Goal: Task Accomplishment & Management: Manage account settings

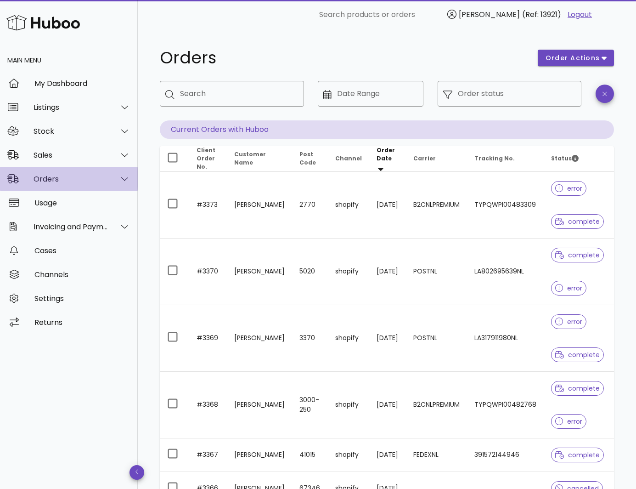
click at [70, 185] on div "Orders" at bounding box center [69, 179] width 138 height 24
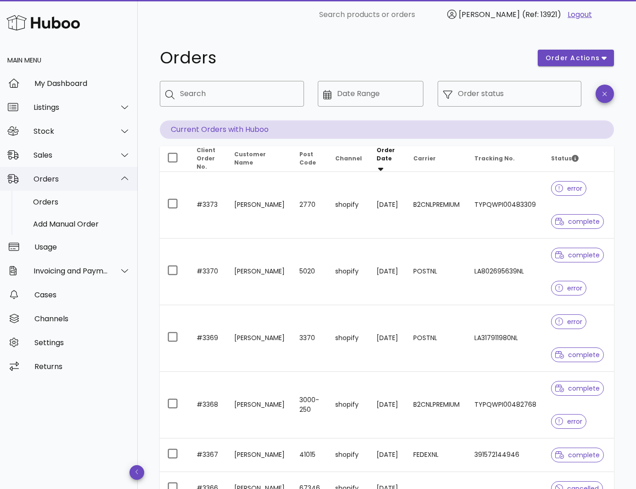
click at [70, 180] on div "Orders" at bounding box center [71, 178] width 75 height 9
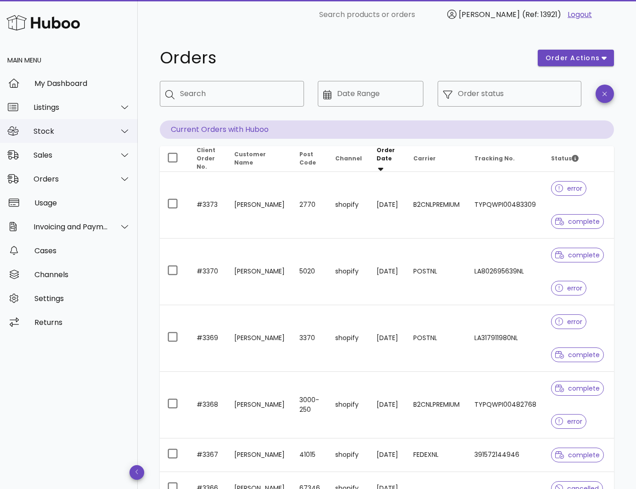
click at [72, 125] on div "Stock" at bounding box center [69, 131] width 138 height 24
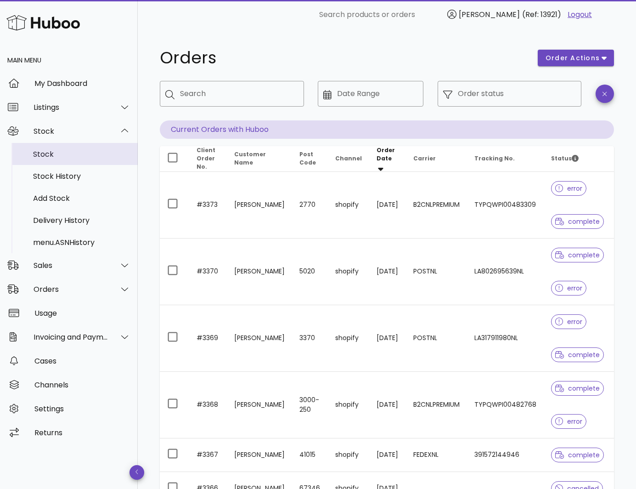
click at [55, 147] on div "Stock" at bounding box center [81, 154] width 97 height 20
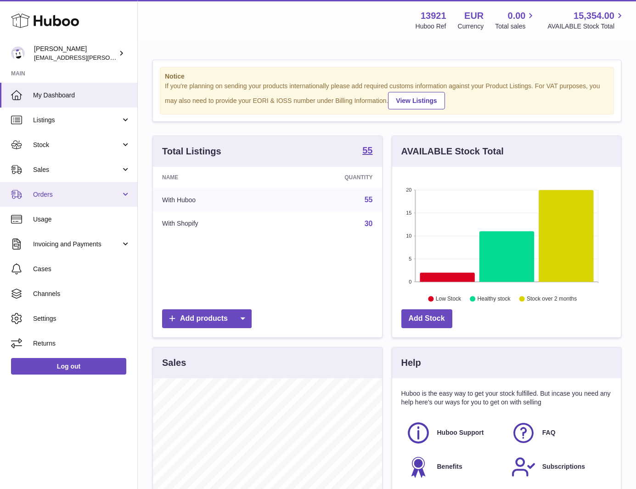
click at [84, 189] on link "Orders" at bounding box center [68, 194] width 137 height 25
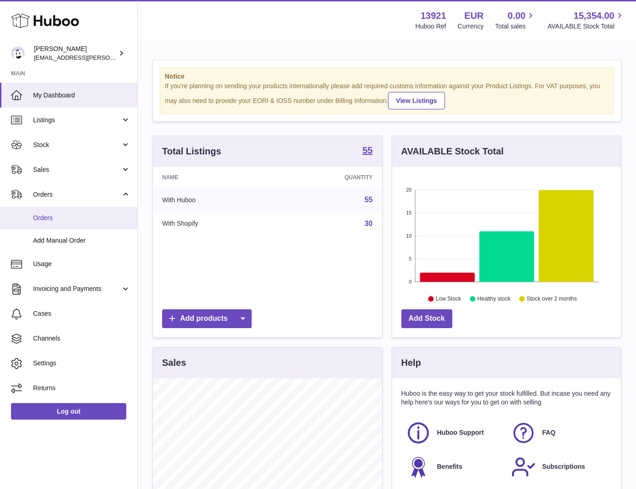
click at [73, 225] on link "Orders" at bounding box center [68, 218] width 137 height 23
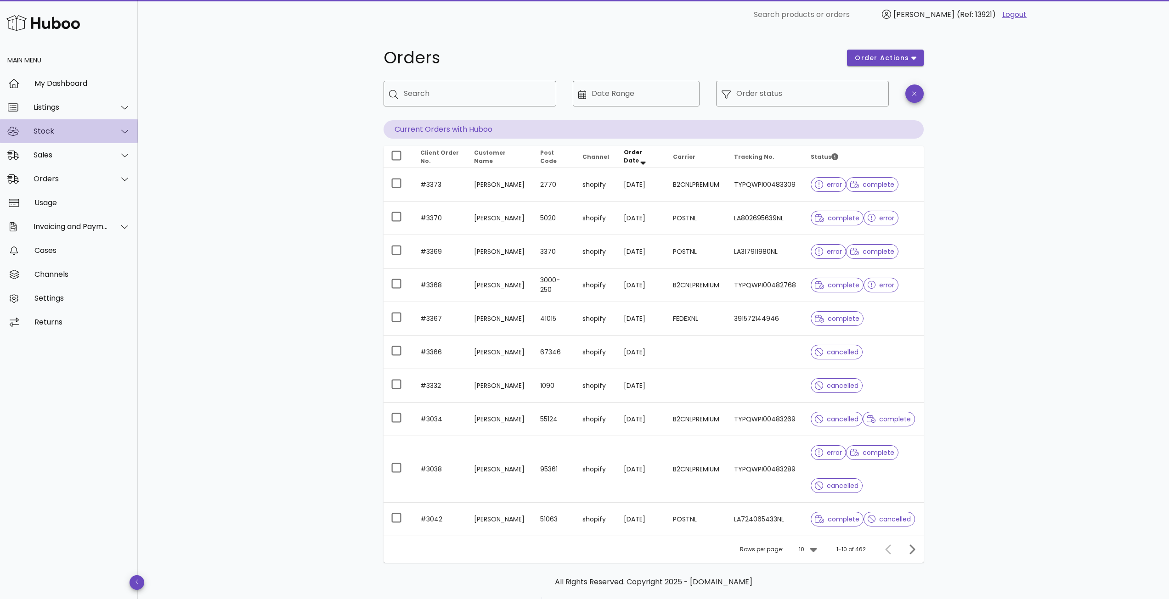
click at [93, 130] on div "Stock" at bounding box center [71, 131] width 75 height 9
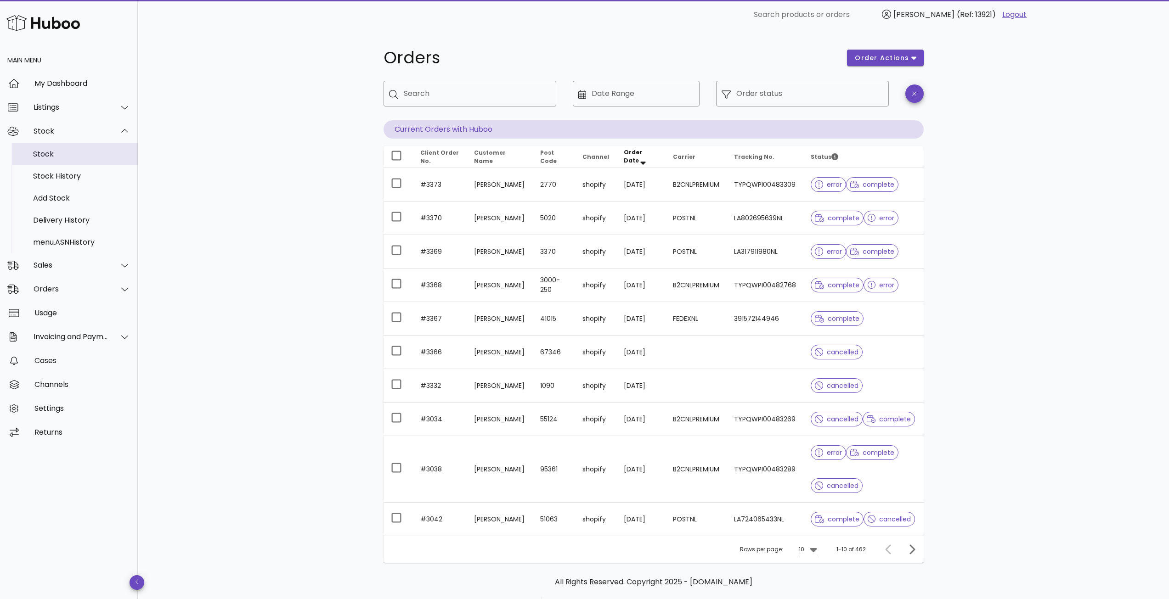
click at [71, 157] on div "Stock" at bounding box center [81, 154] width 97 height 9
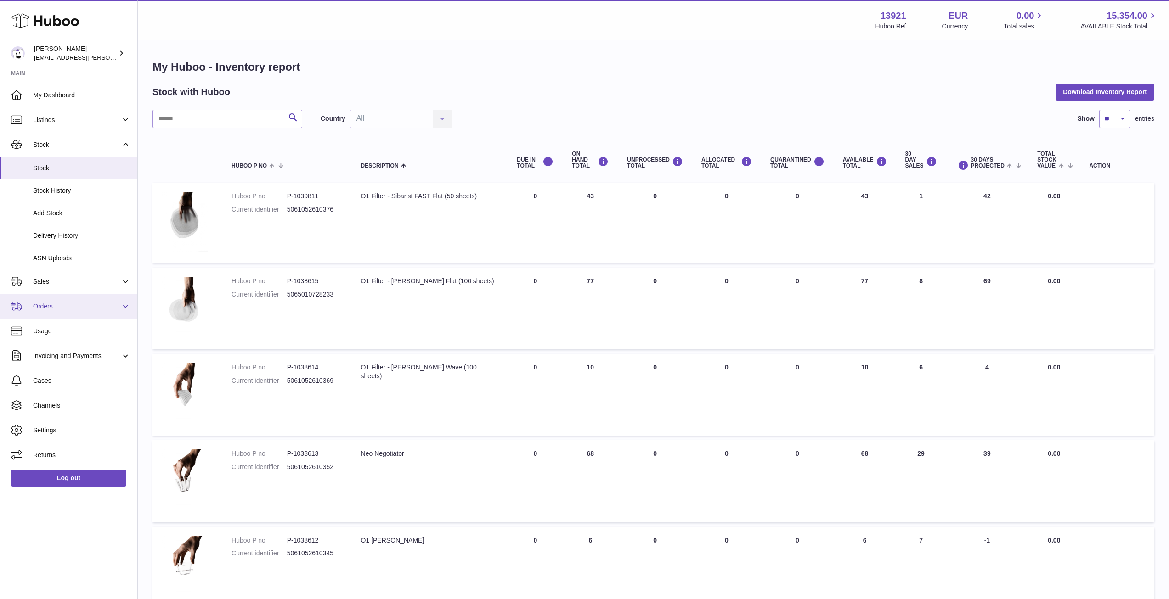
click at [46, 307] on span "Orders" at bounding box center [77, 306] width 88 height 9
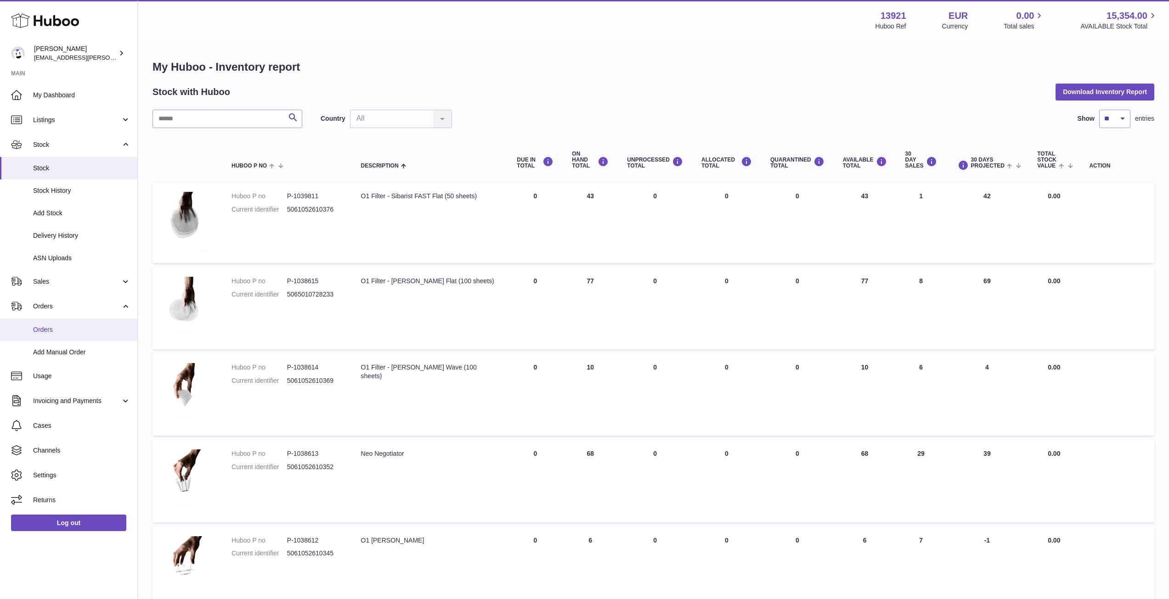
click at [54, 328] on span "Orders" at bounding box center [81, 330] width 97 height 9
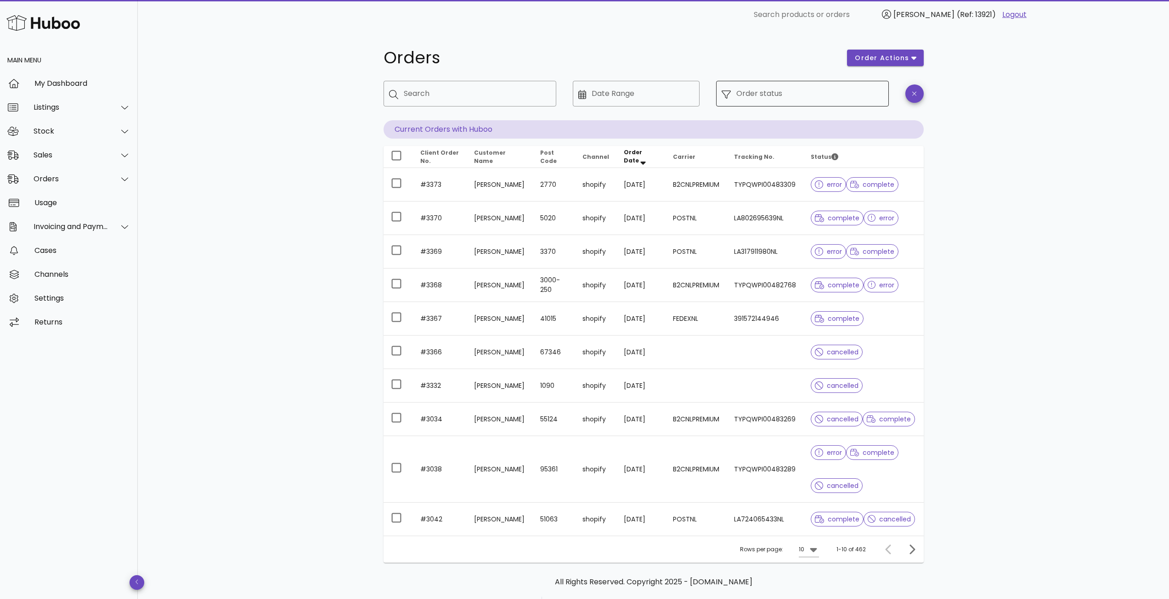
click at [827, 93] on input "Order status" at bounding box center [809, 93] width 147 height 15
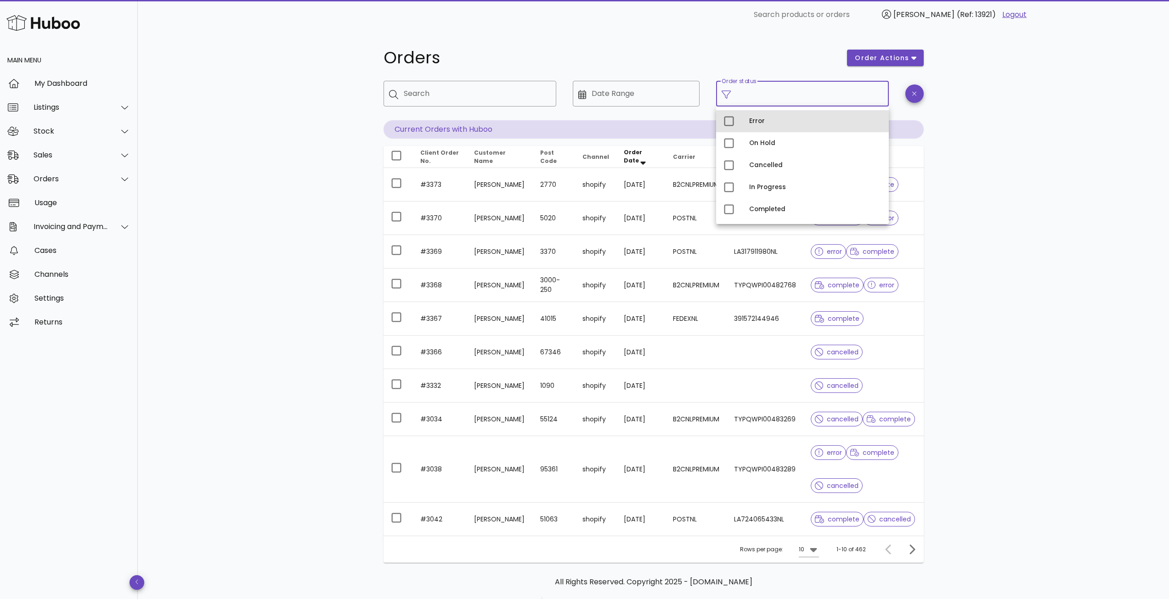
click at [748, 124] on div "Error" at bounding box center [802, 121] width 173 height 22
type input "**********"
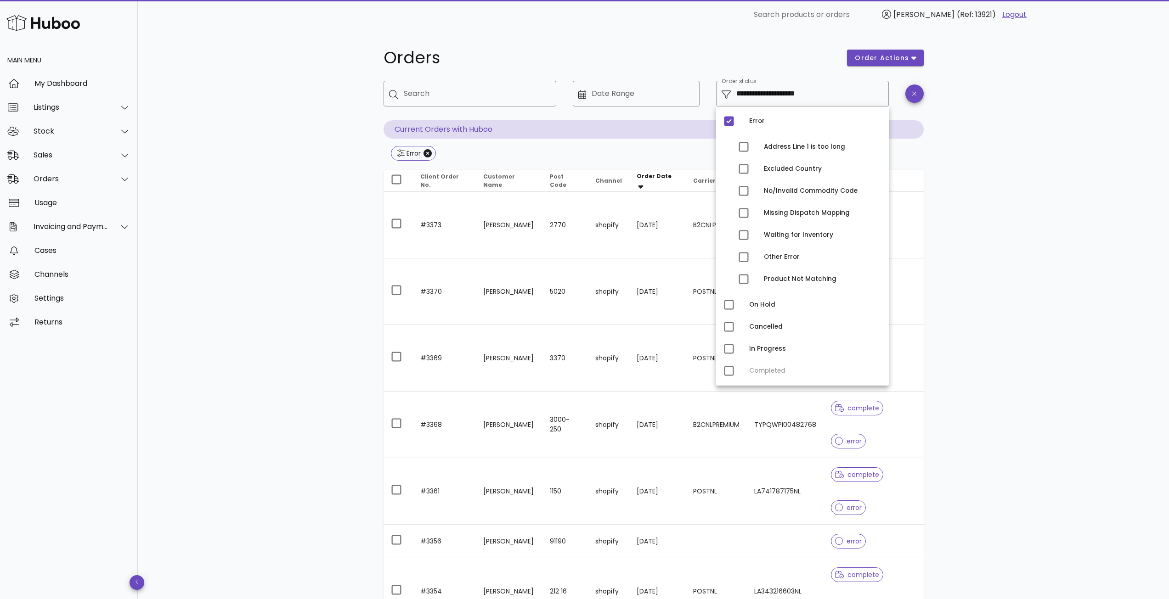
click at [288, 239] on div "**********" at bounding box center [653, 477] width 1031 height 896
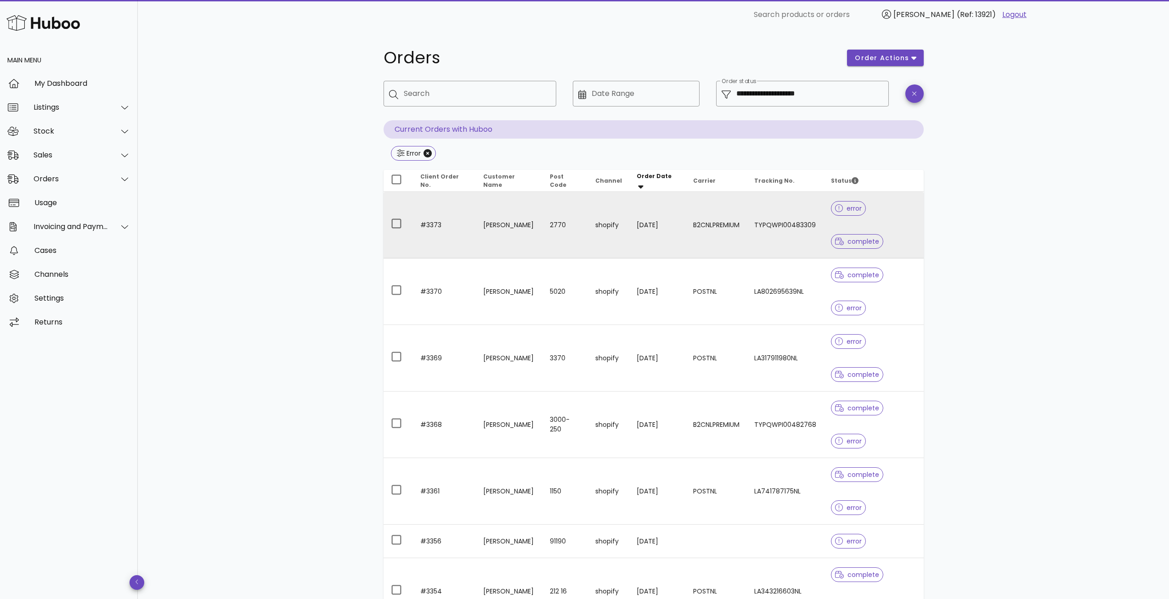
click at [587, 235] on td "2770" at bounding box center [564, 225] width 45 height 67
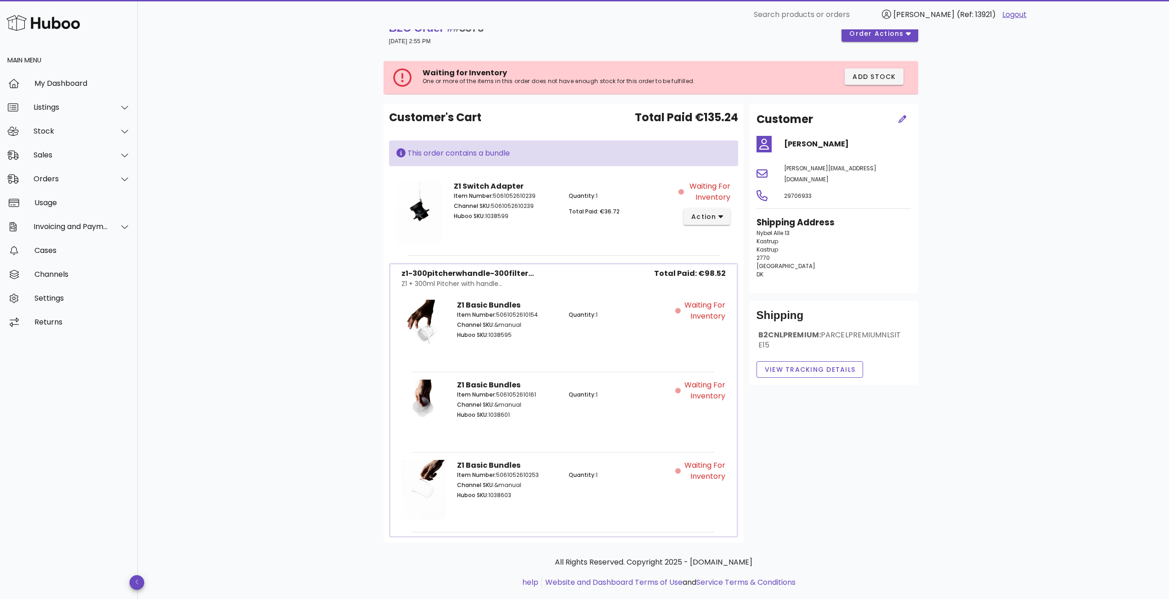
scroll to position [38, 0]
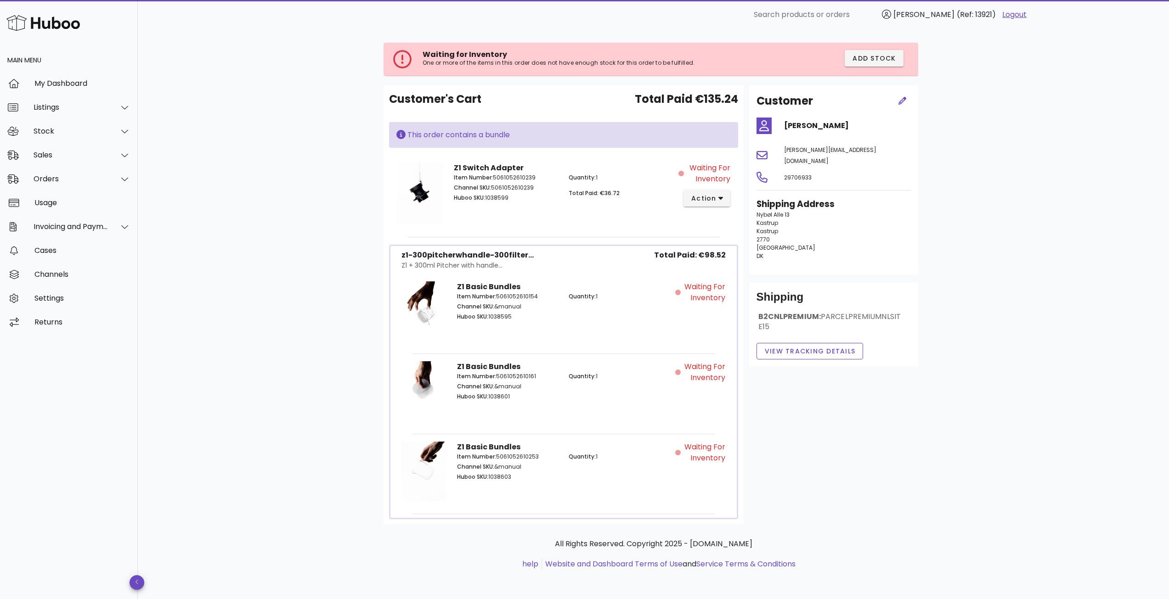
click at [827, 122] on h4 "Andreas Hindborg" at bounding box center [847, 125] width 127 height 11
click at [827, 122] on h4 "[PERSON_NAME]" at bounding box center [847, 125] width 127 height 11
copy div "[PERSON_NAME]"
click at [108, 155] on div at bounding box center [119, 155] width 22 height 23
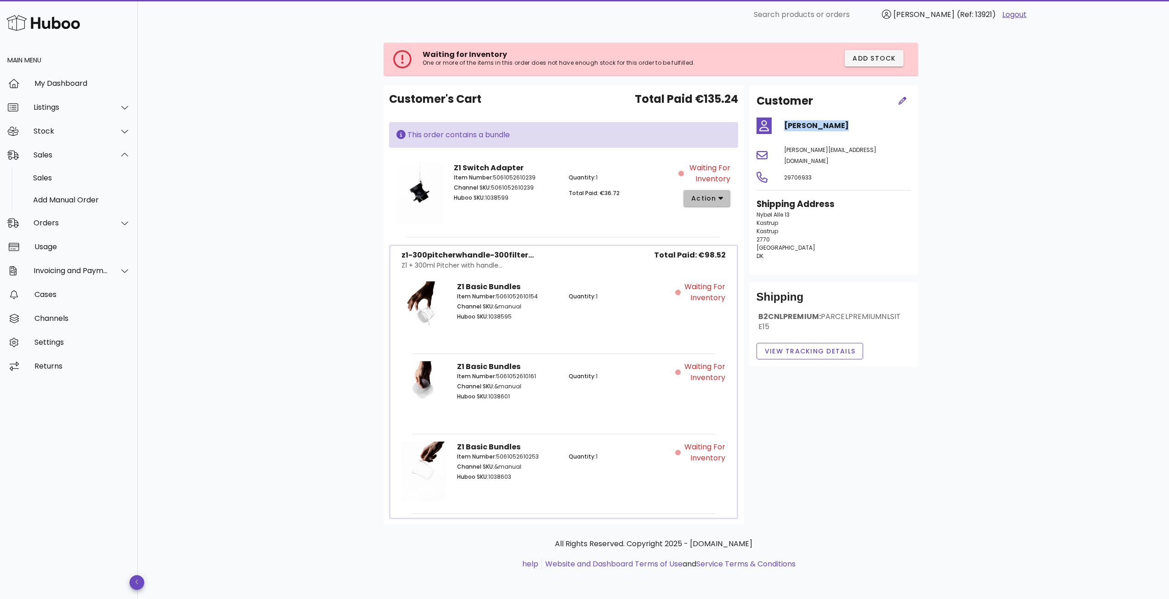
click at [705, 200] on span "action" at bounding box center [704, 199] width 26 height 10
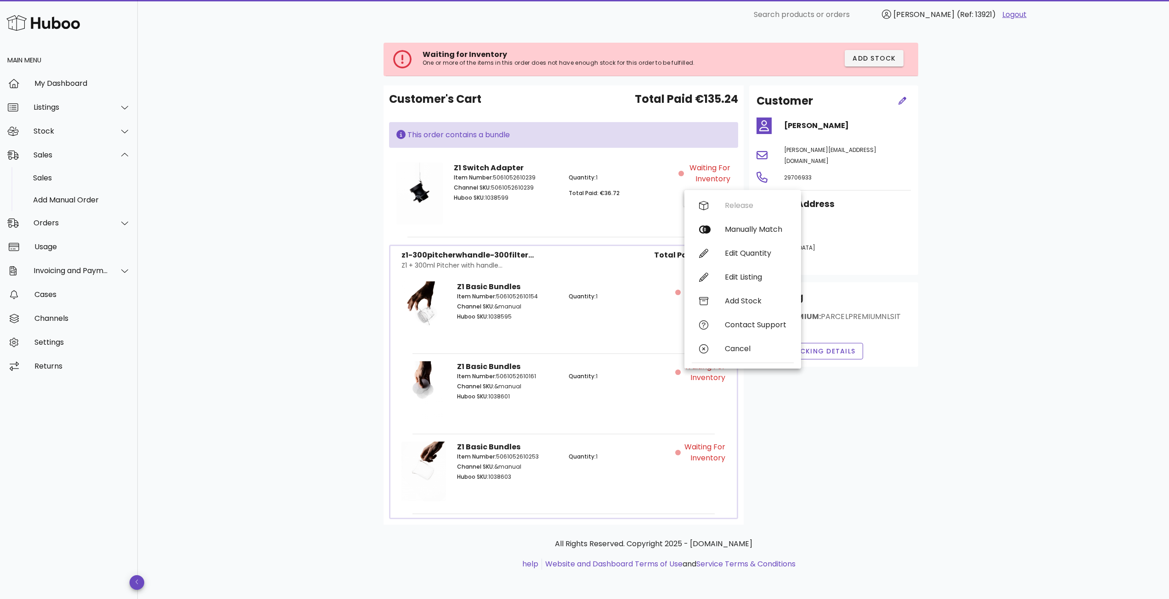
click at [538, 205] on div "Item Number: 5061052610239 Channel SKU: 5061052610239 Huboo SKU: 1038599" at bounding box center [505, 189] width 115 height 42
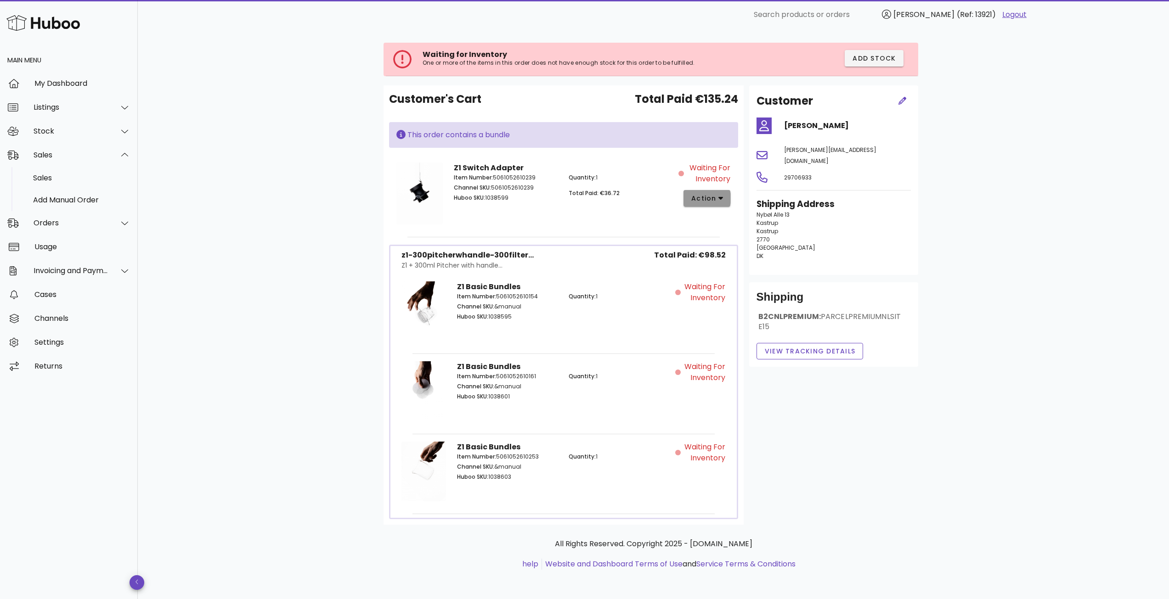
click at [706, 203] on span "action" at bounding box center [704, 199] width 26 height 10
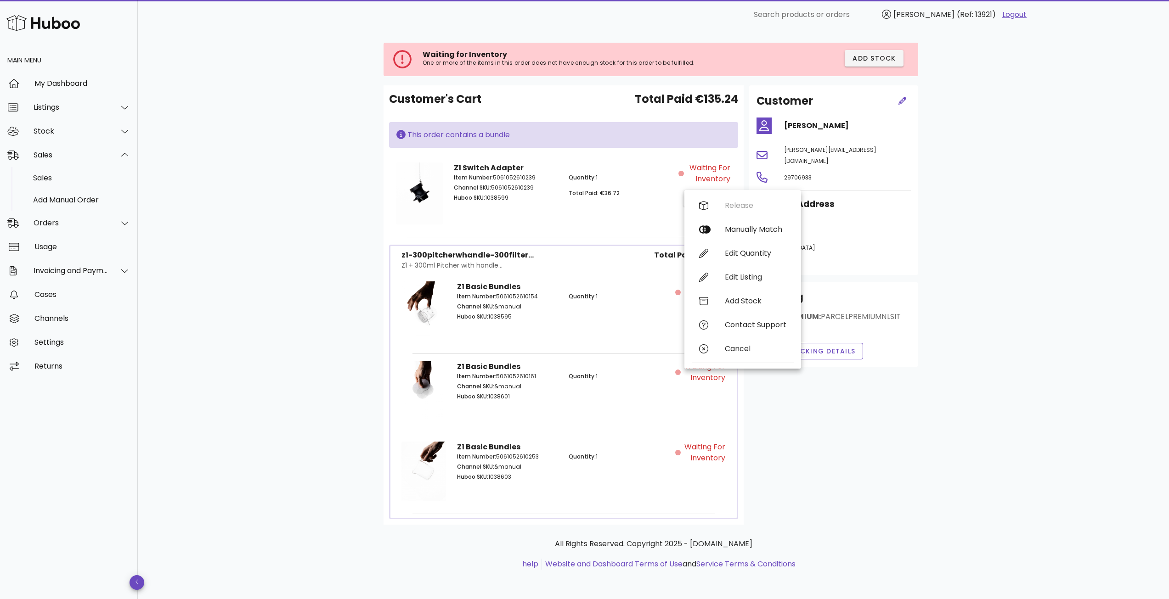
click at [665, 202] on div "Quantity: 1 Total Paid: €36.72" at bounding box center [620, 189] width 115 height 42
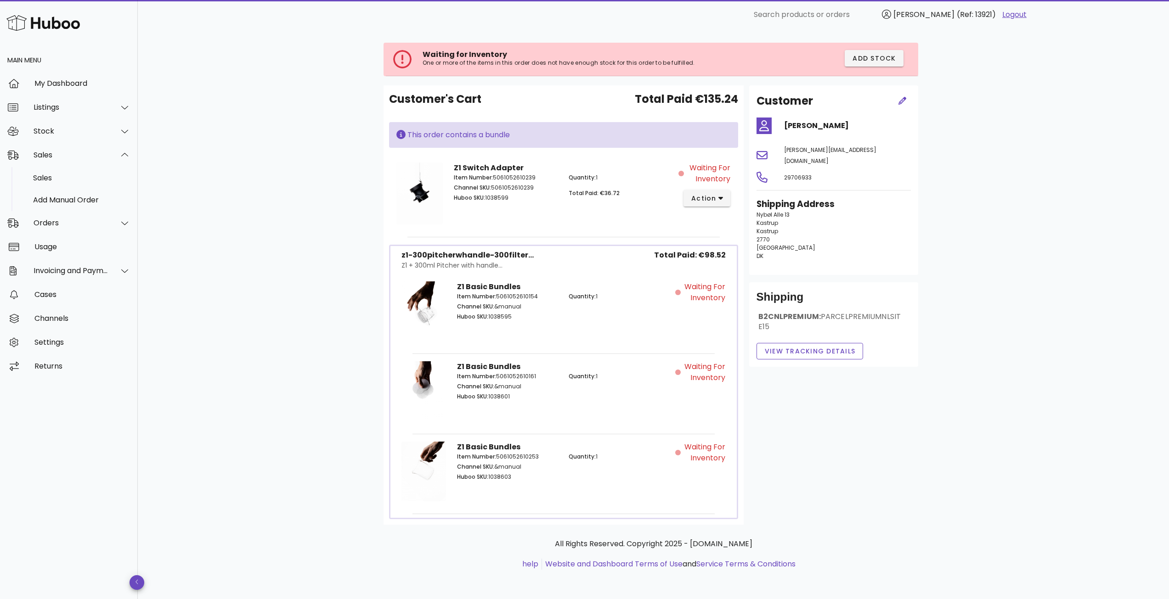
click at [698, 318] on div "Waiting for Inventory" at bounding box center [703, 313] width 56 height 74
click at [697, 403] on div "Waiting for Inventory" at bounding box center [703, 393] width 56 height 74
click at [697, 460] on span "Waiting for Inventory" at bounding box center [703, 453] width 43 height 22
click at [701, 407] on div "Waiting for Inventory" at bounding box center [703, 393] width 56 height 74
click at [698, 334] on div "Waiting for Inventory" at bounding box center [703, 313] width 56 height 74
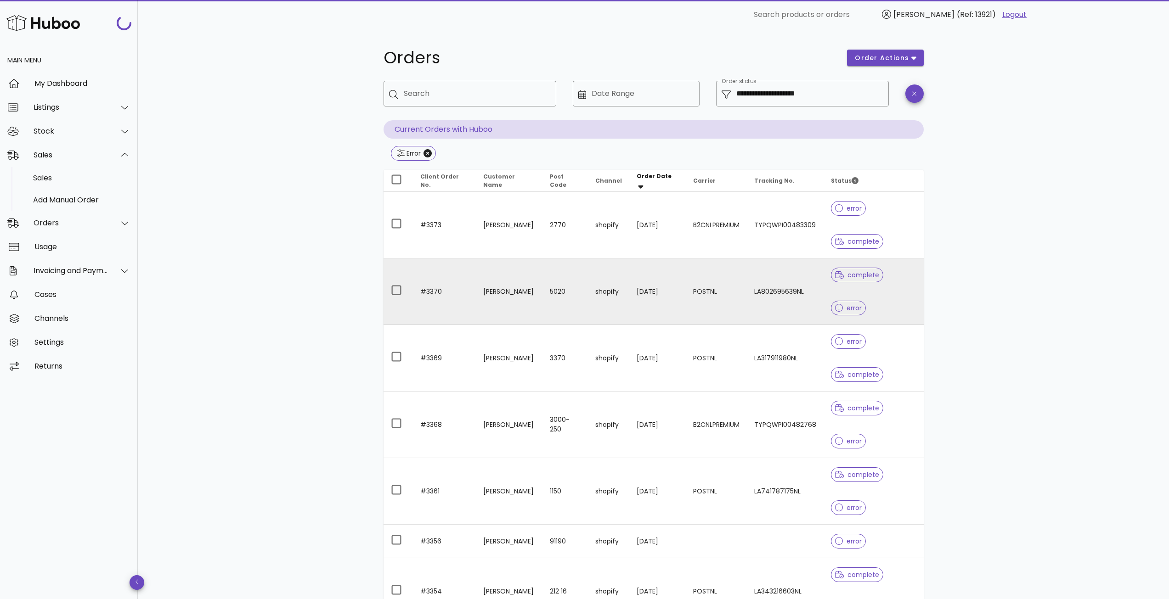
click at [567, 289] on td "5020" at bounding box center [564, 292] width 45 height 67
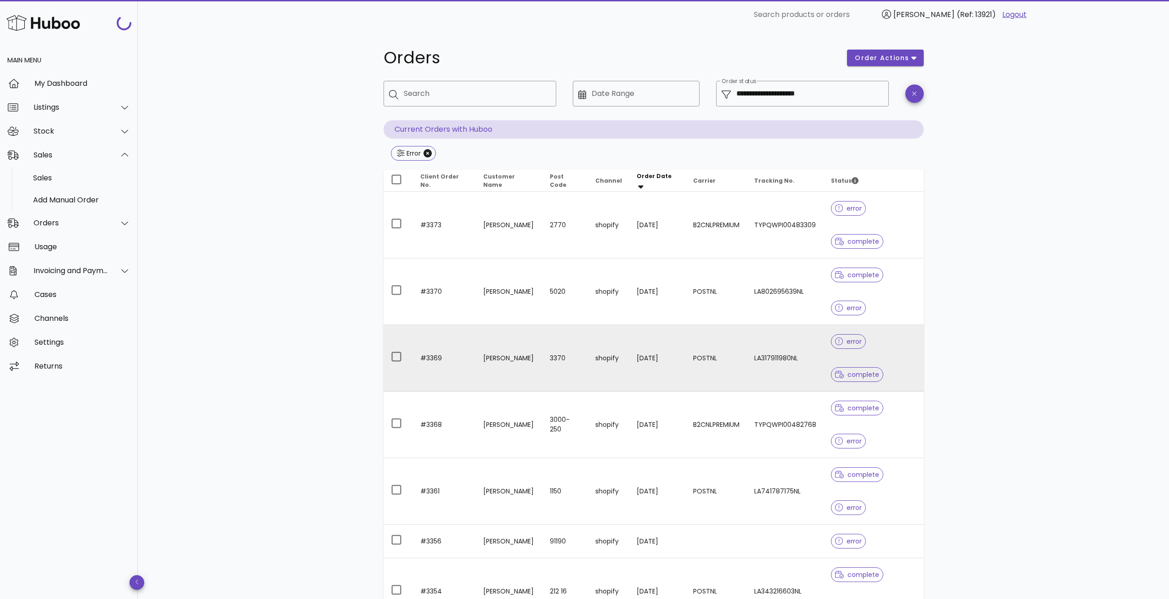
click at [530, 363] on td "[PERSON_NAME]" at bounding box center [509, 358] width 67 height 67
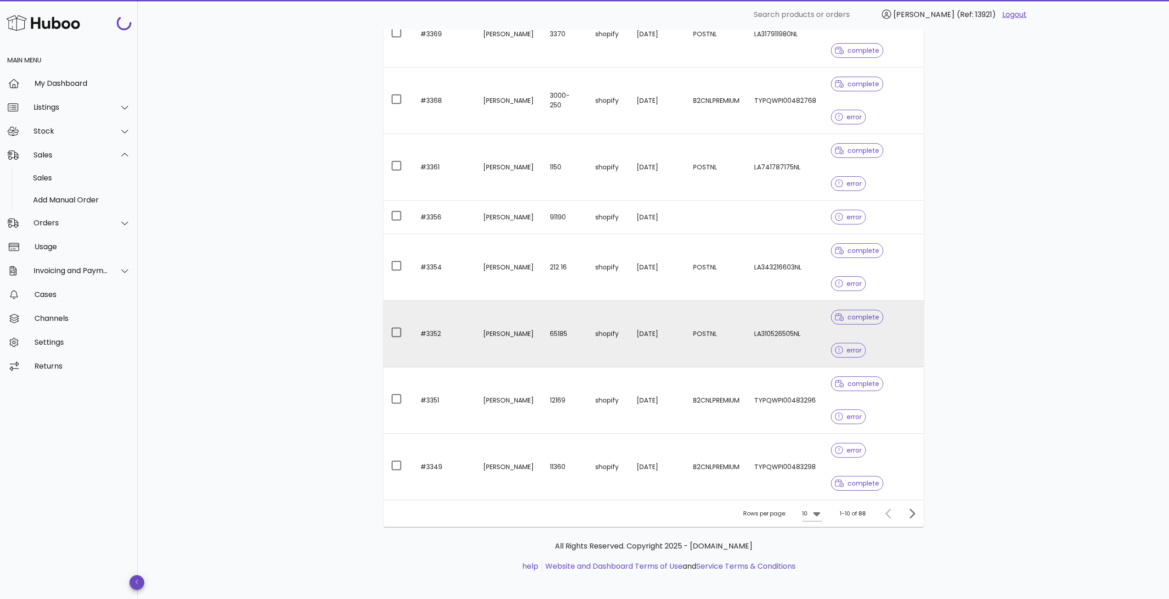
scroll to position [326, 0]
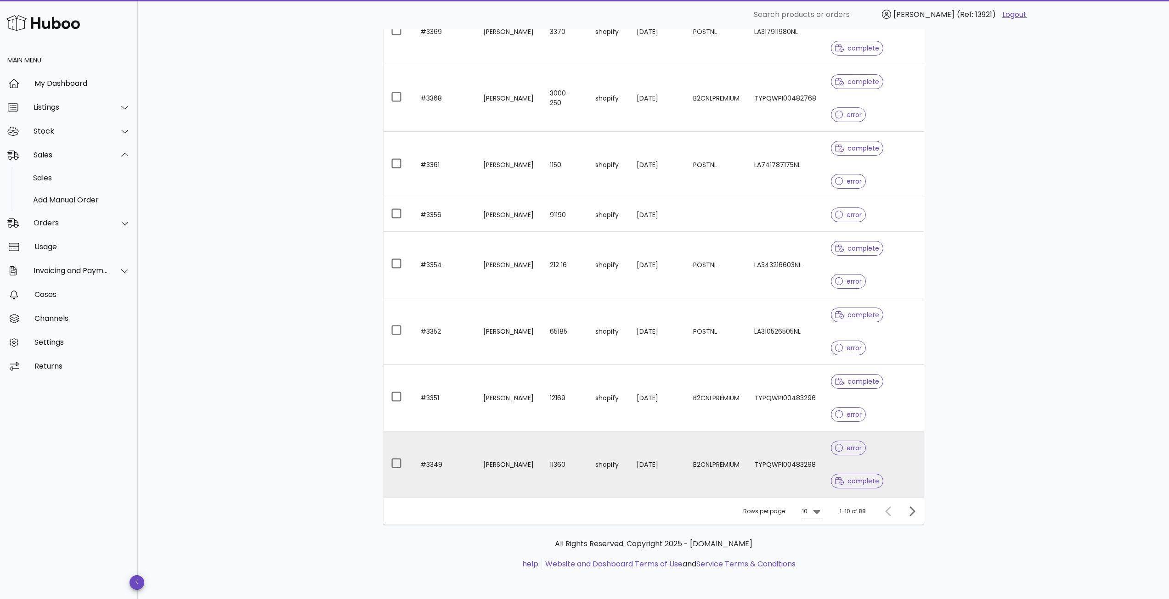
click at [720, 470] on td "B2CNLPREMIUM" at bounding box center [716, 465] width 61 height 66
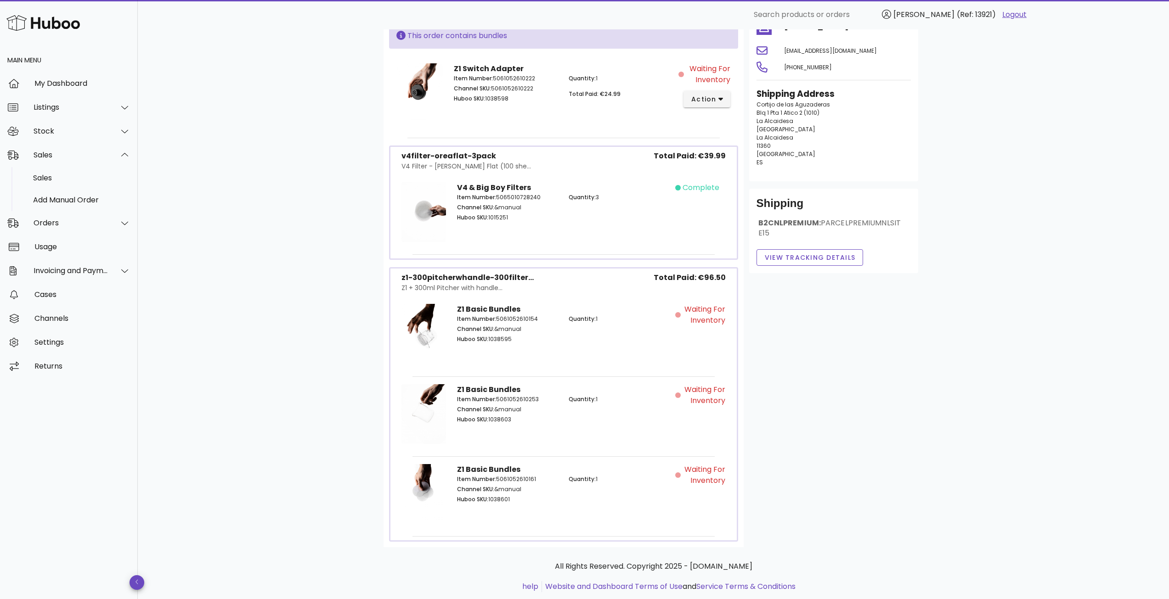
scroll to position [138, 0]
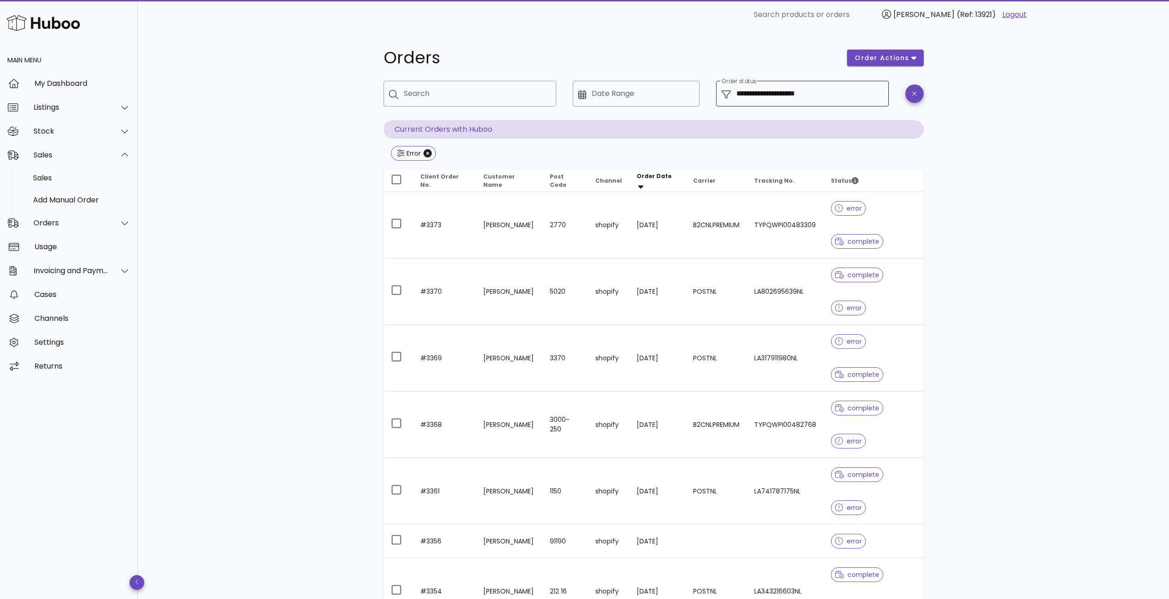
click at [751, 101] on div "**********" at bounding box center [809, 94] width 147 height 26
click at [752, 97] on input "**********" at bounding box center [809, 93] width 147 height 15
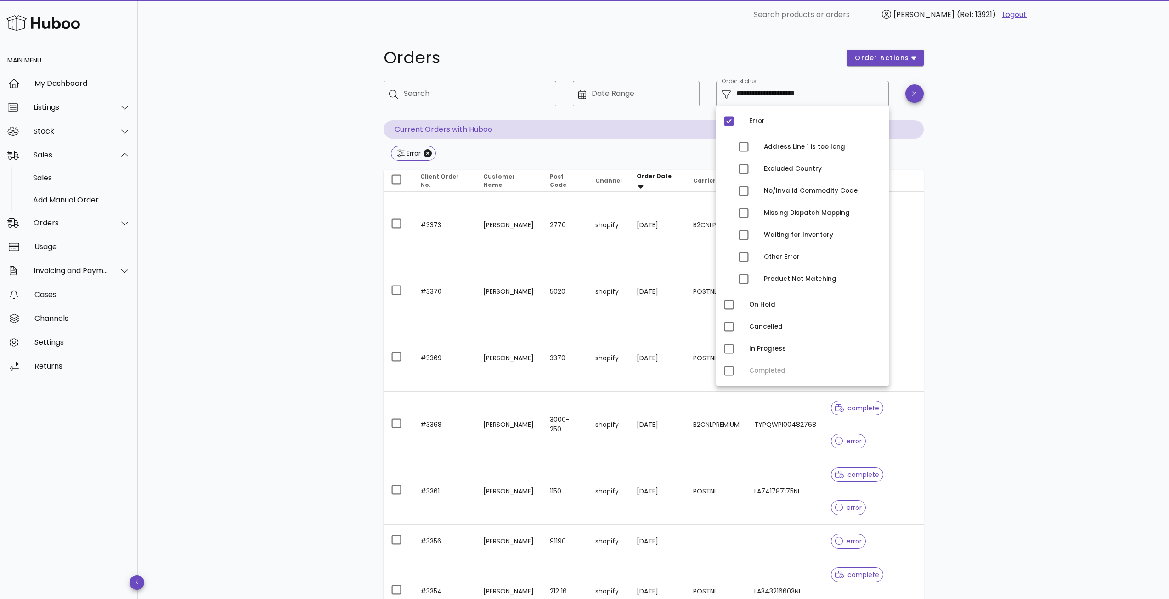
click at [1027, 179] on div "**********" at bounding box center [653, 477] width 1031 height 896
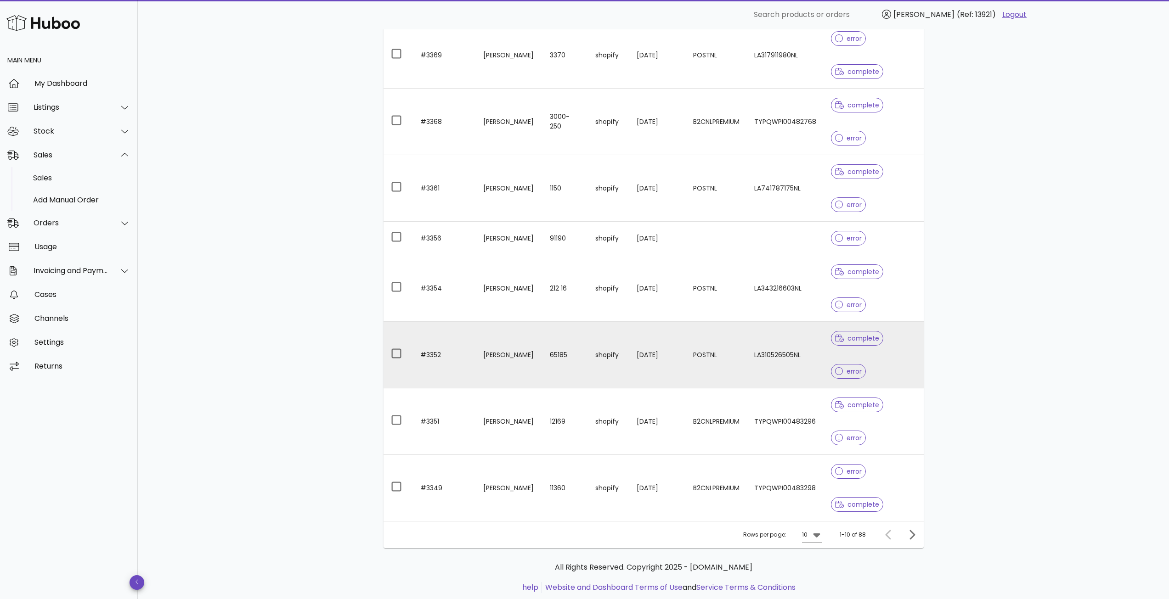
scroll to position [326, 0]
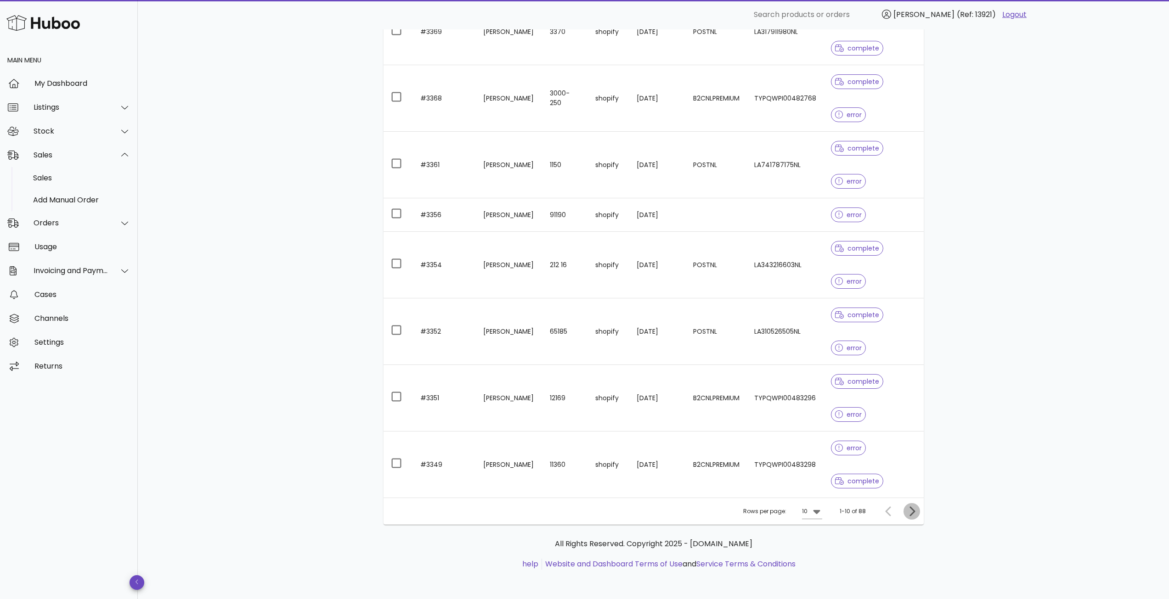
click at [910, 513] on icon "Next page" at bounding box center [911, 511] width 11 height 11
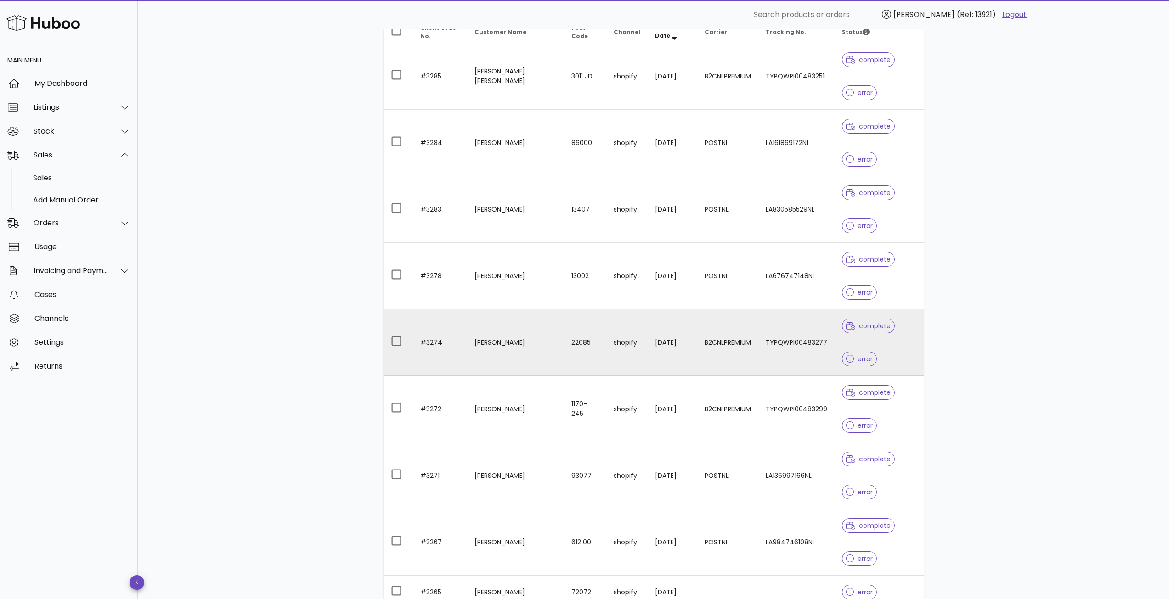
scroll to position [293, 0]
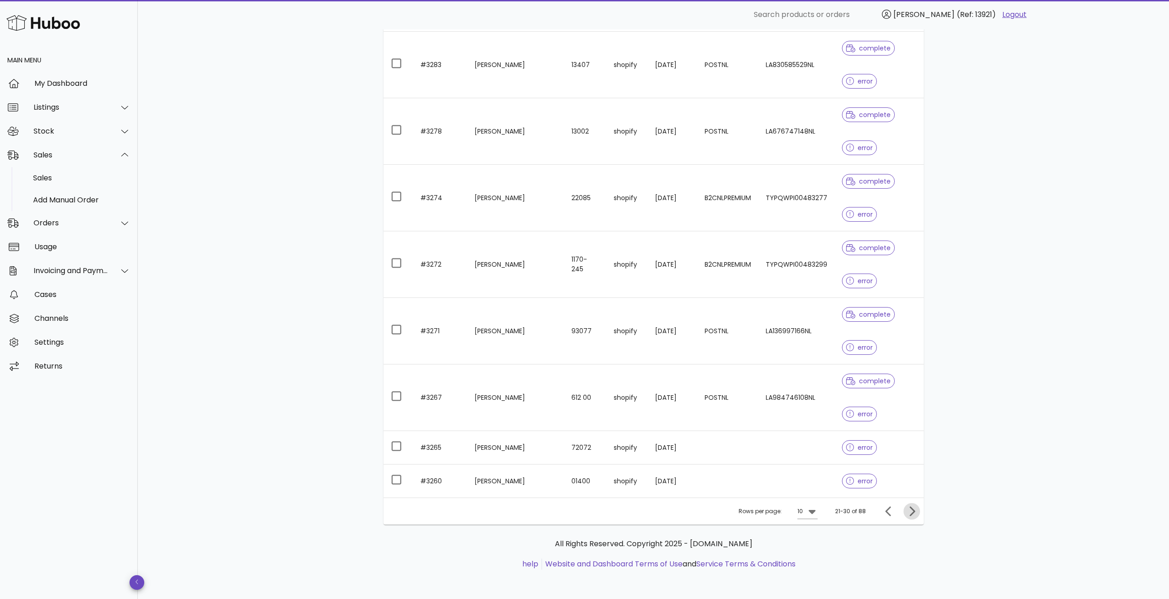
click at [912, 514] on icon "Next page" at bounding box center [911, 511] width 11 height 11
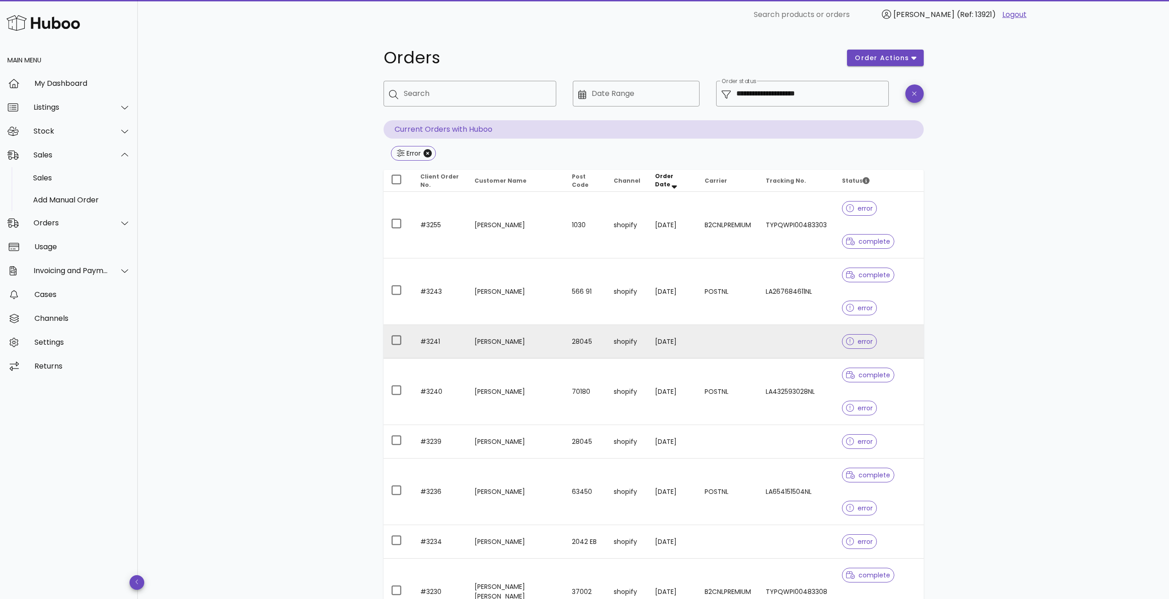
click at [721, 335] on td at bounding box center [727, 342] width 61 height 34
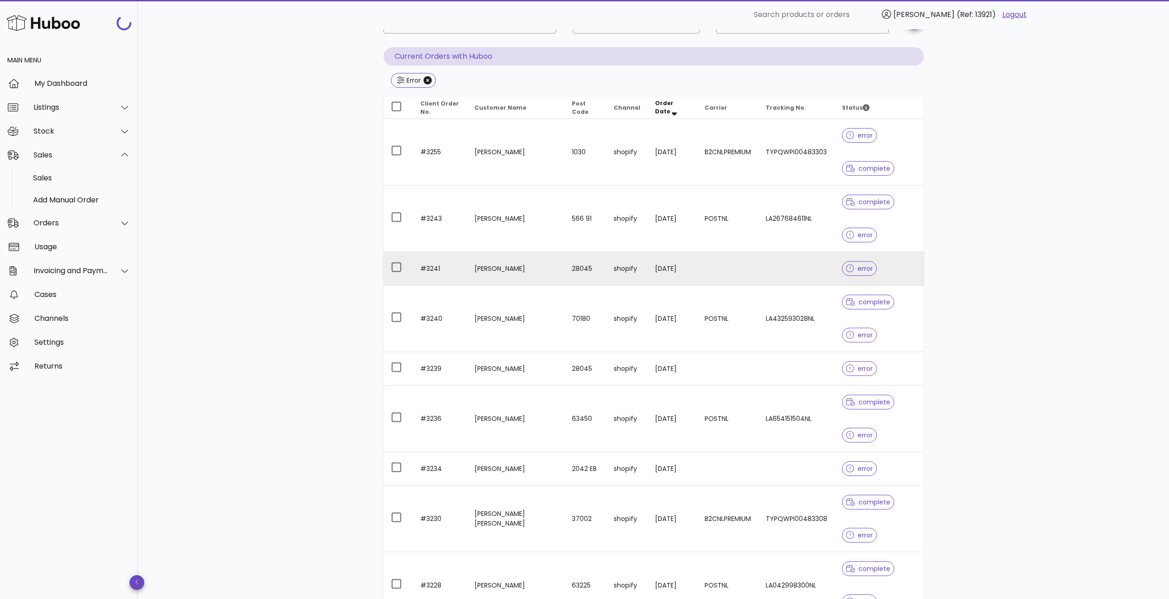
scroll to position [138, 0]
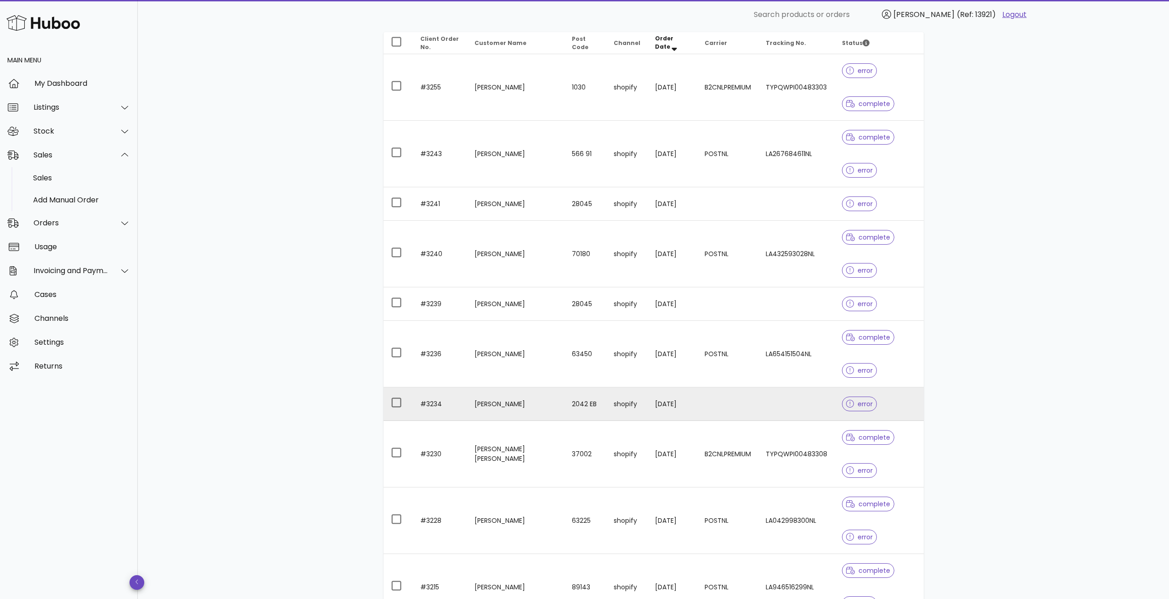
click at [697, 402] on td at bounding box center [727, 405] width 61 height 34
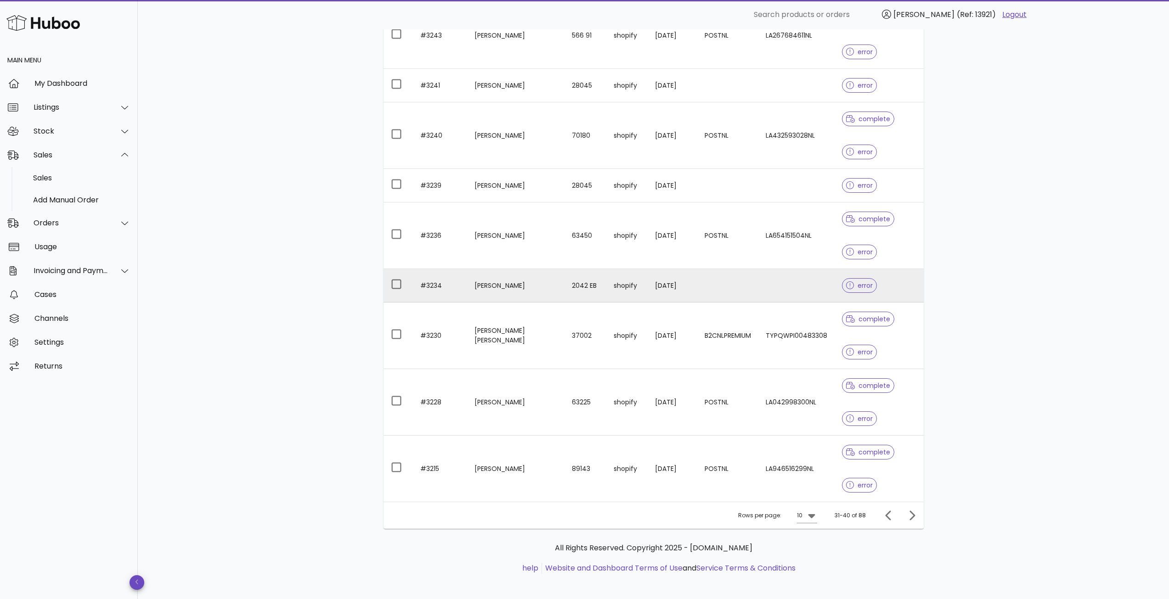
scroll to position [260, 0]
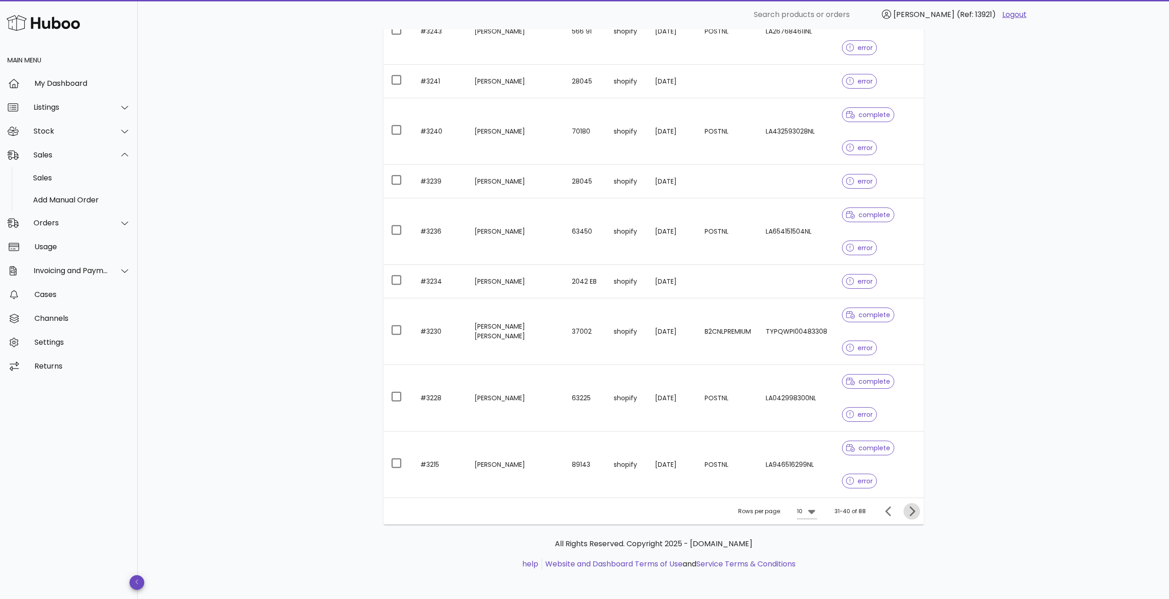
click at [909, 510] on icon "Next page" at bounding box center [911, 511] width 11 height 11
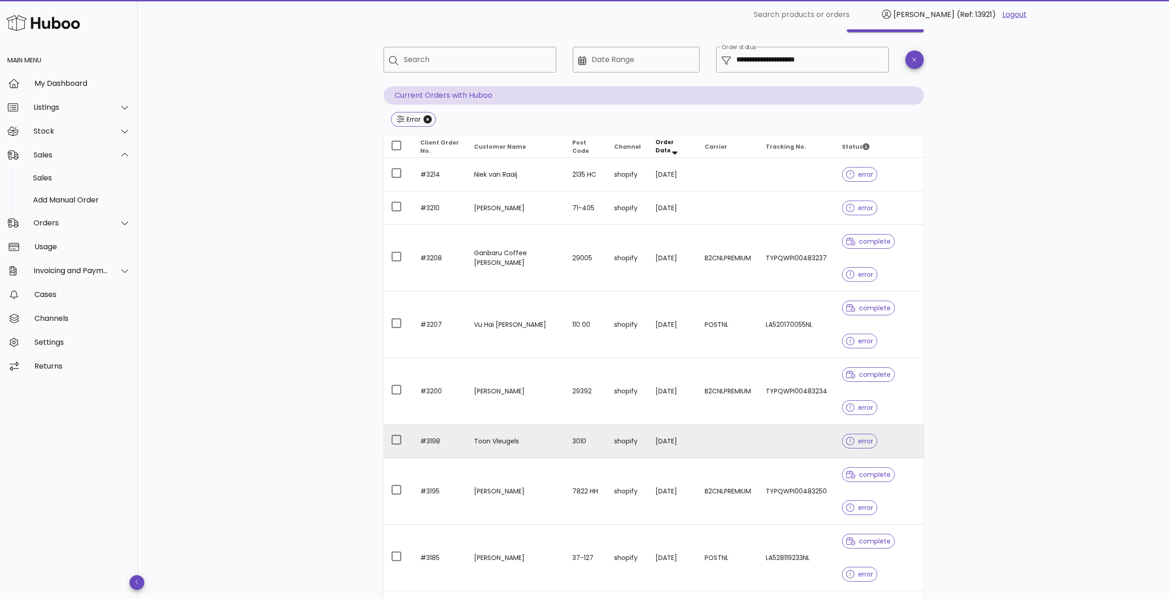
scroll to position [31, 0]
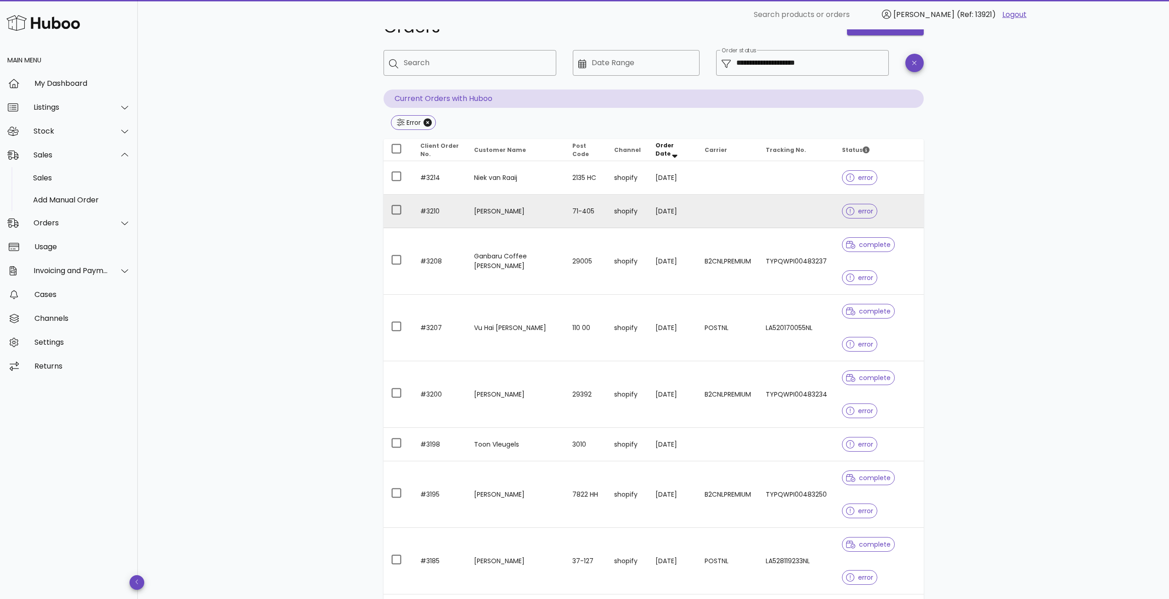
click at [658, 195] on td "28/05/2025" at bounding box center [672, 212] width 49 height 34
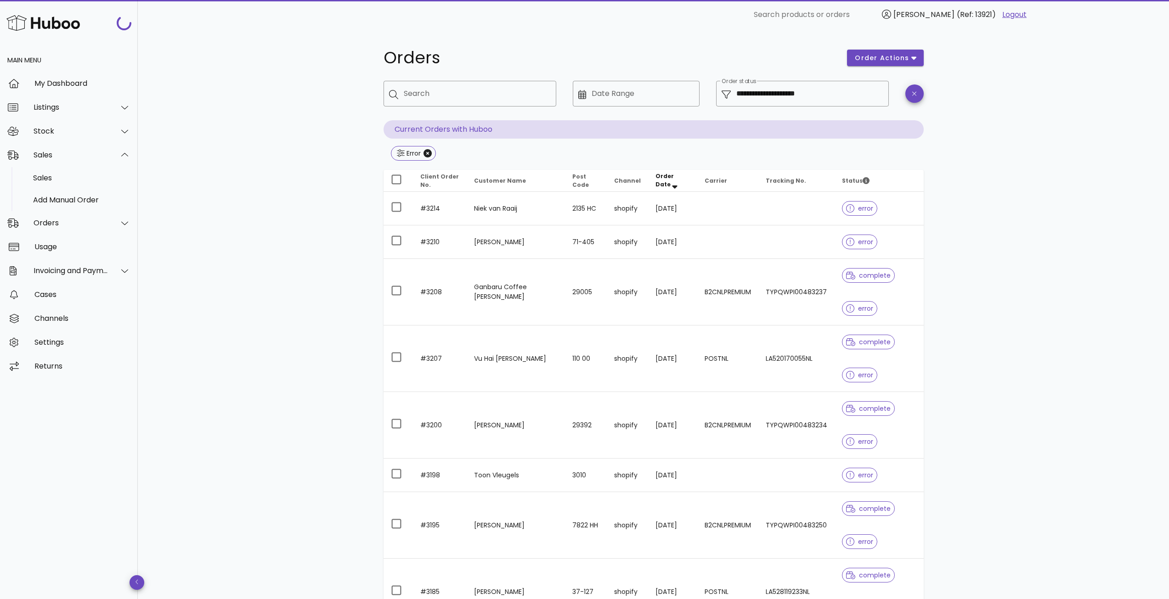
scroll to position [31, 0]
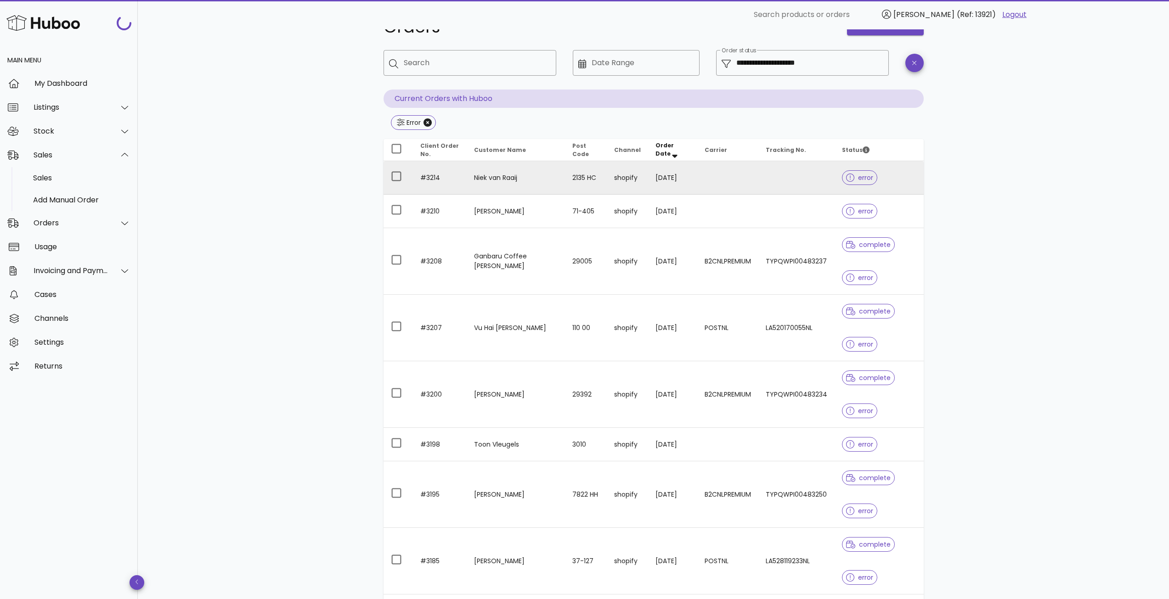
click at [651, 174] on td "28/05/2025" at bounding box center [672, 178] width 49 height 34
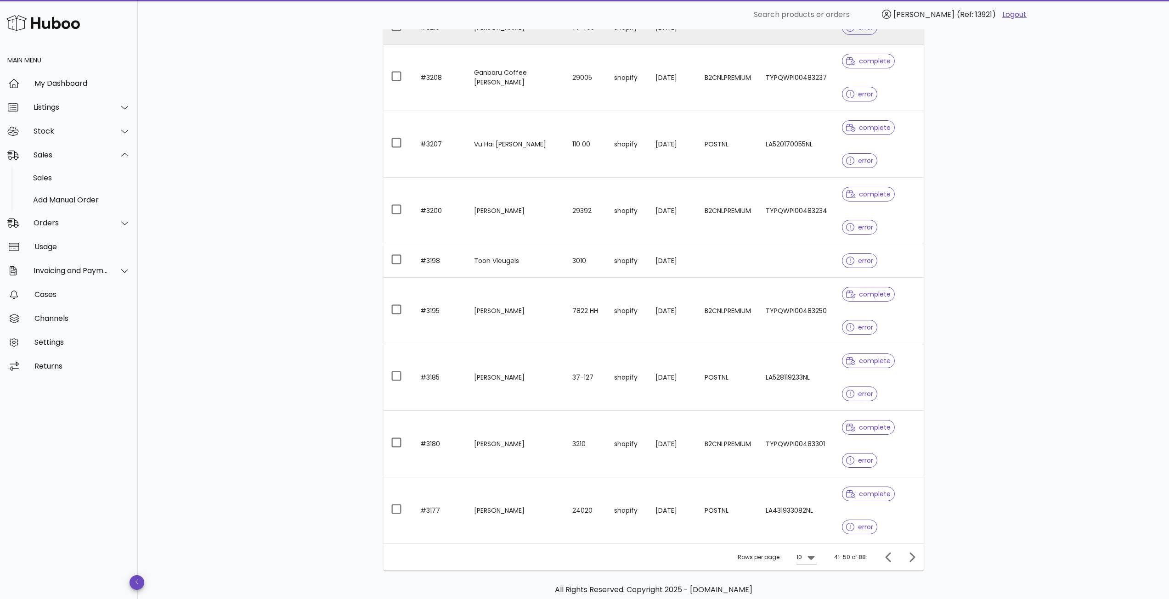
scroll to position [260, 0]
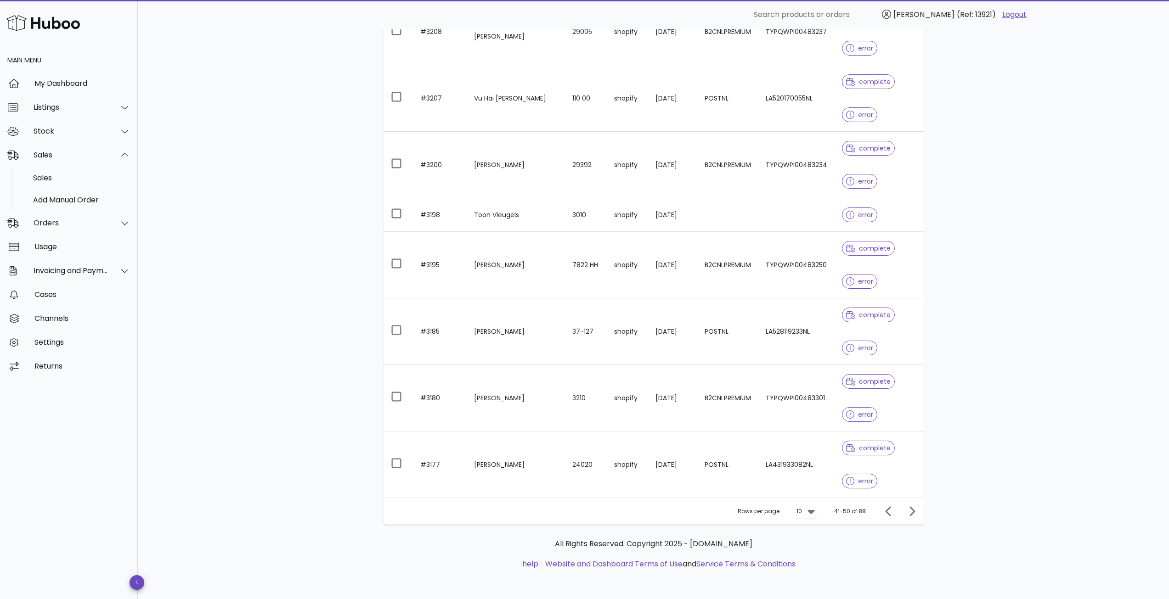
click at [905, 505] on div at bounding box center [910, 511] width 20 height 17
click at [914, 514] on icon "Next page" at bounding box center [911, 511] width 11 height 11
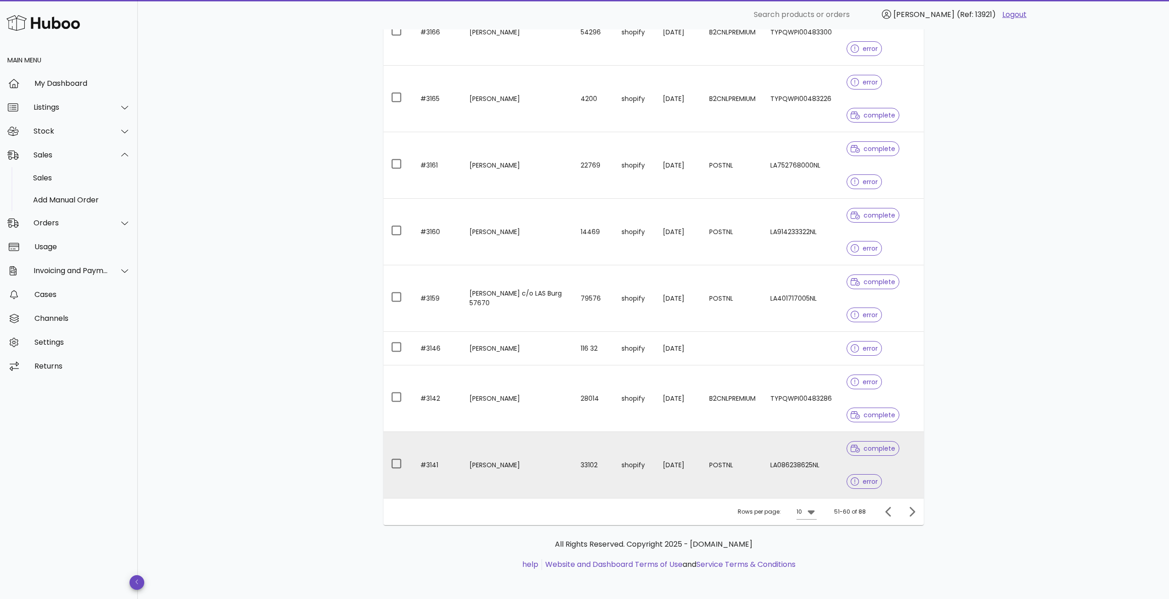
scroll to position [326, 0]
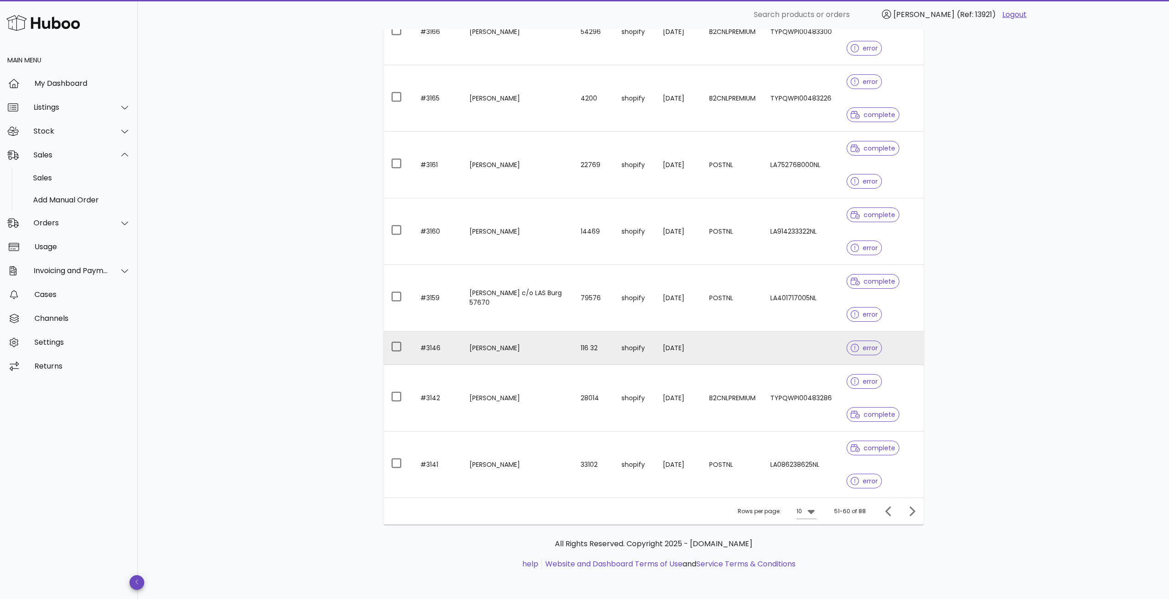
click at [780, 363] on td at bounding box center [801, 349] width 76 height 34
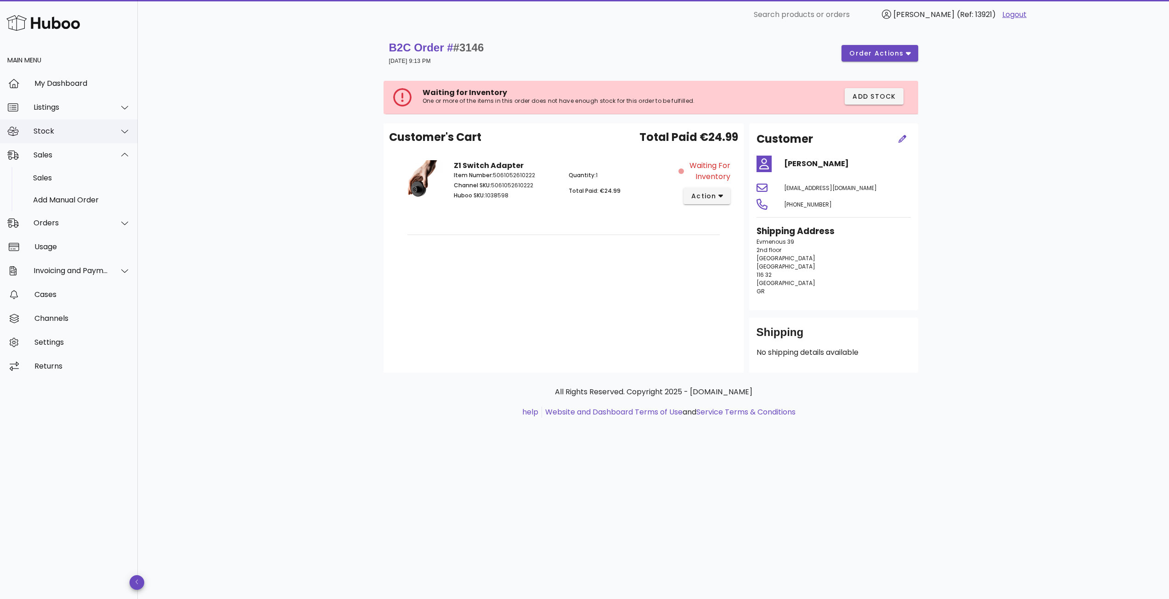
click at [62, 124] on div "Stock" at bounding box center [69, 131] width 138 height 24
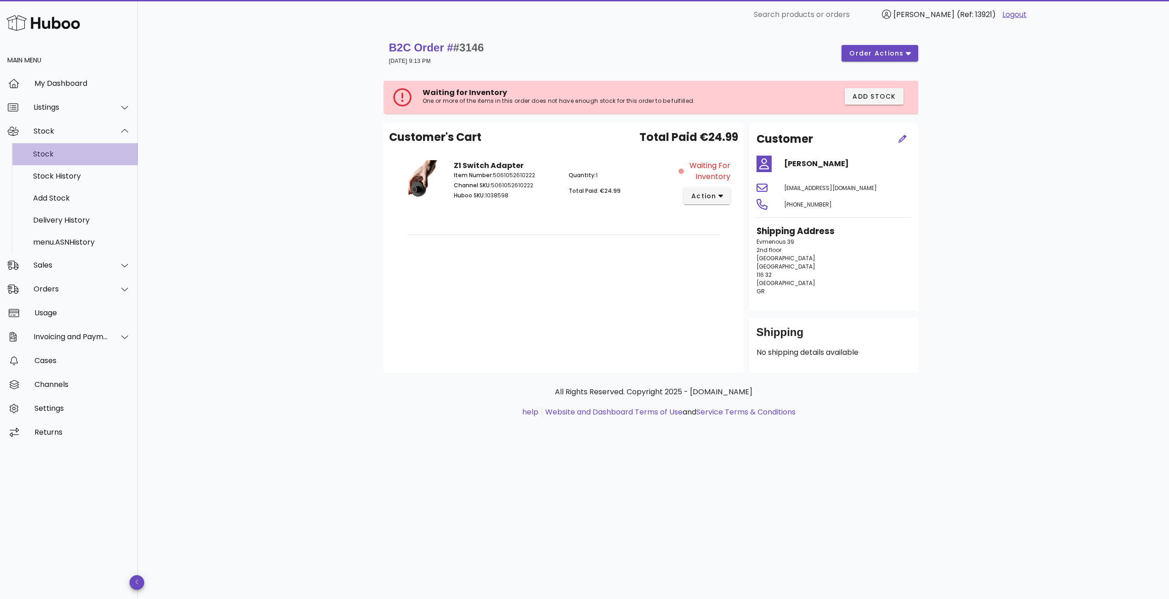
click at [70, 157] on div "Stock" at bounding box center [81, 154] width 97 height 9
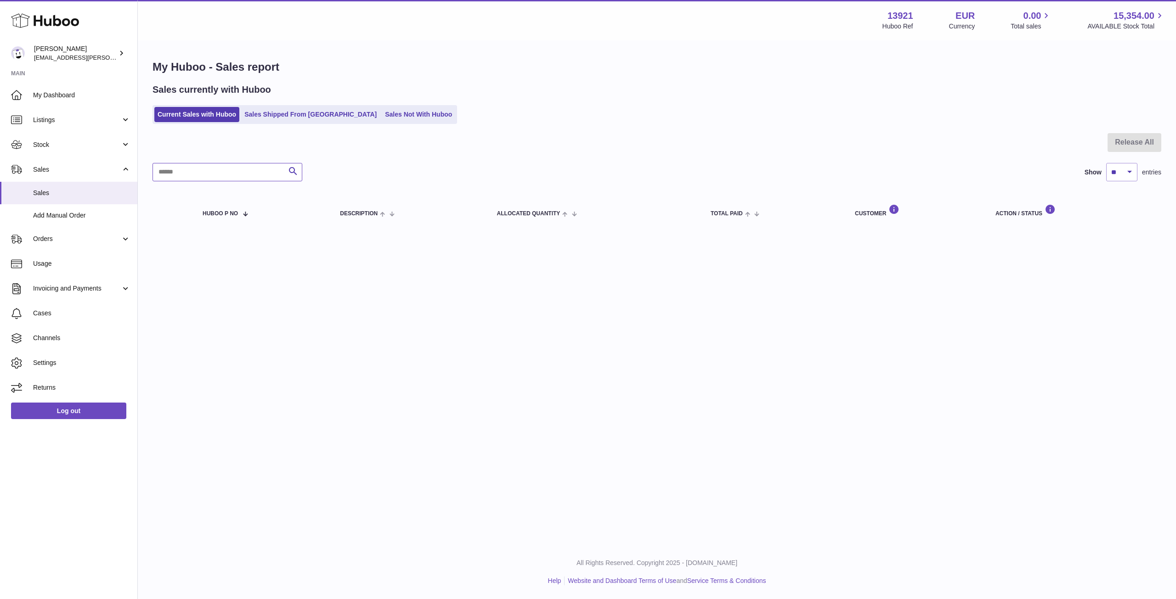
click at [208, 172] on input "text" at bounding box center [227, 172] width 150 height 18
paste input "**********"
type input "**********"
click at [290, 117] on link "Sales Shipped From Huboo" at bounding box center [310, 114] width 139 height 15
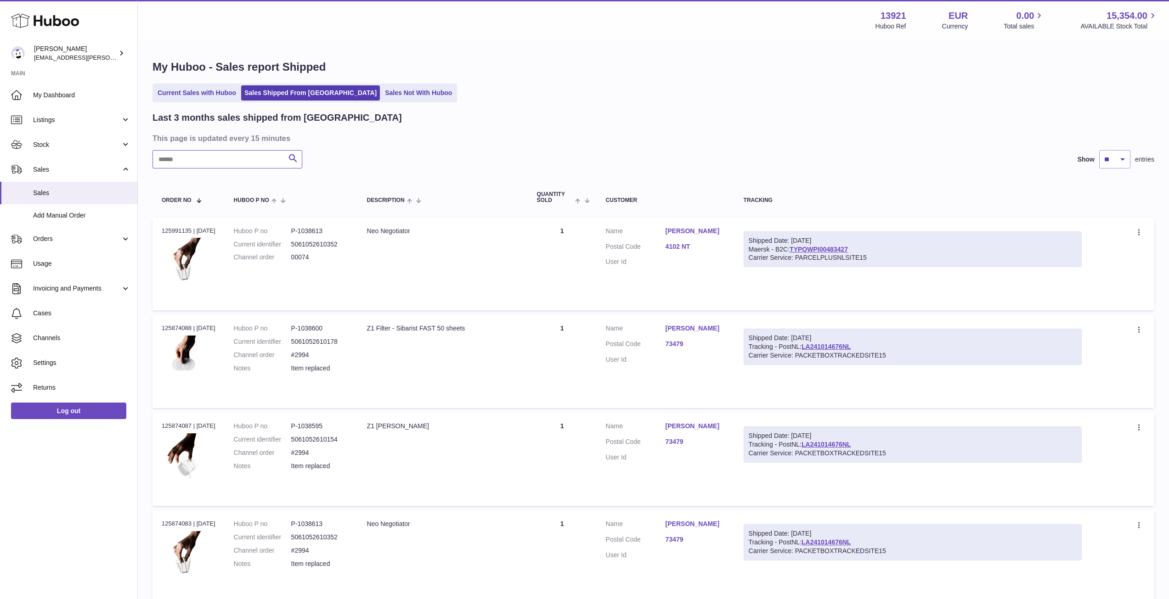
click at [191, 162] on input "text" at bounding box center [227, 159] width 150 height 18
paste input "**********"
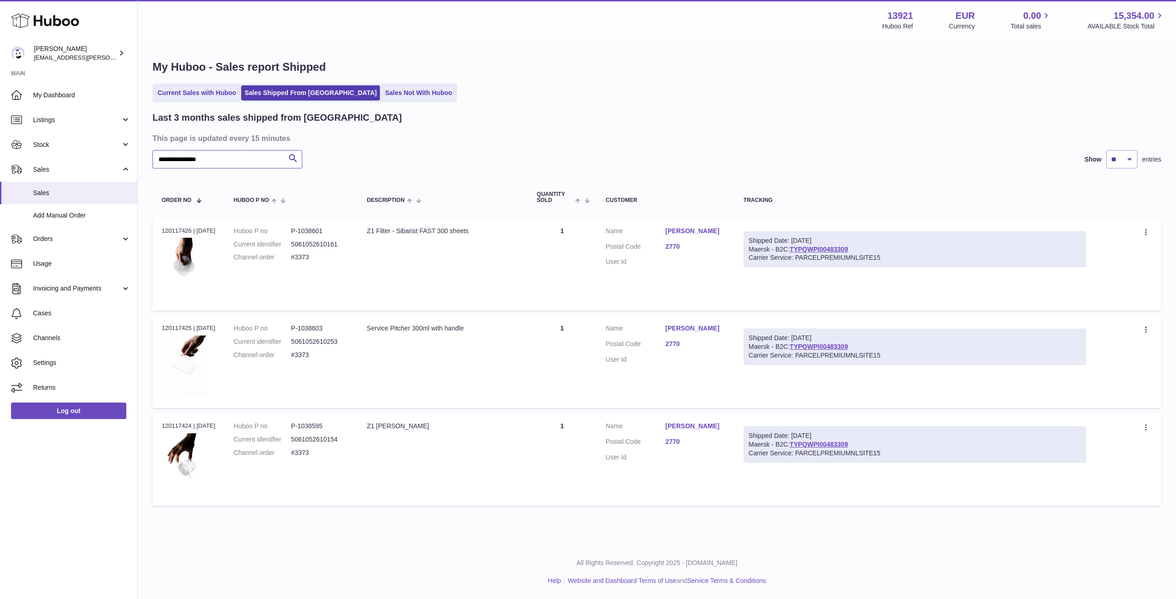
type input "**********"
click at [74, 243] on span "Orders" at bounding box center [77, 239] width 88 height 9
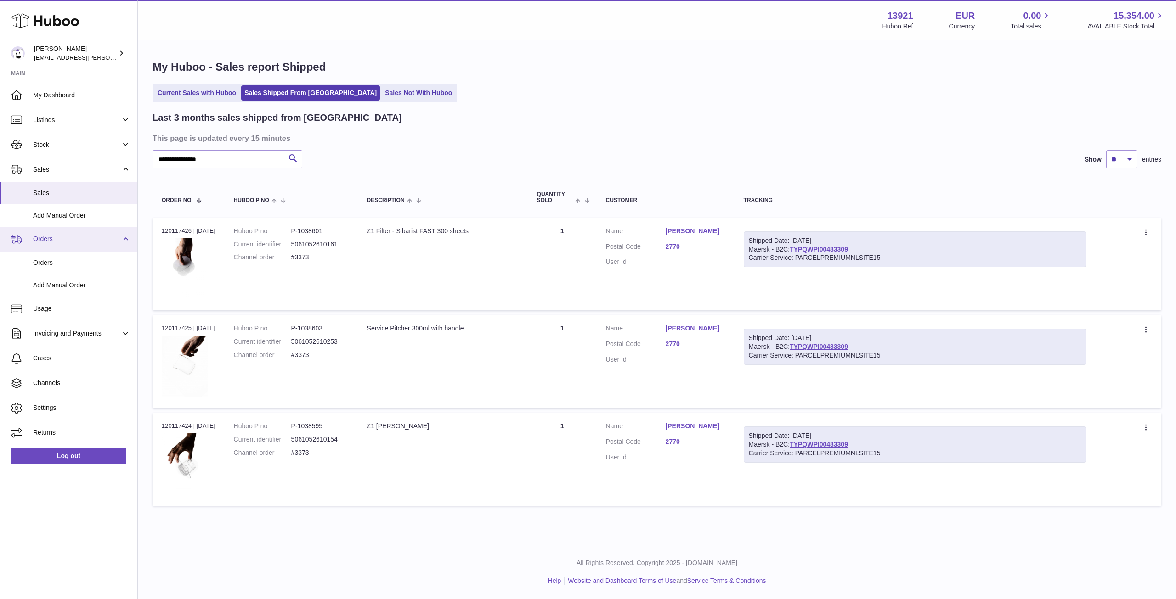
click at [74, 243] on span "Orders" at bounding box center [77, 239] width 88 height 9
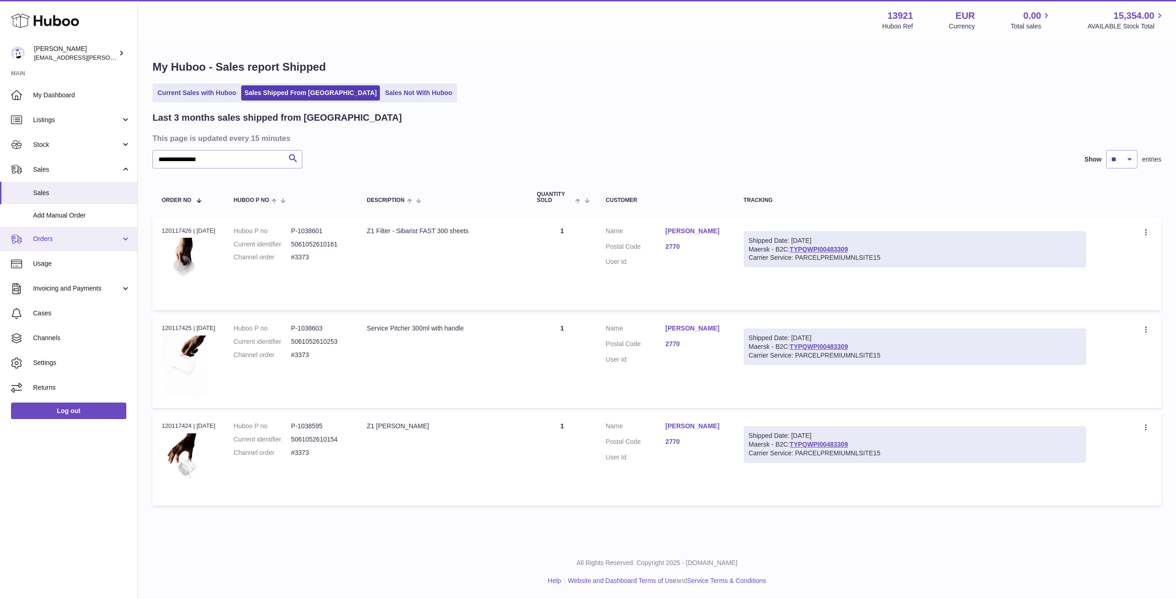
click at [63, 244] on link "Orders" at bounding box center [68, 239] width 137 height 25
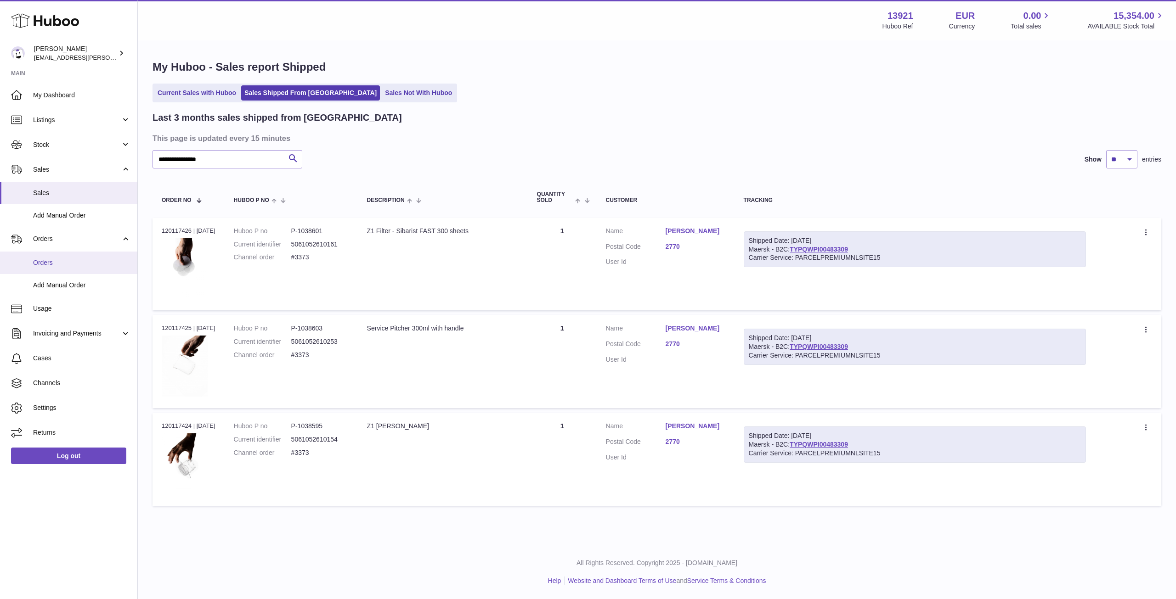
click at [63, 264] on span "Orders" at bounding box center [81, 263] width 97 height 9
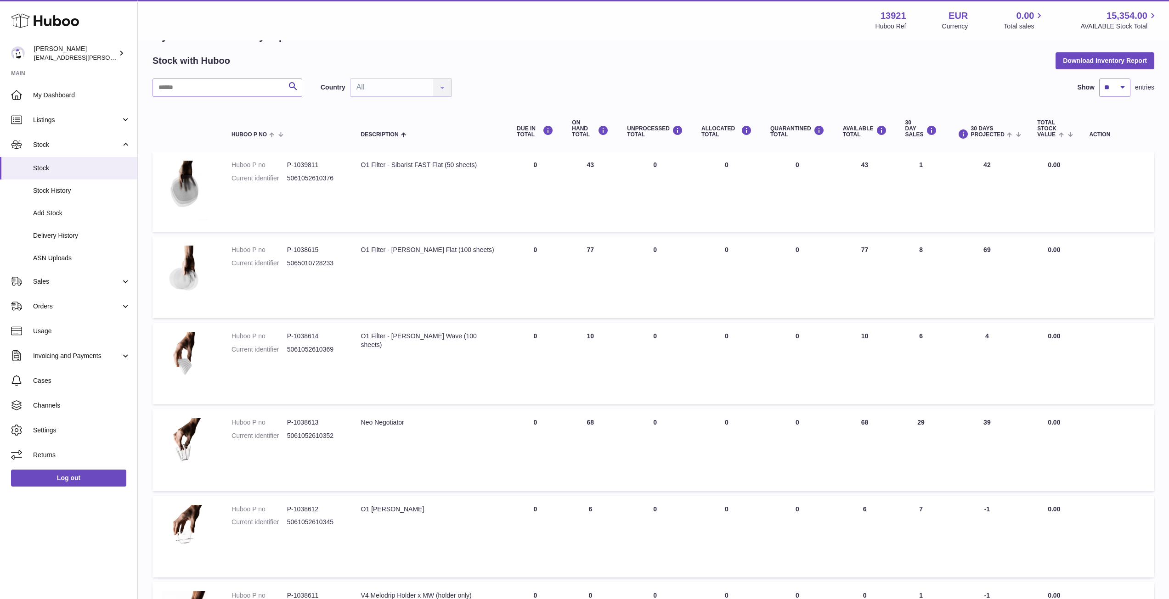
scroll to position [46, 0]
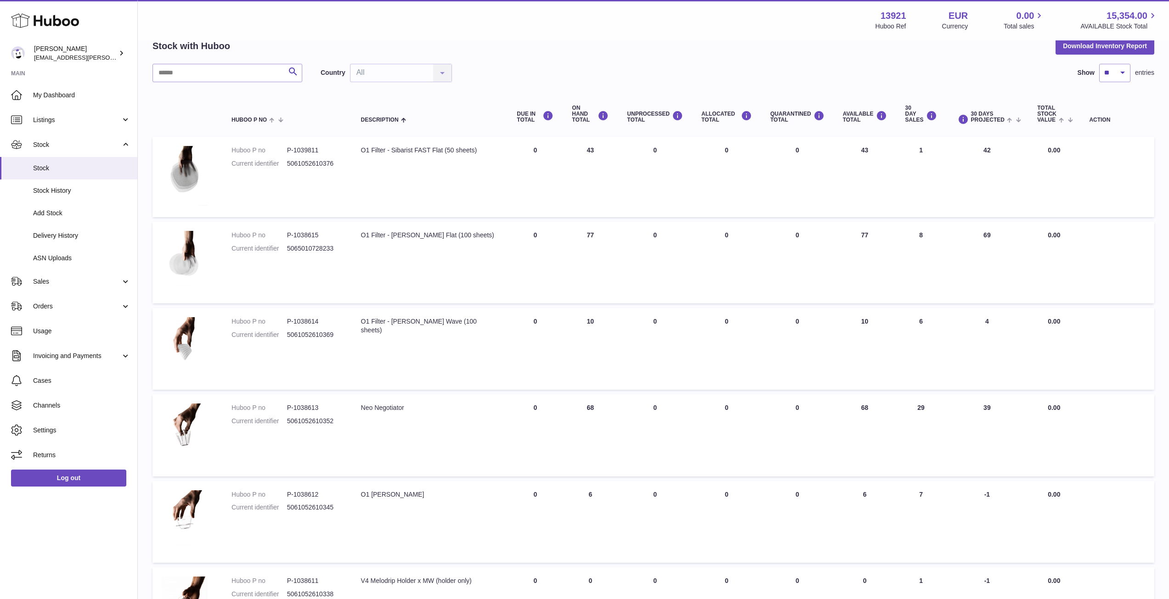
drag, startPoint x: 861, startPoint y: 318, endPoint x: 881, endPoint y: 323, distance: 20.3
click at [881, 323] on td "AVAILABLE Total 10" at bounding box center [864, 349] width 62 height 82
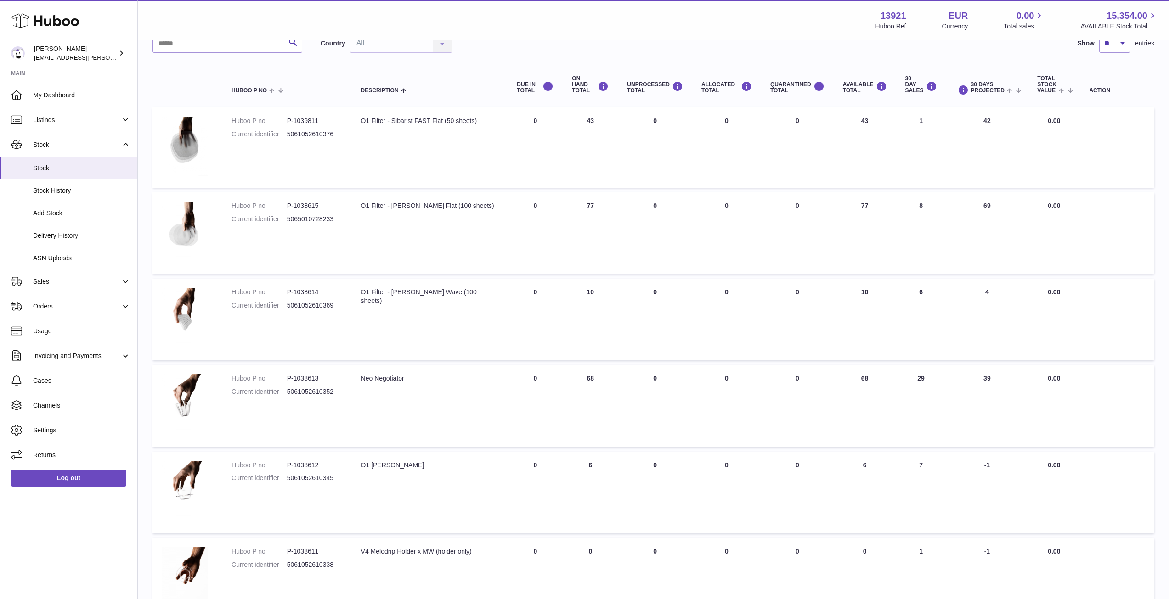
scroll to position [138, 0]
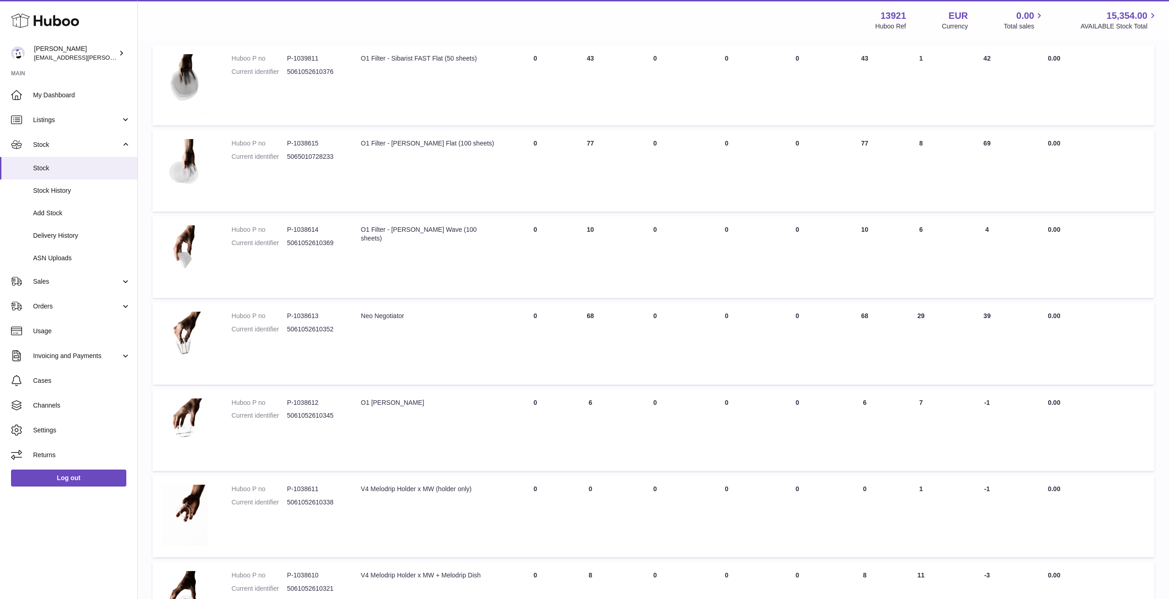
drag, startPoint x: 864, startPoint y: 317, endPoint x: 871, endPoint y: 318, distance: 7.0
click at [871, 318] on td "AVAILABLE Total 68" at bounding box center [864, 344] width 62 height 82
click at [808, 339] on td "QUARANTINED Total 0" at bounding box center [797, 344] width 73 height 82
drag, startPoint x: 874, startPoint y: 316, endPoint x: 880, endPoint y: 315, distance: 6.4
click at [880, 315] on td "AVAILABLE Total 68" at bounding box center [864, 344] width 62 height 82
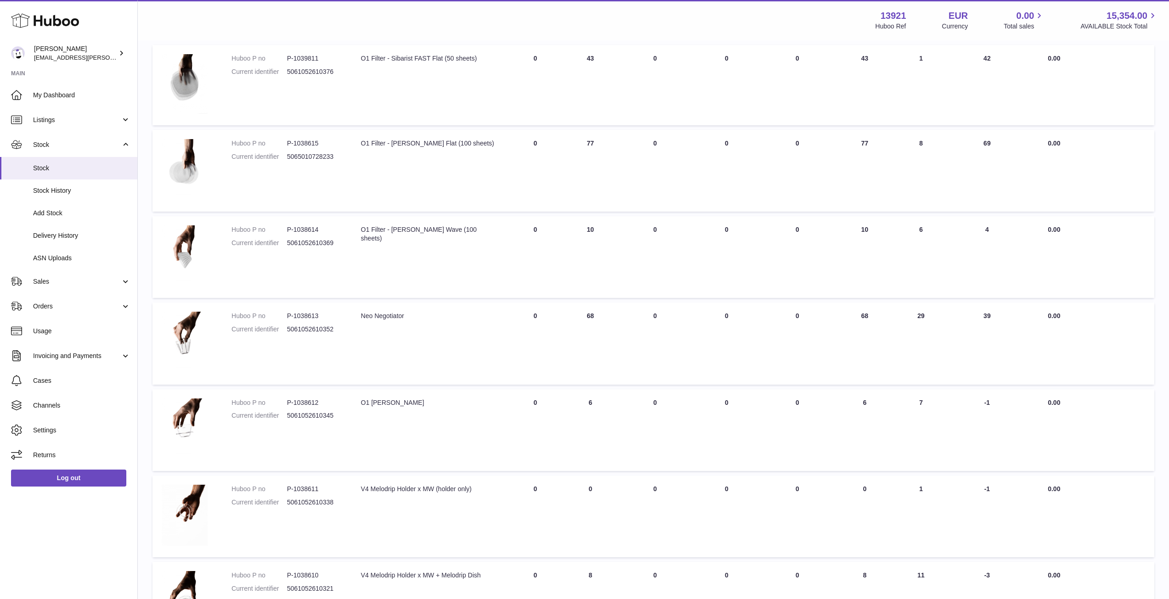
click at [880, 315] on td "AVAILABLE Total 68" at bounding box center [864, 344] width 62 height 82
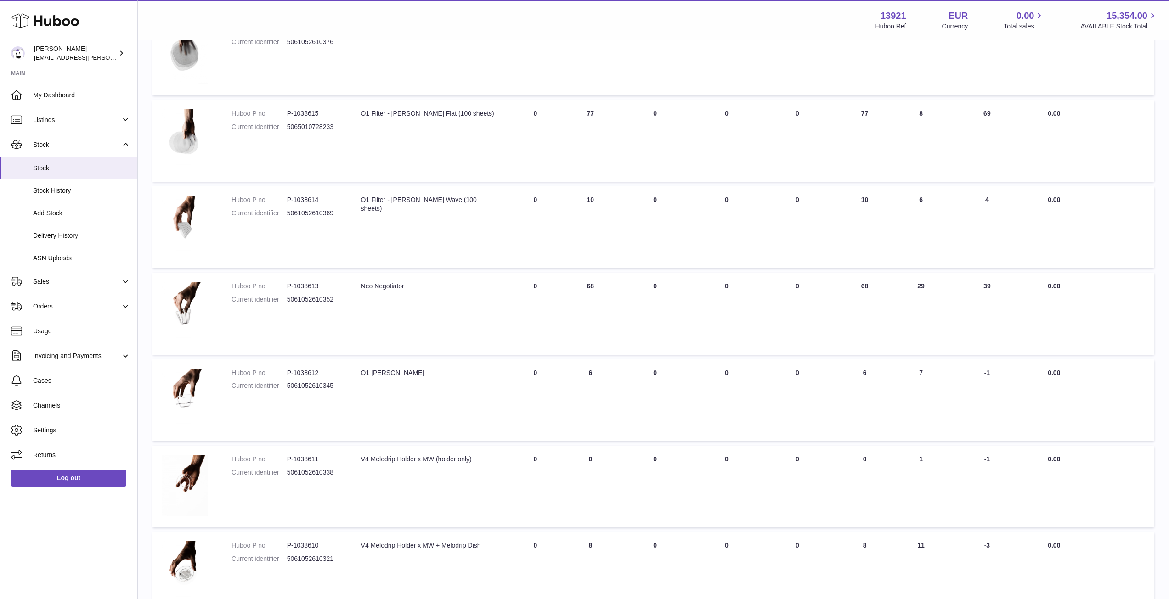
scroll to position [184, 0]
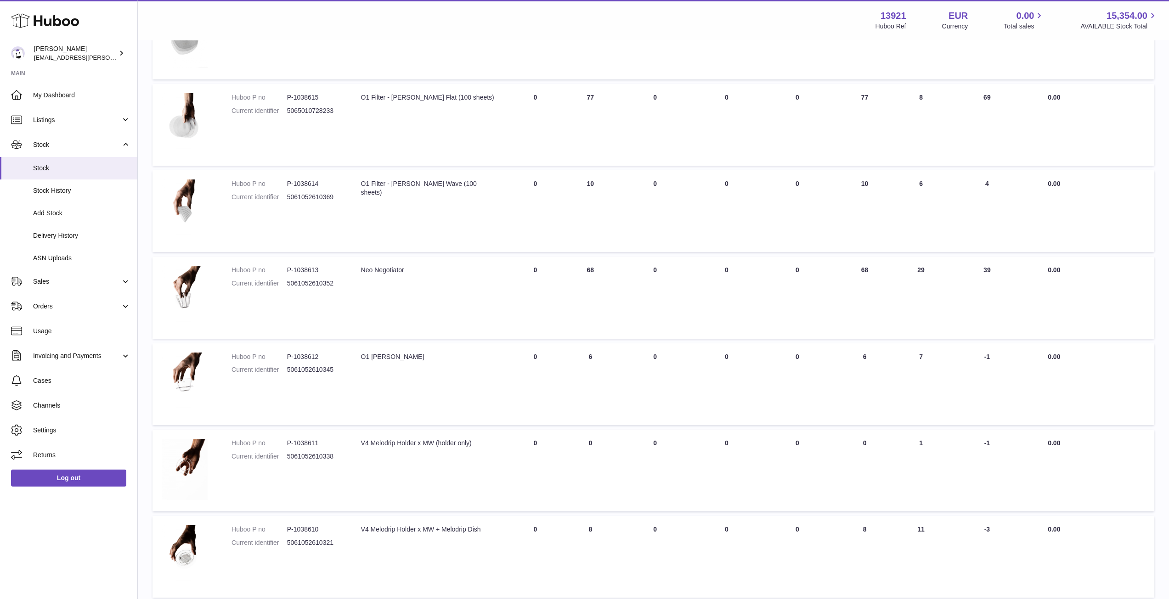
drag, startPoint x: 861, startPoint y: 357, endPoint x: 874, endPoint y: 356, distance: 13.3
click at [874, 356] on td "AVAILABLE Total 6" at bounding box center [864, 384] width 62 height 82
click at [903, 327] on td "30 DAY SALES 29" at bounding box center [921, 298] width 50 height 82
drag, startPoint x: 857, startPoint y: 356, endPoint x: 871, endPoint y: 357, distance: 13.8
click at [871, 357] on td "AVAILABLE Total 6" at bounding box center [864, 384] width 62 height 82
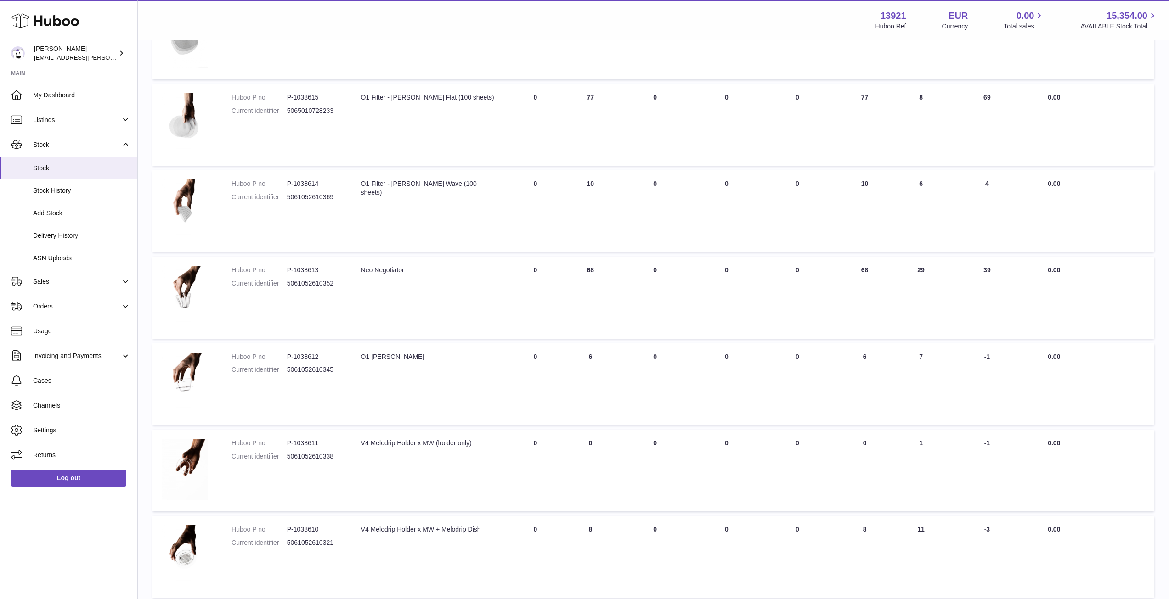
click at [871, 357] on td "AVAILABLE Total 6" at bounding box center [864, 384] width 62 height 82
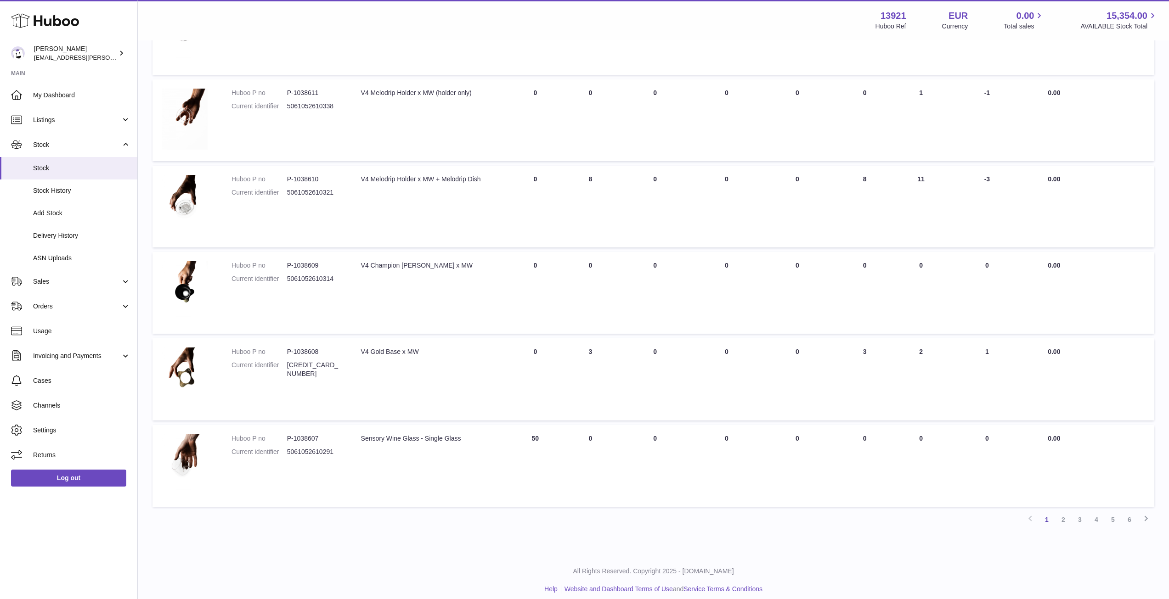
scroll to position [542, 0]
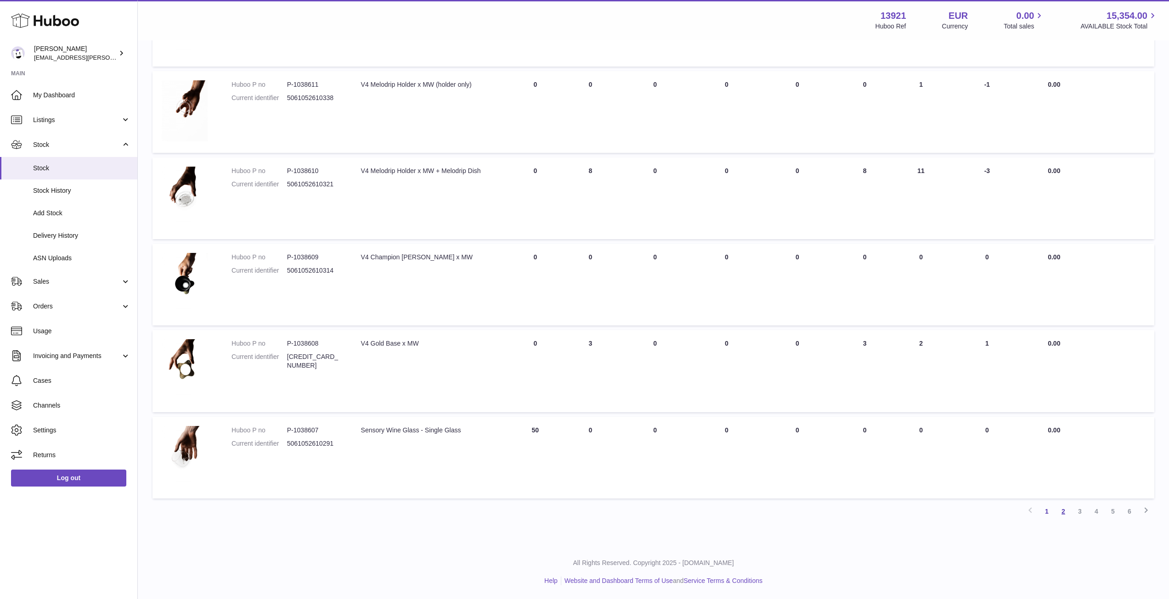
click at [1069, 512] on link "2" at bounding box center [1063, 511] width 17 height 17
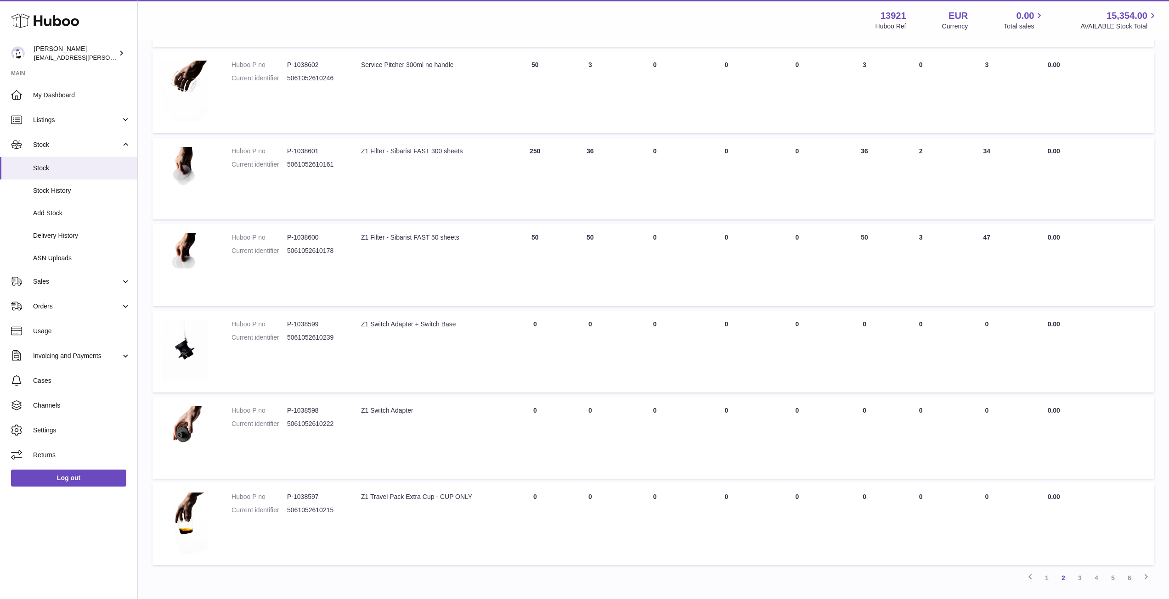
scroll to position [455, 0]
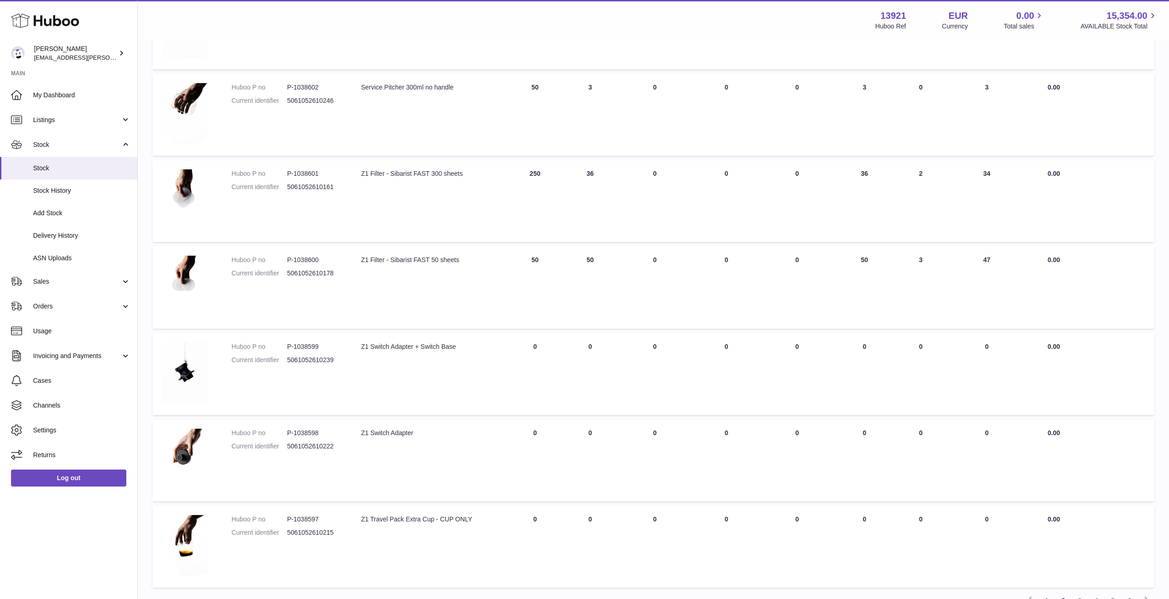
drag, startPoint x: 858, startPoint y: 261, endPoint x: 871, endPoint y: 260, distance: 12.9
click at [871, 260] on td "AVAILABLE Total 50" at bounding box center [864, 288] width 62 height 82
drag, startPoint x: 861, startPoint y: 175, endPoint x: 867, endPoint y: 175, distance: 6.9
click at [867, 175] on td "AVAILABLE Total 36" at bounding box center [864, 201] width 62 height 82
click at [876, 186] on td "AVAILABLE Total 36" at bounding box center [864, 201] width 62 height 82
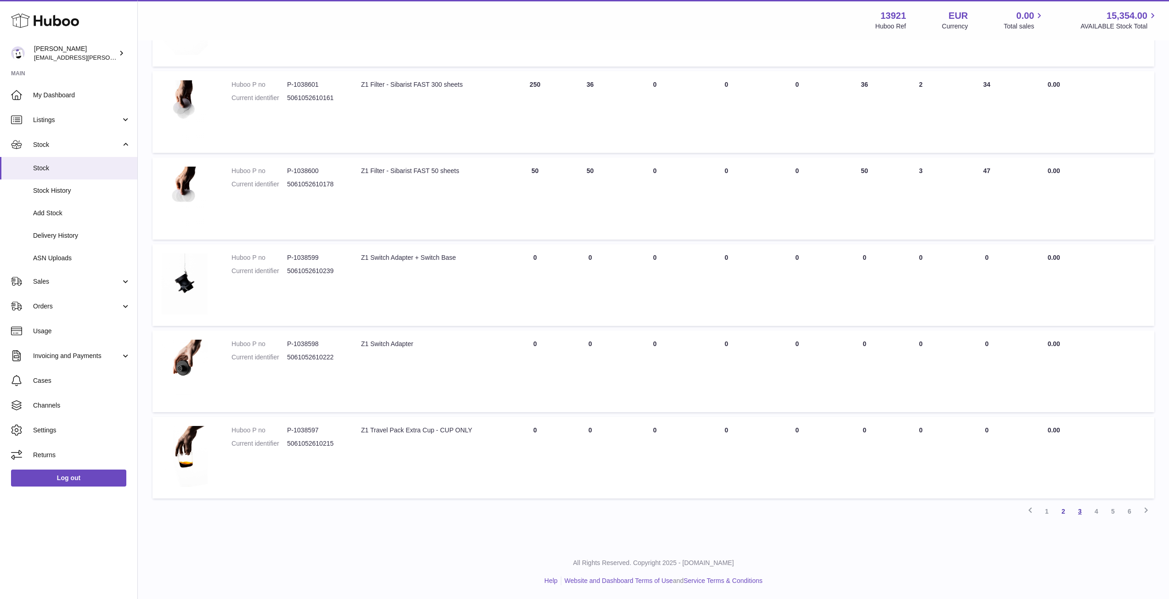
click at [1076, 511] on link "3" at bounding box center [1079, 511] width 17 height 17
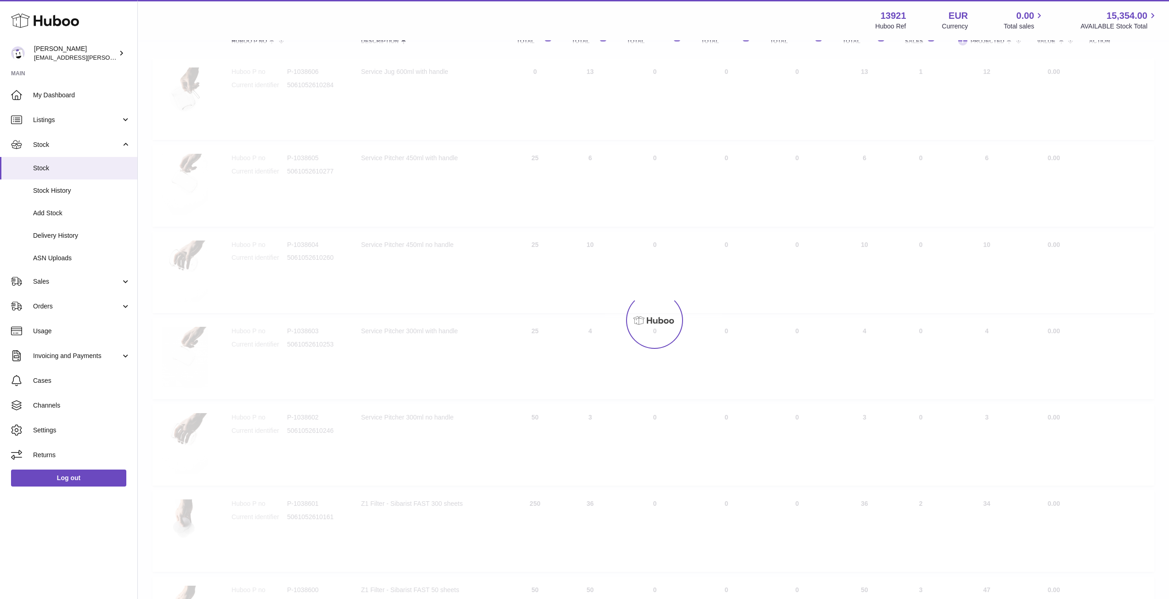
scroll to position [41, 0]
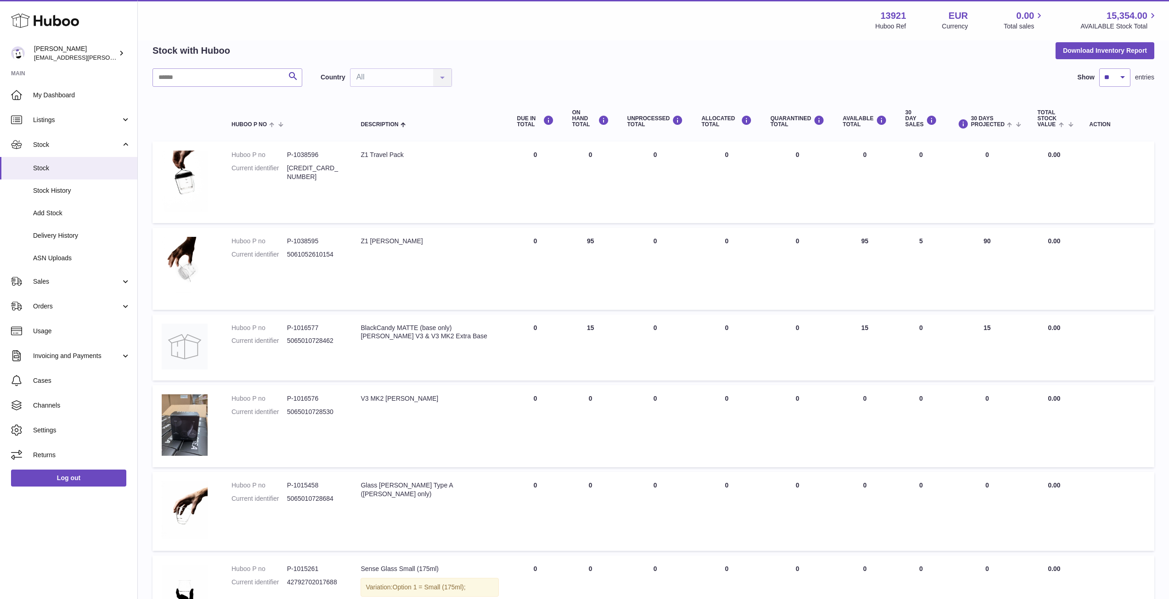
drag, startPoint x: 869, startPoint y: 242, endPoint x: 876, endPoint y: 243, distance: 6.9
click at [876, 243] on td "AVAILABLE Total 95" at bounding box center [864, 269] width 62 height 82
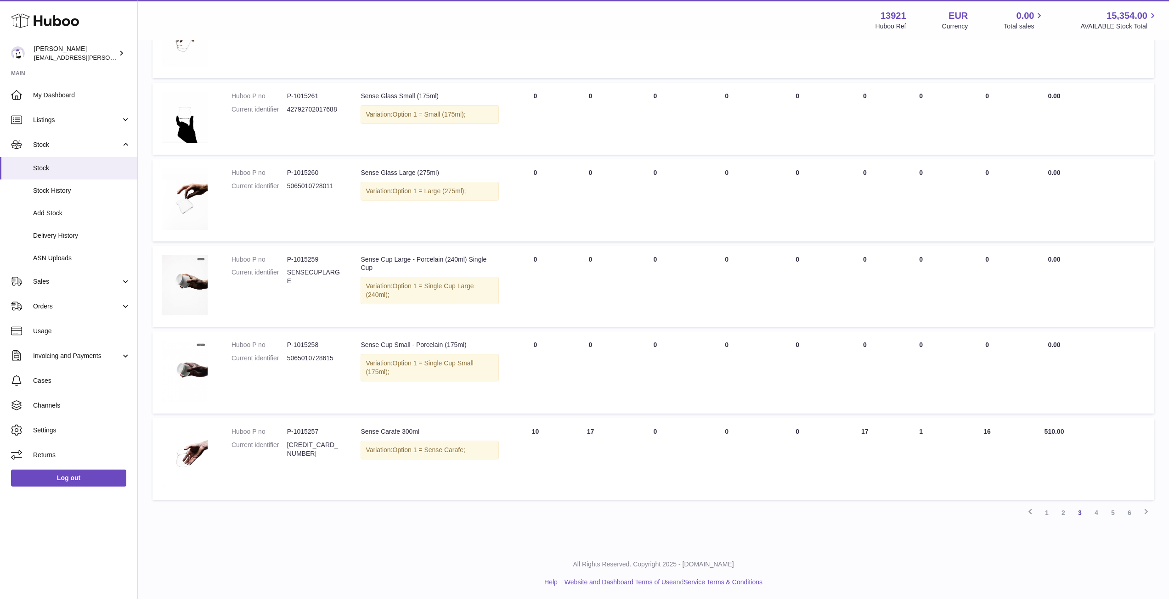
scroll to position [516, 0]
click at [1099, 515] on link "4" at bounding box center [1096, 511] width 17 height 17
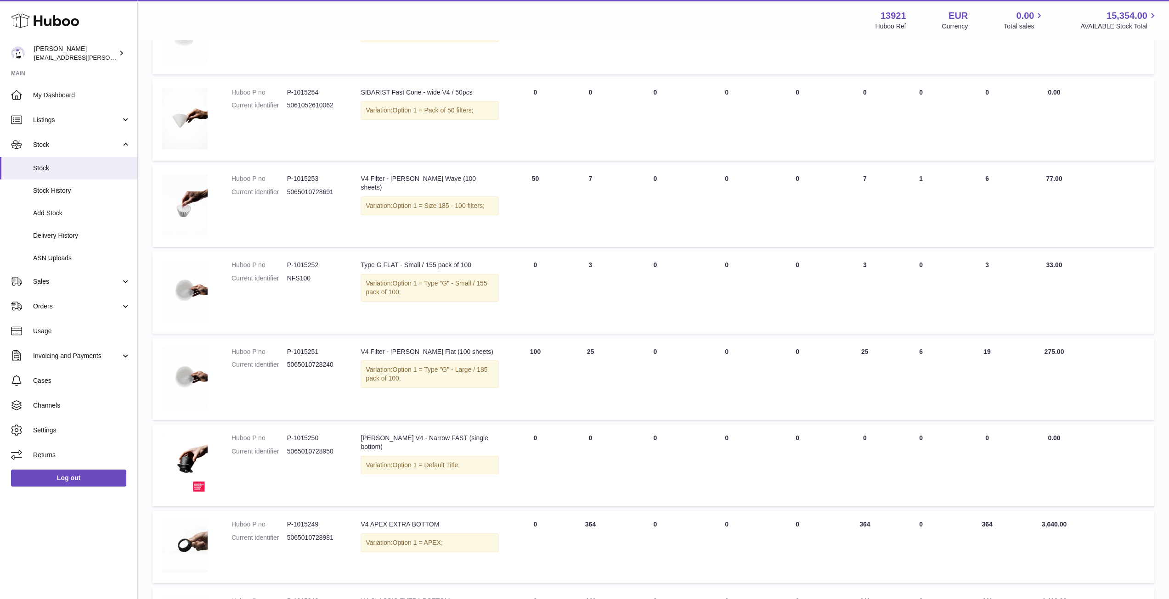
scroll to position [363, 0]
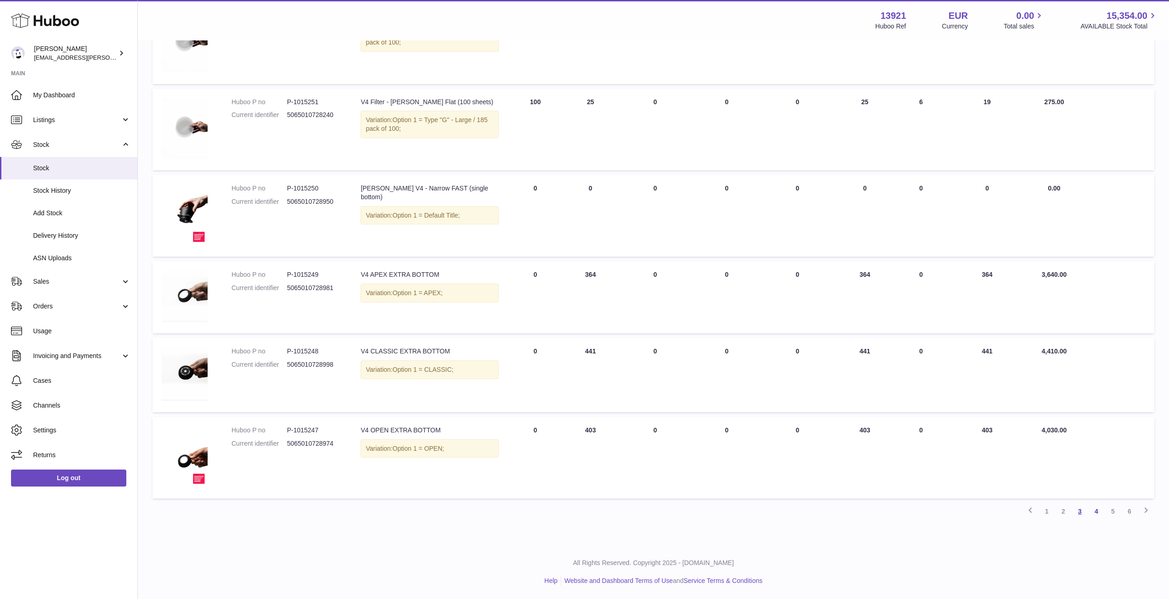
click at [1083, 515] on link "3" at bounding box center [1079, 511] width 17 height 17
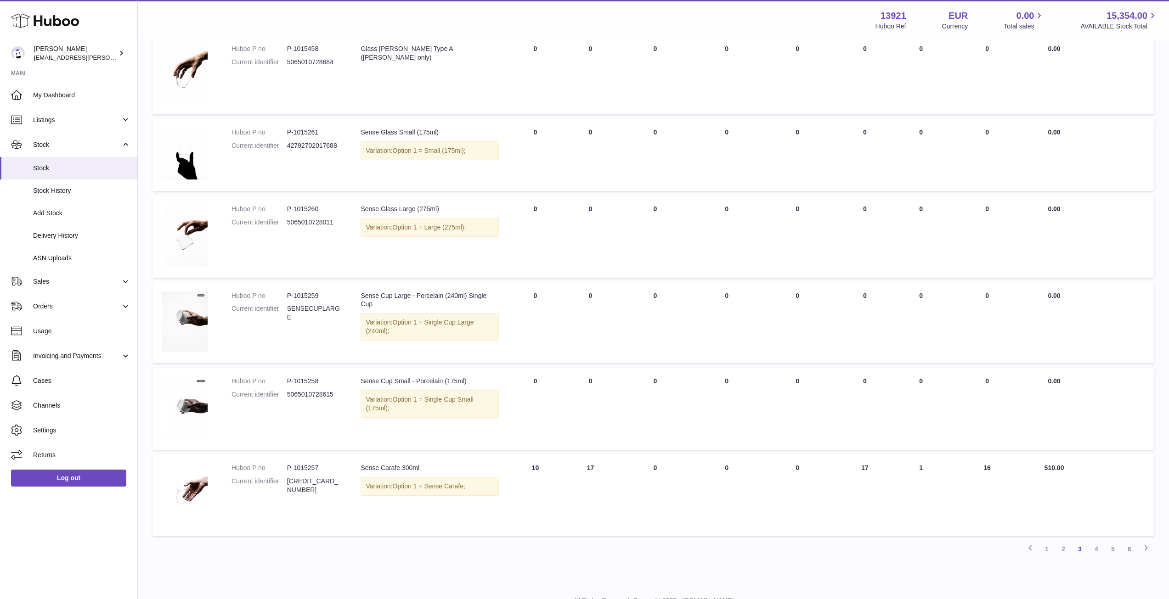
scroll to position [516, 0]
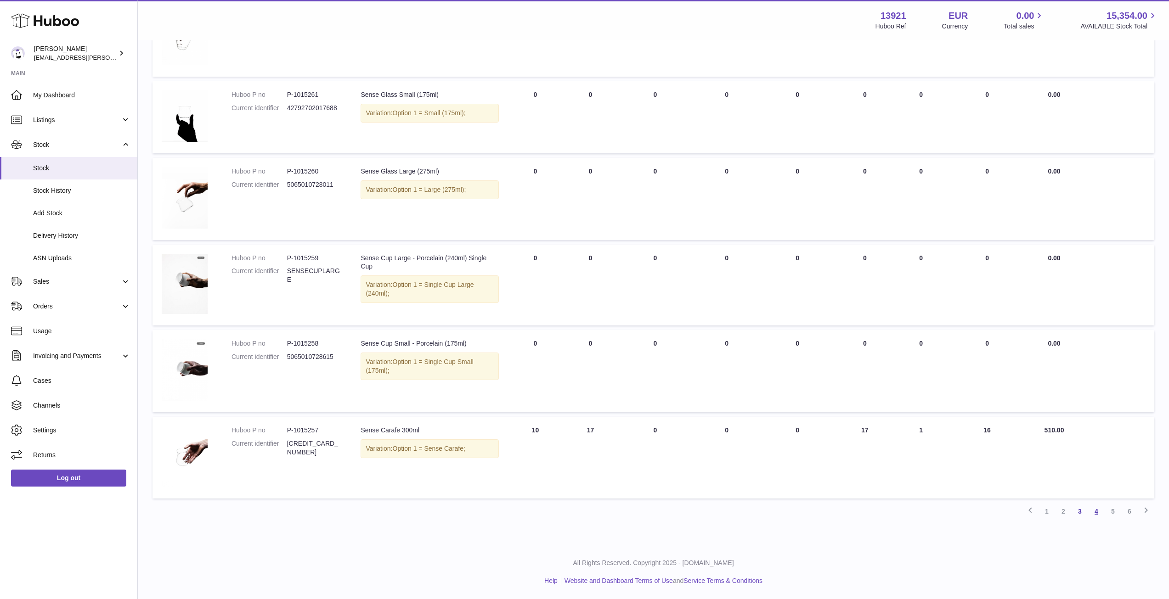
click at [1099, 515] on link "4" at bounding box center [1096, 511] width 17 height 17
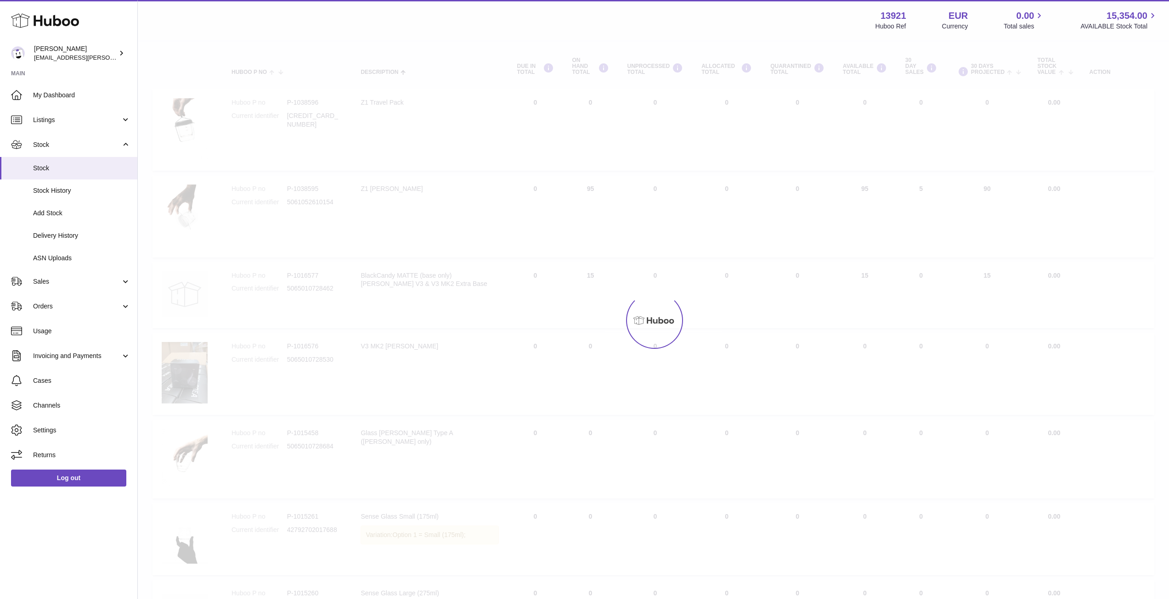
scroll to position [41, 0]
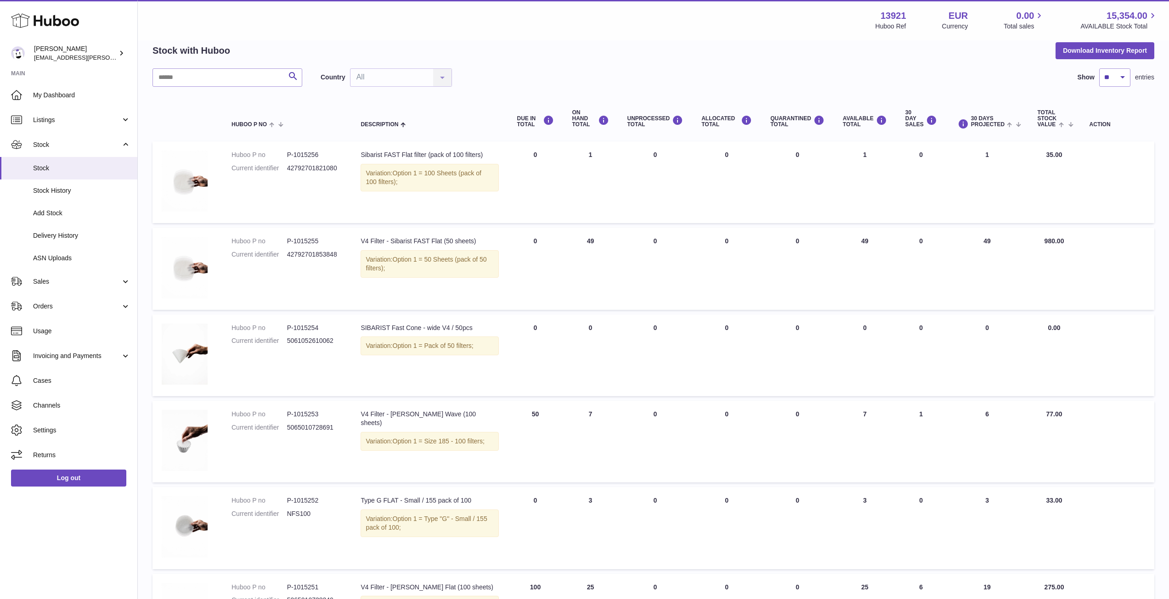
drag, startPoint x: 864, startPoint y: 245, endPoint x: 873, endPoint y: 245, distance: 9.2
click at [873, 245] on td "AVAILABLE Total 49" at bounding box center [864, 269] width 62 height 82
click at [846, 258] on td "AVAILABLE Total 49" at bounding box center [864, 269] width 62 height 82
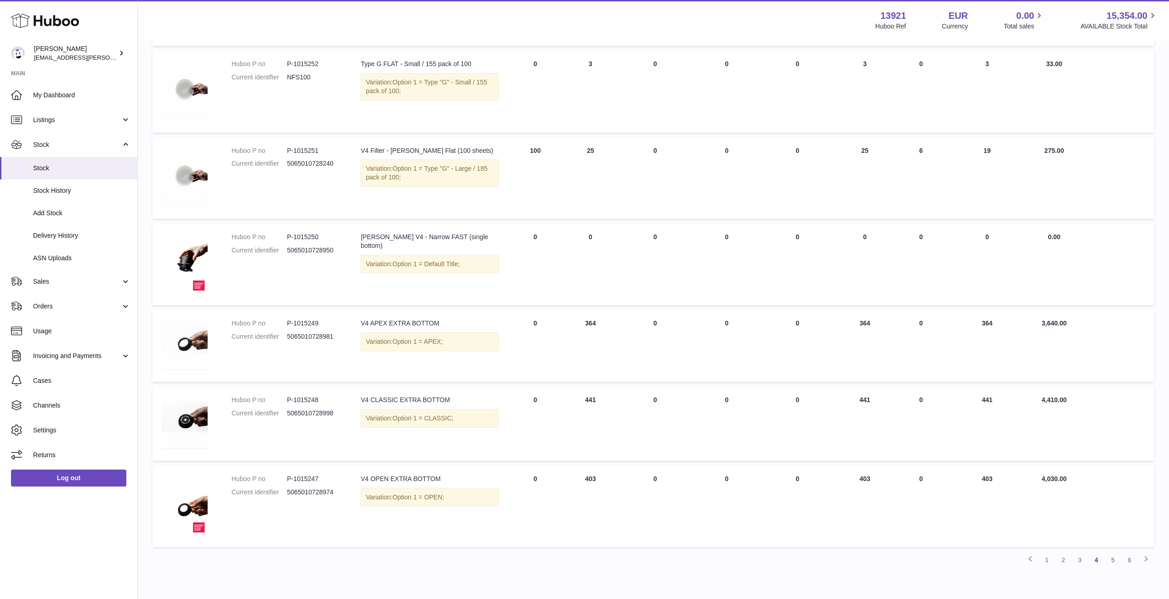
scroll to position [501, 0]
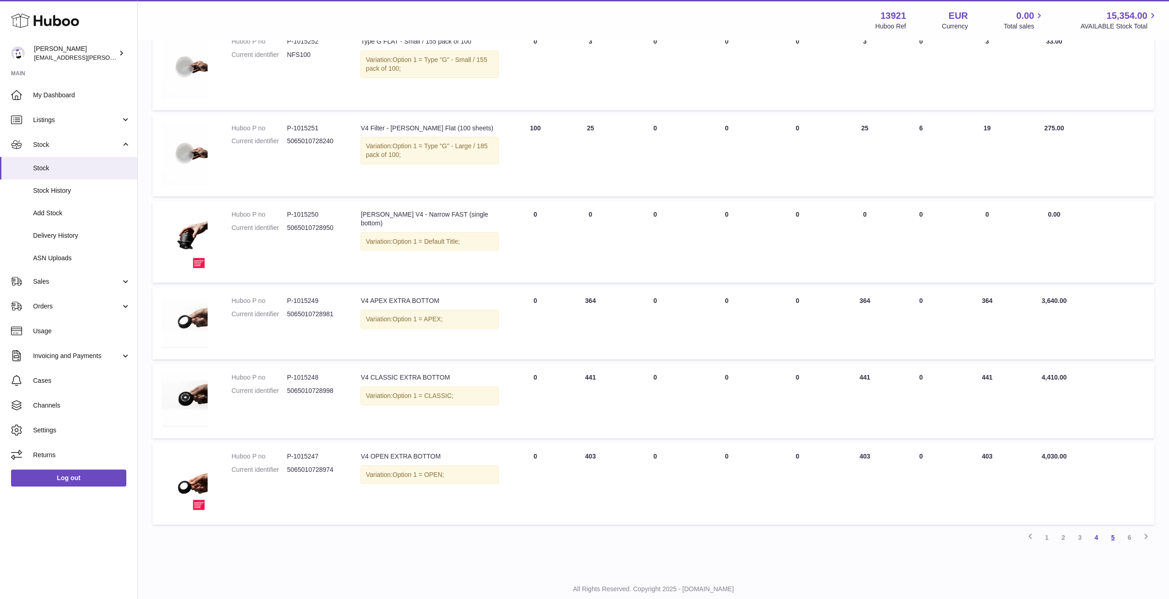
click at [1113, 534] on link "5" at bounding box center [1112, 537] width 17 height 17
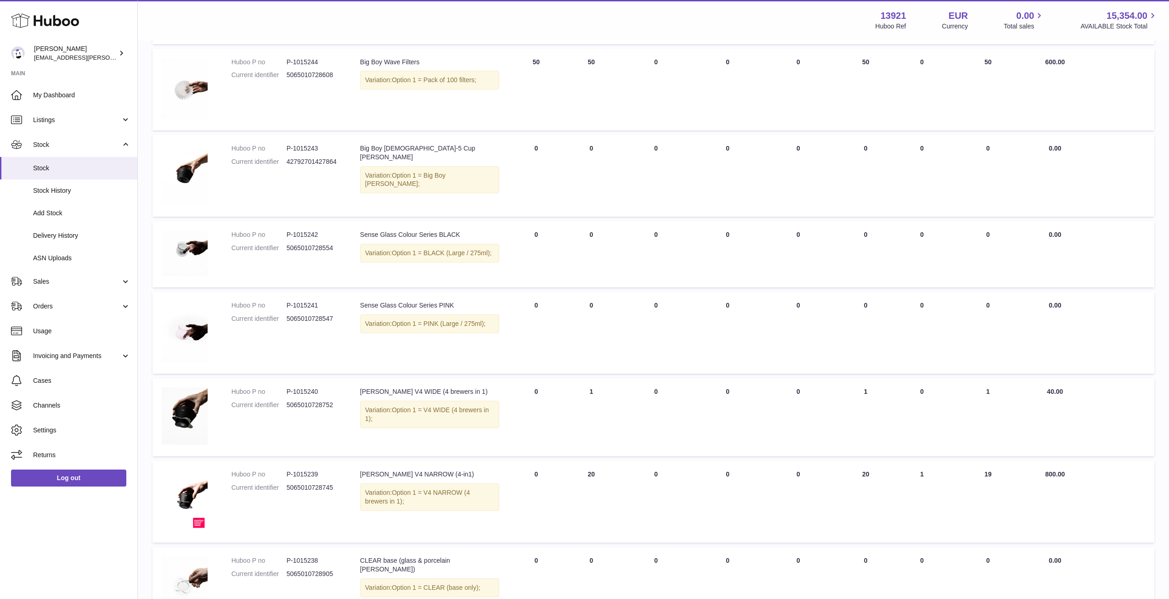
scroll to position [413, 0]
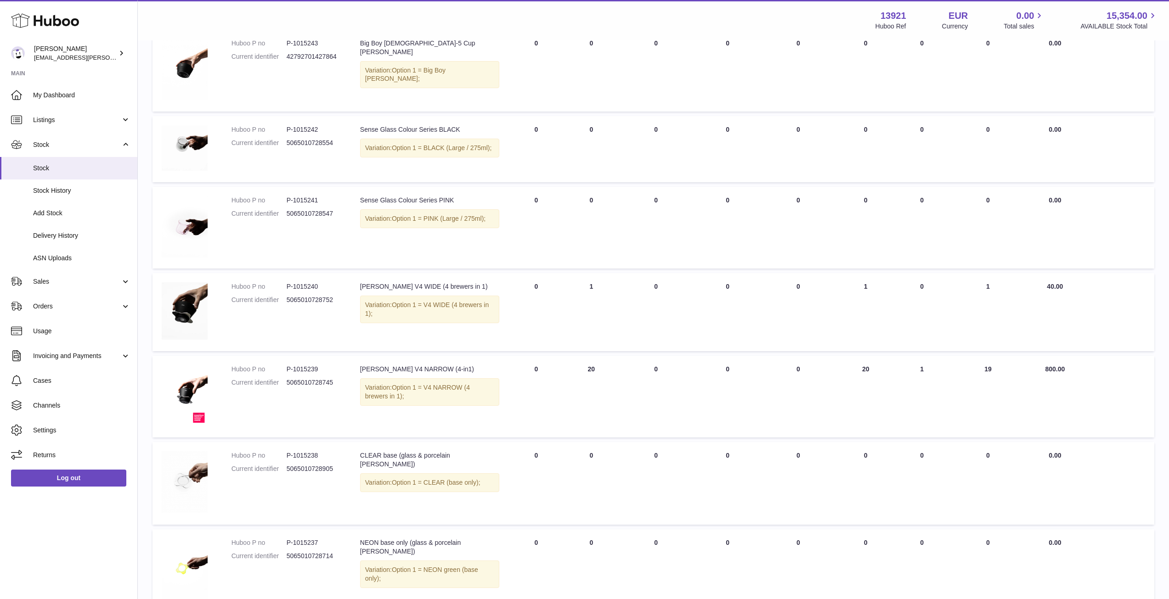
drag, startPoint x: 858, startPoint y: 369, endPoint x: 871, endPoint y: 369, distance: 12.4
click at [871, 369] on td "AVAILABLE Total 20" at bounding box center [865, 397] width 62 height 82
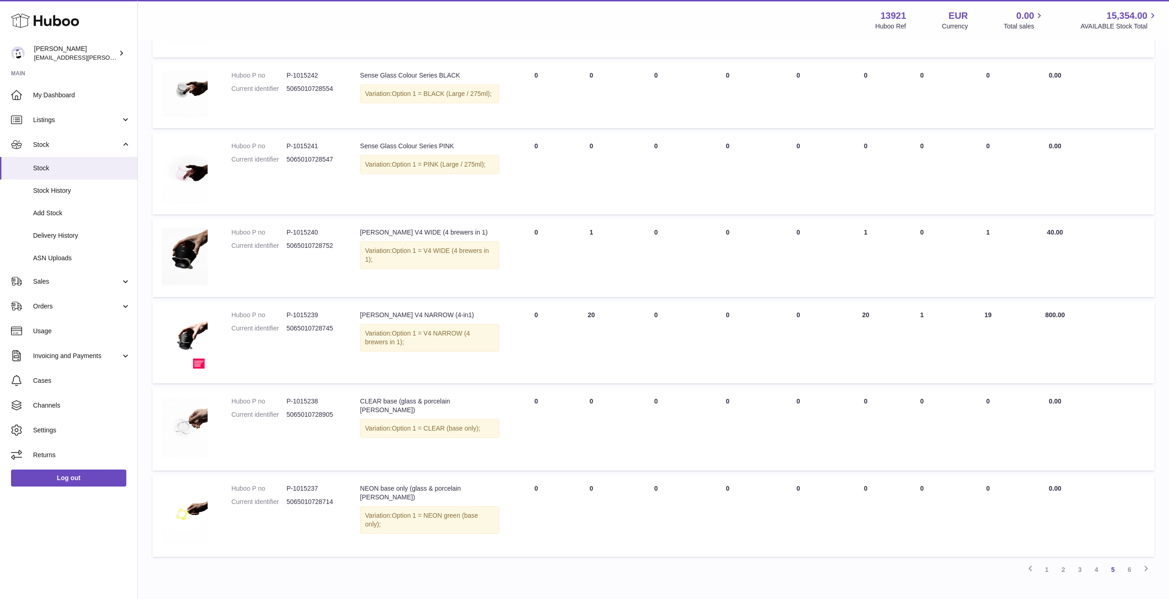
scroll to position [526, 0]
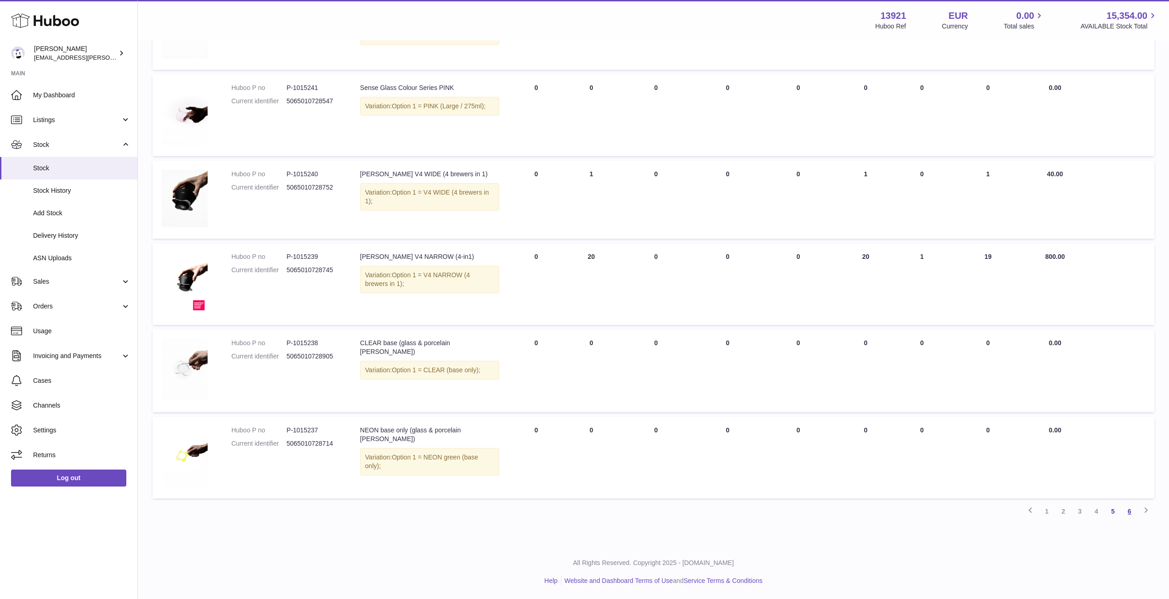
click at [1123, 513] on link "6" at bounding box center [1129, 511] width 17 height 17
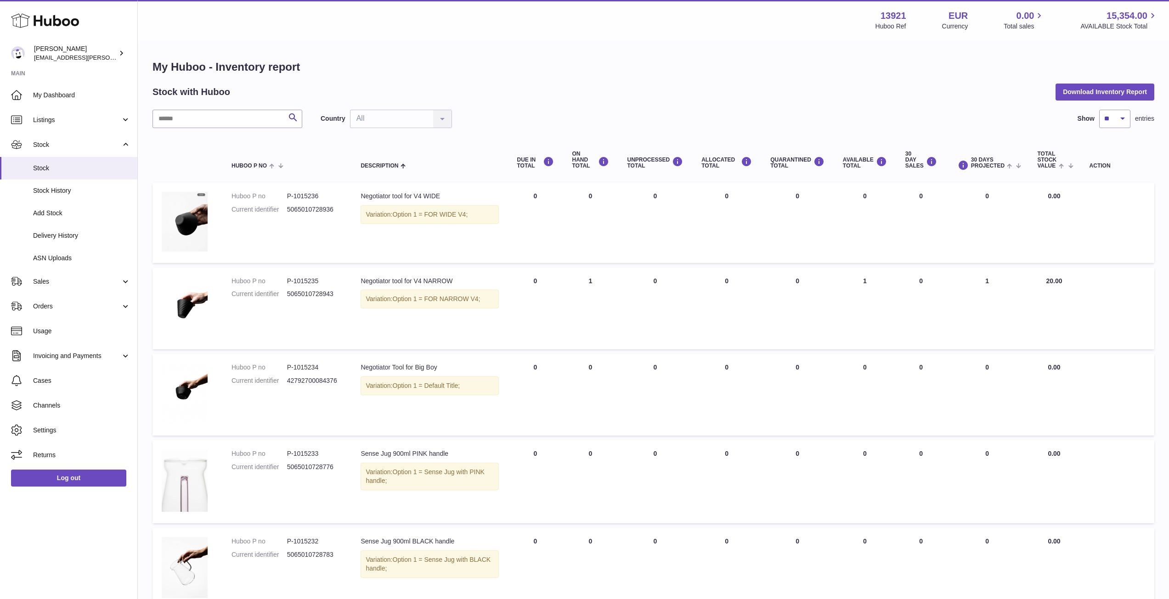
click at [229, 104] on div "My Huboo - Inventory report Stock with Huboo Download Inventory Report Search C…" at bounding box center [652, 345] width 1001 height 571
click at [226, 121] on input "text" at bounding box center [227, 119] width 150 height 18
type input "*****"
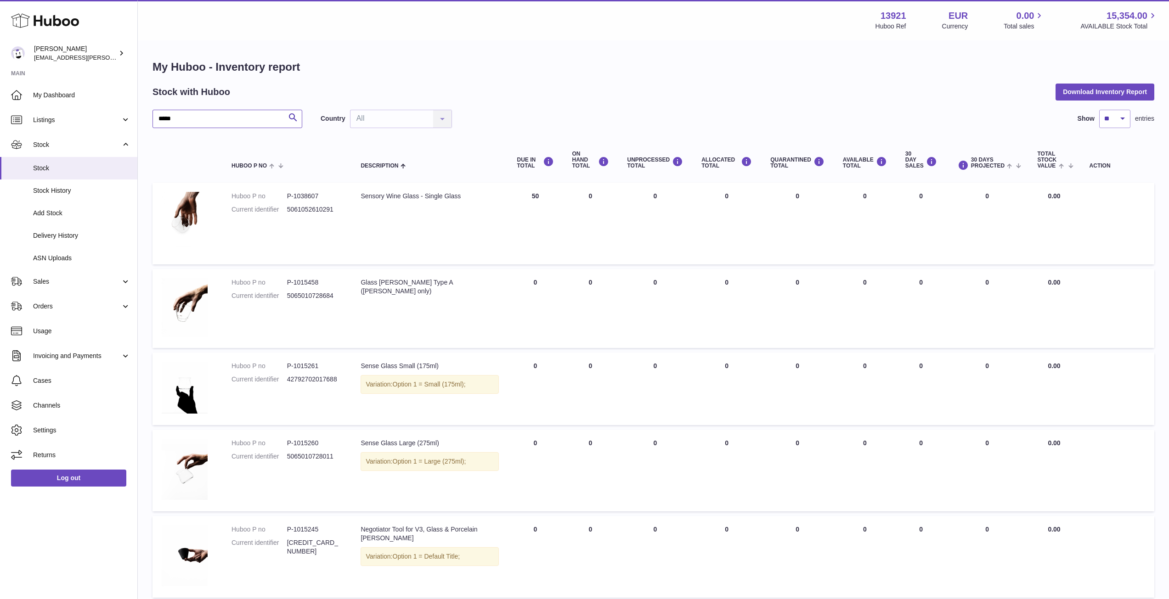
click at [193, 127] on input "*****" at bounding box center [227, 119] width 150 height 18
click at [101, 166] on span "Stock" at bounding box center [81, 168] width 97 height 9
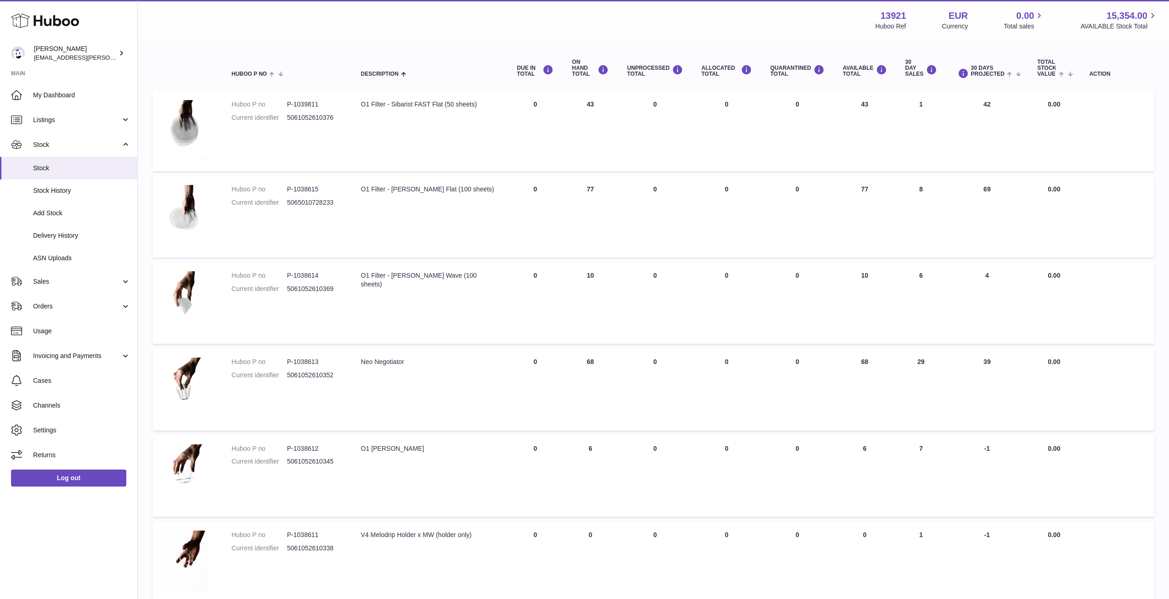
scroll to position [138, 0]
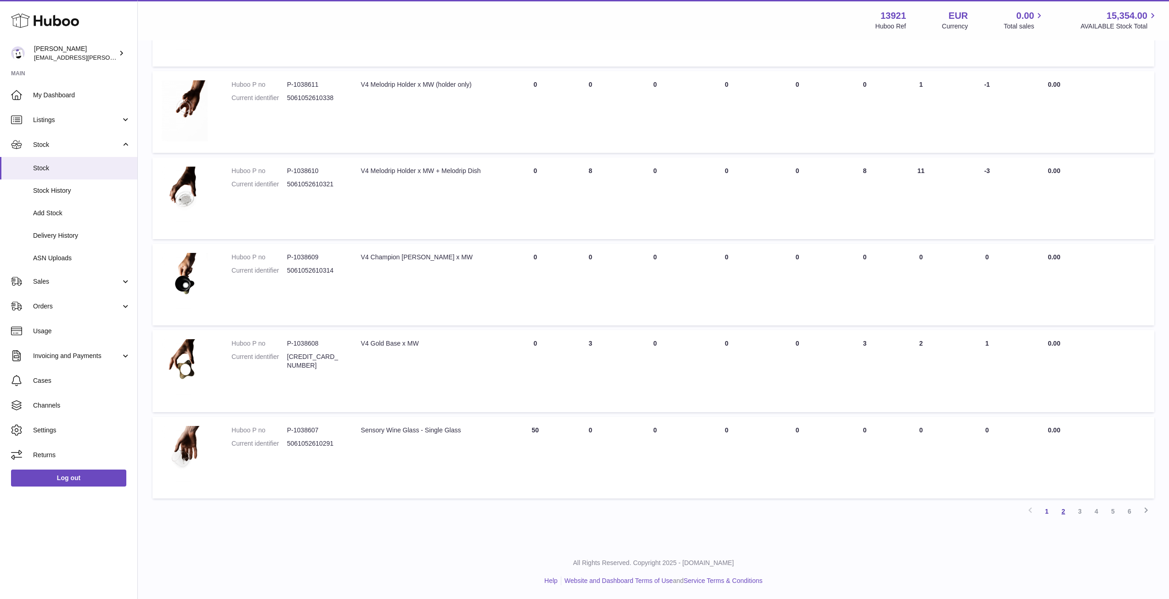
click at [1063, 517] on link "2" at bounding box center [1063, 511] width 17 height 17
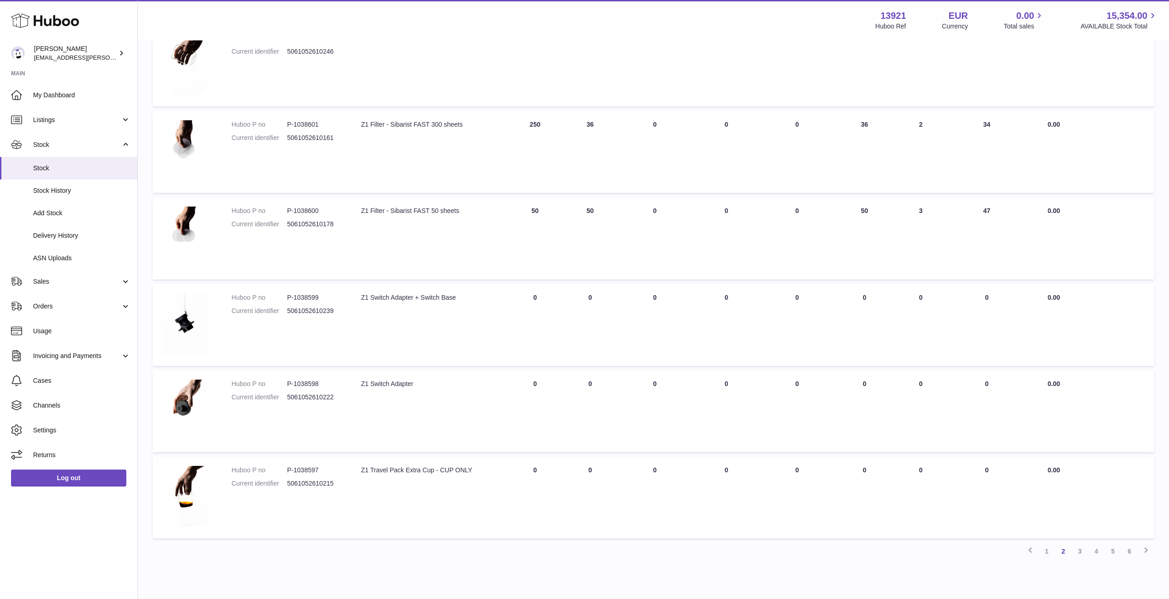
scroll to position [544, 0]
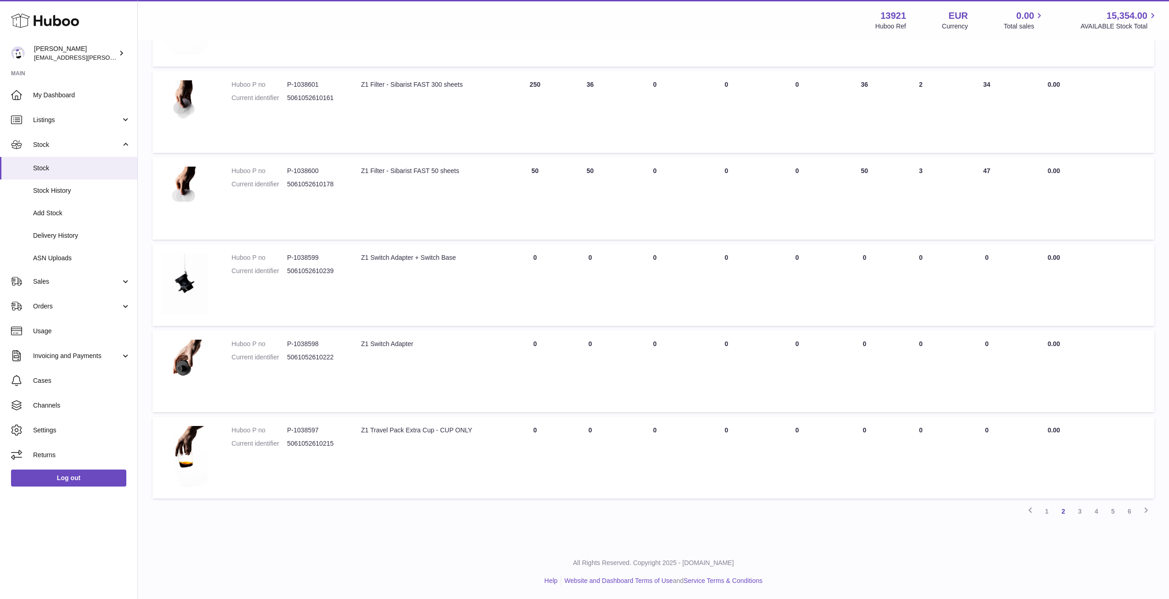
click at [1081, 512] on link "3" at bounding box center [1079, 511] width 17 height 17
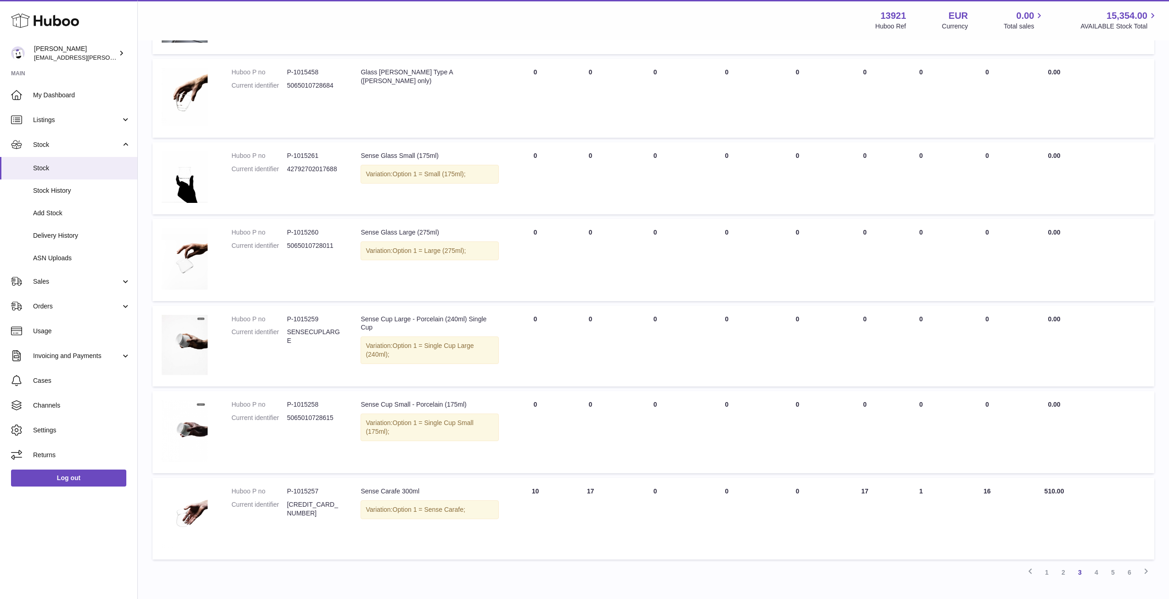
scroll to position [516, 0]
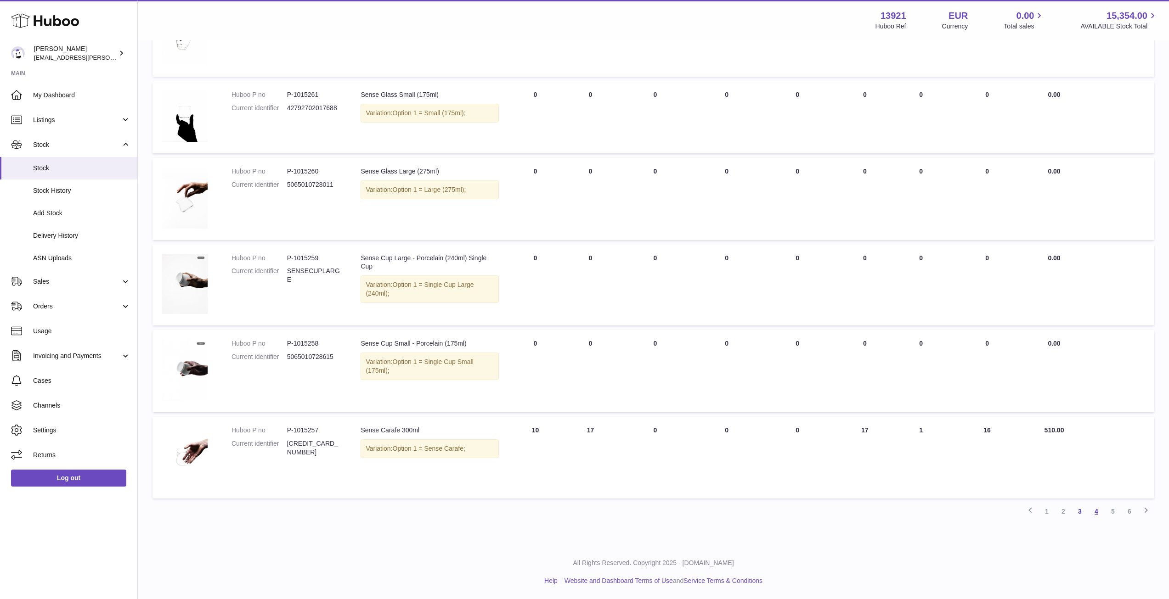
click at [1092, 512] on link "4" at bounding box center [1096, 511] width 17 height 17
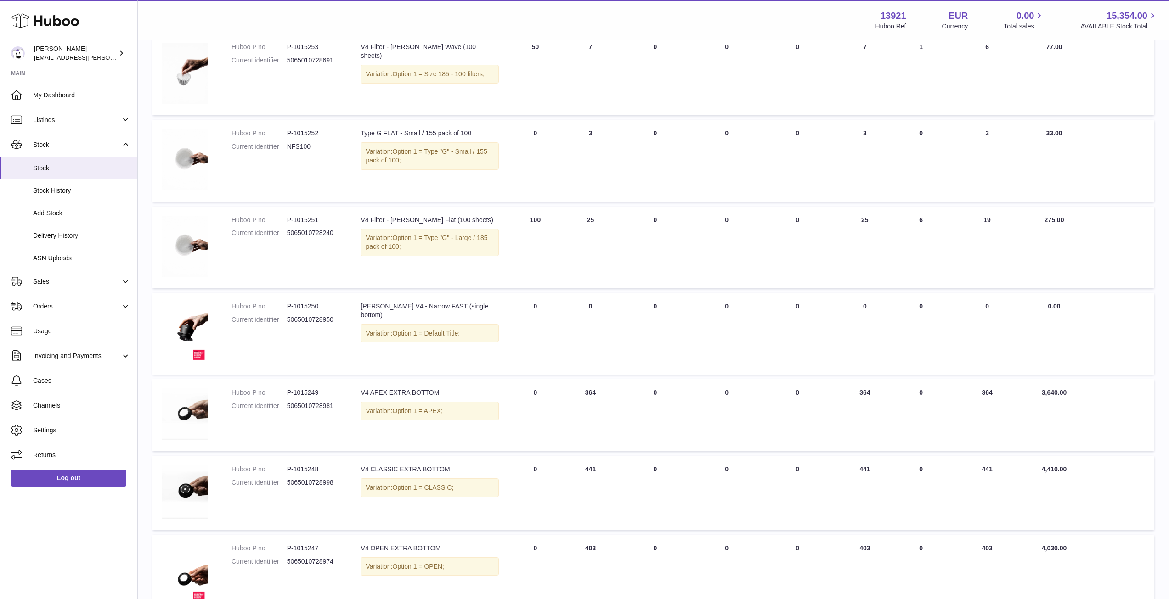
scroll to position [527, 0]
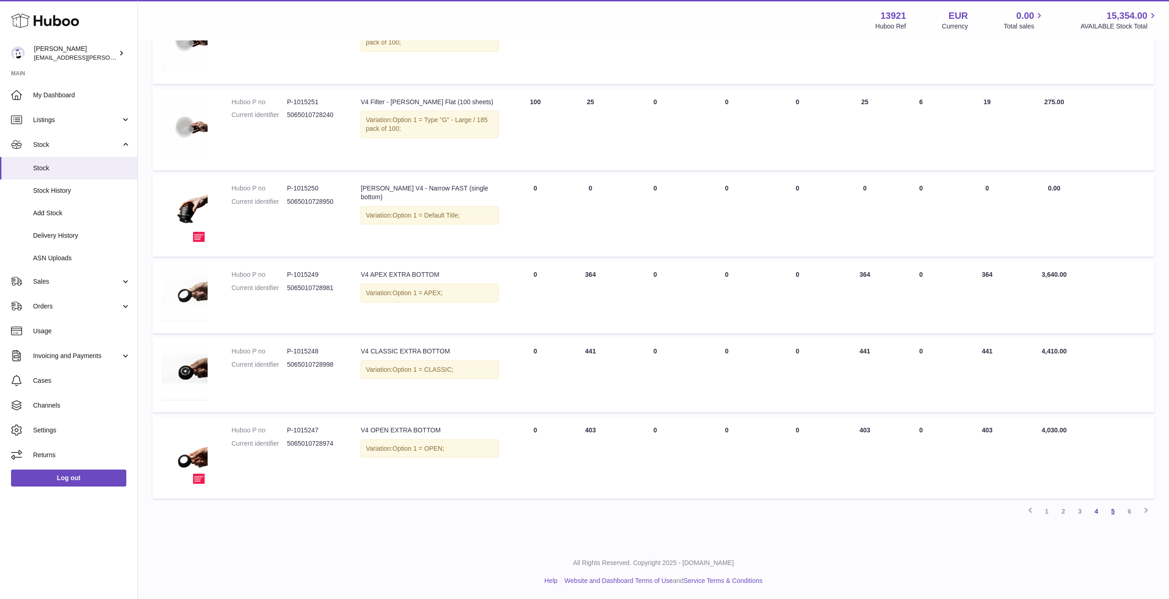
click at [1112, 512] on link "5" at bounding box center [1112, 511] width 17 height 17
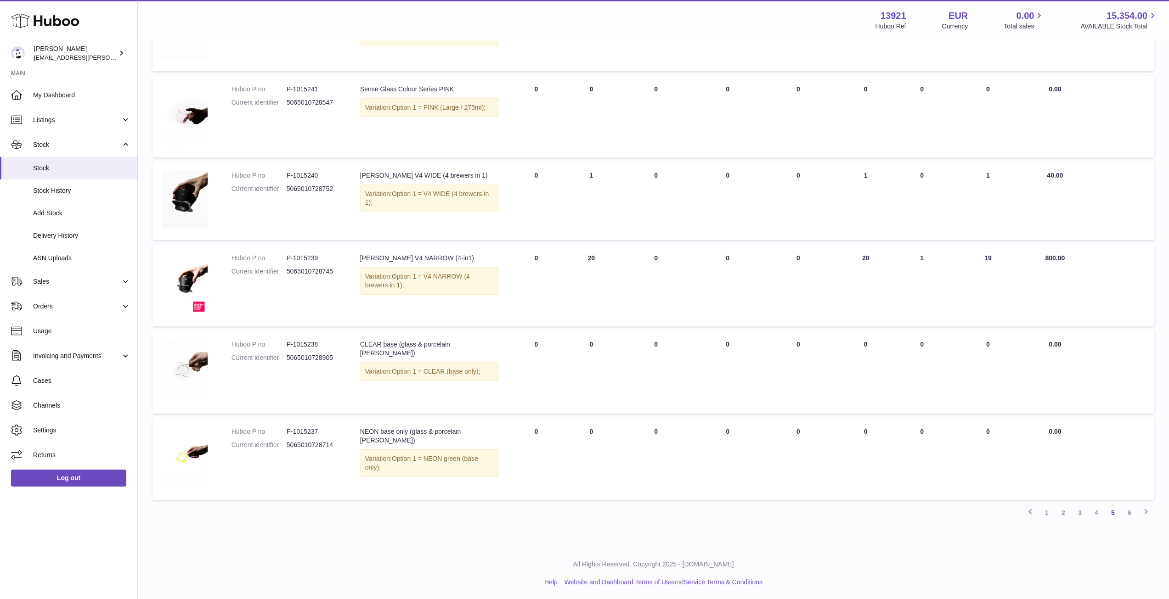
scroll to position [526, 0]
click at [1125, 517] on link "6" at bounding box center [1129, 511] width 17 height 17
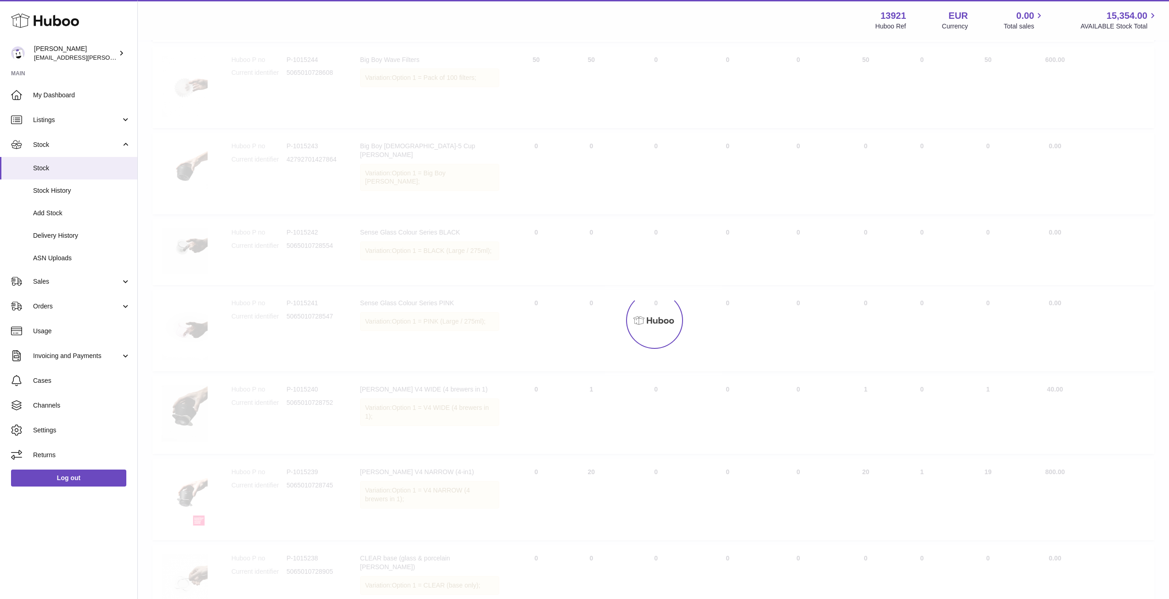
scroll to position [41, 0]
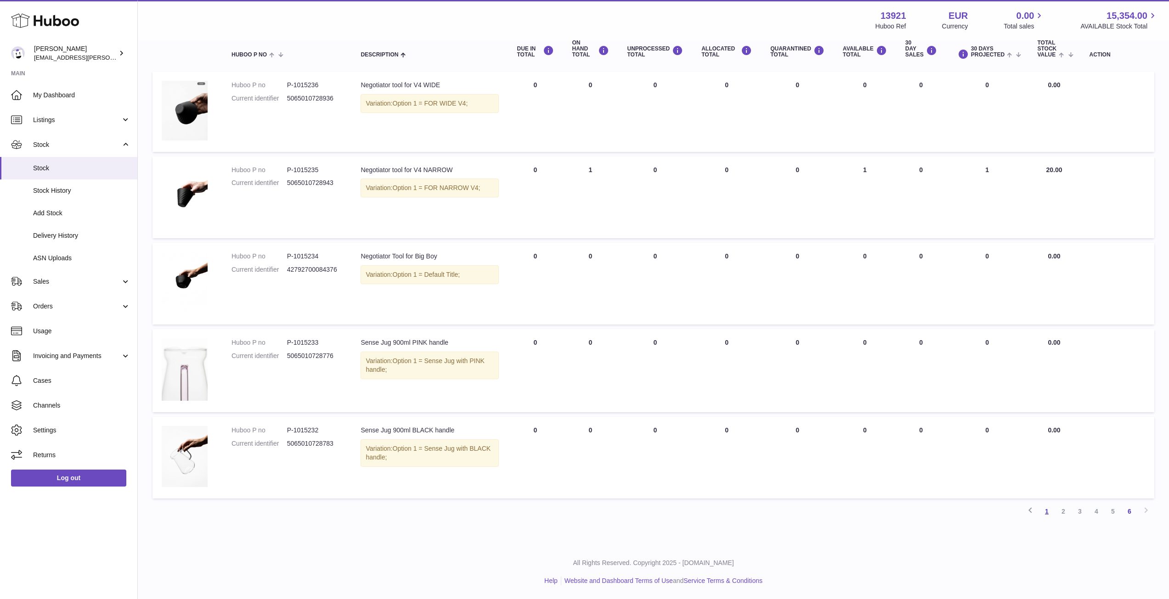
click at [1052, 512] on link "1" at bounding box center [1046, 511] width 17 height 17
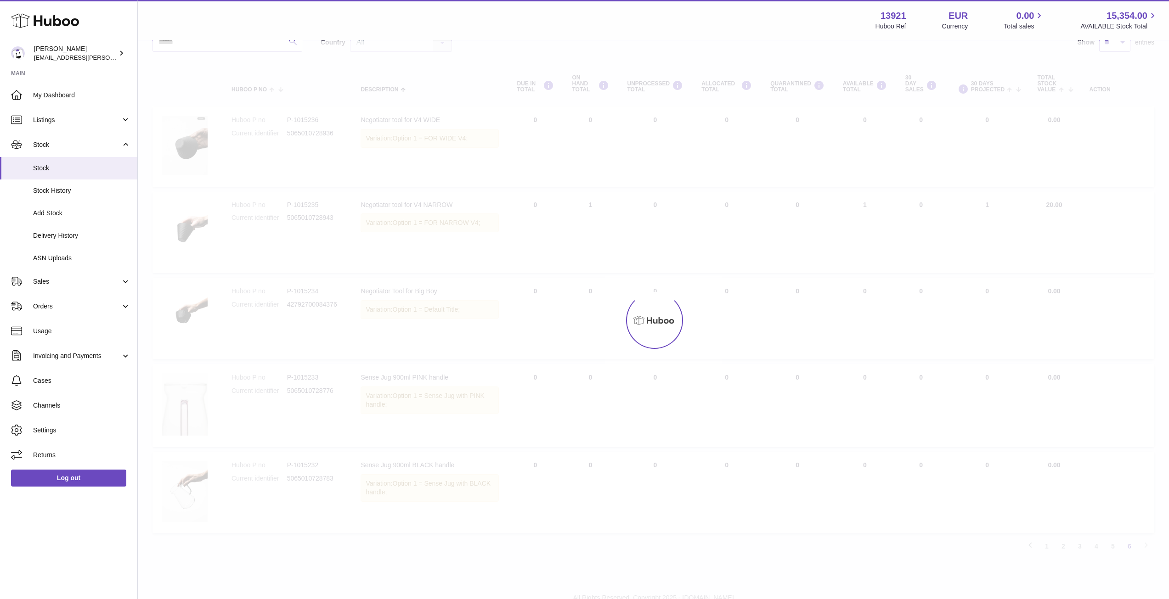
scroll to position [41, 0]
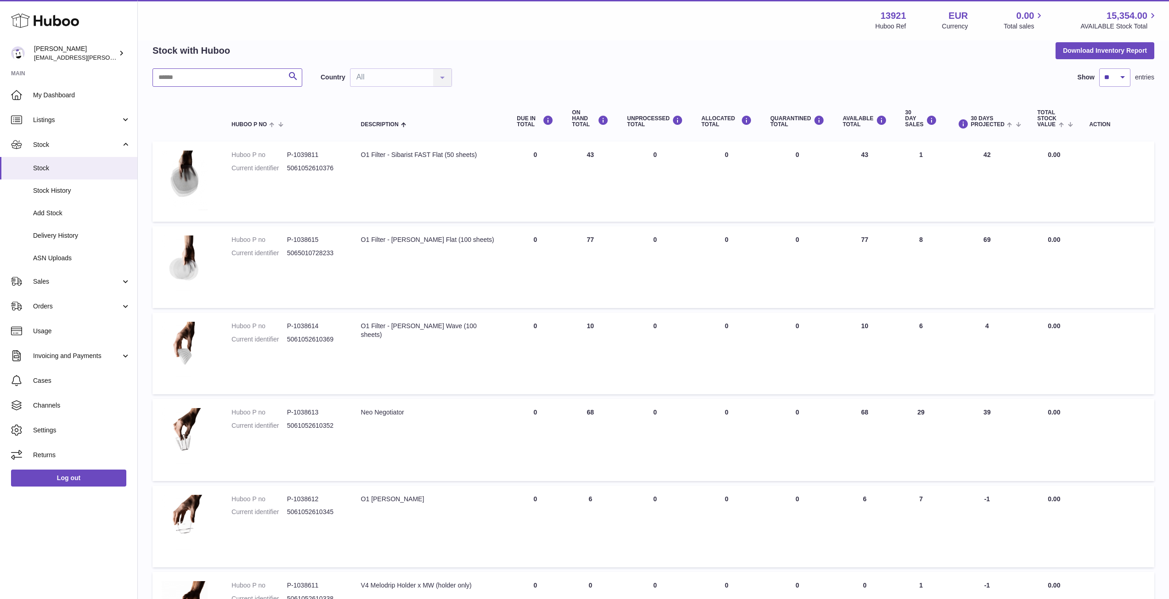
click at [239, 84] on input "text" at bounding box center [227, 77] width 150 height 18
type input "**"
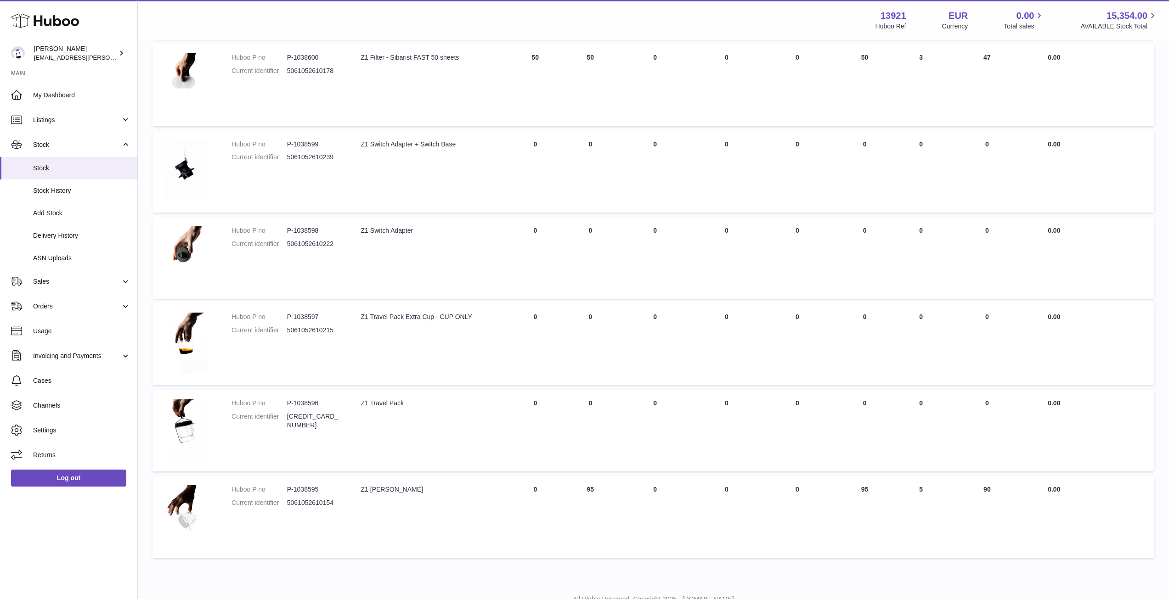
scroll to position [261, 0]
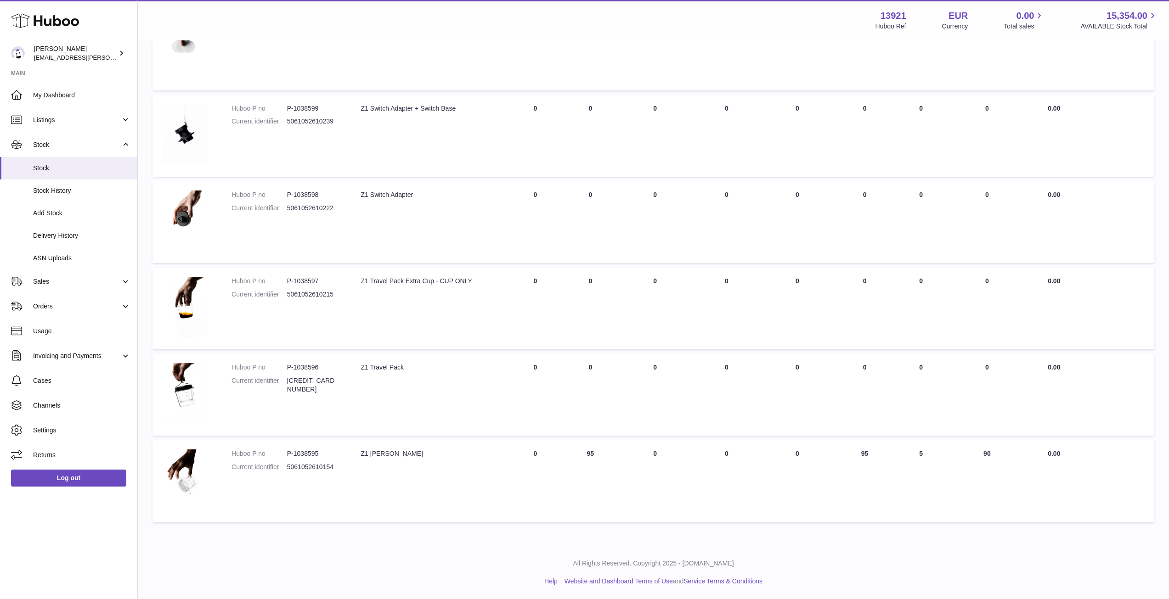
drag, startPoint x: 862, startPoint y: 456, endPoint x: 876, endPoint y: 456, distance: 13.8
click at [876, 456] on td "AVAILABLE Total 95" at bounding box center [864, 481] width 62 height 82
drag, startPoint x: 861, startPoint y: 454, endPoint x: 876, endPoint y: 454, distance: 14.2
click at [876, 454] on td "AVAILABLE Total 95" at bounding box center [864, 481] width 62 height 82
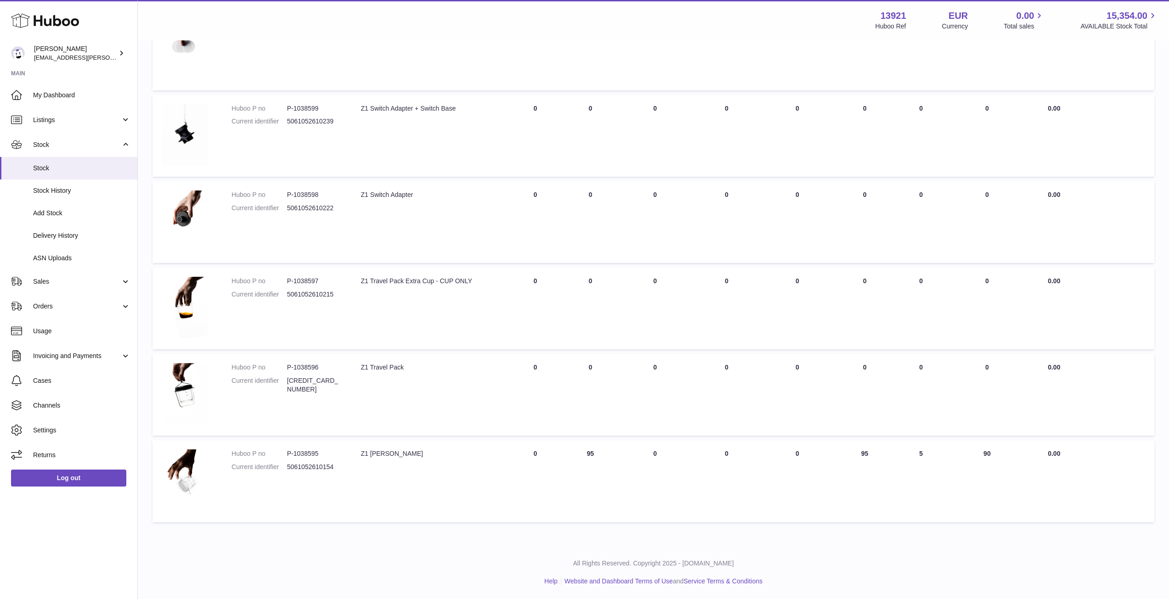
click at [876, 454] on td "AVAILABLE Total 95" at bounding box center [864, 481] width 62 height 82
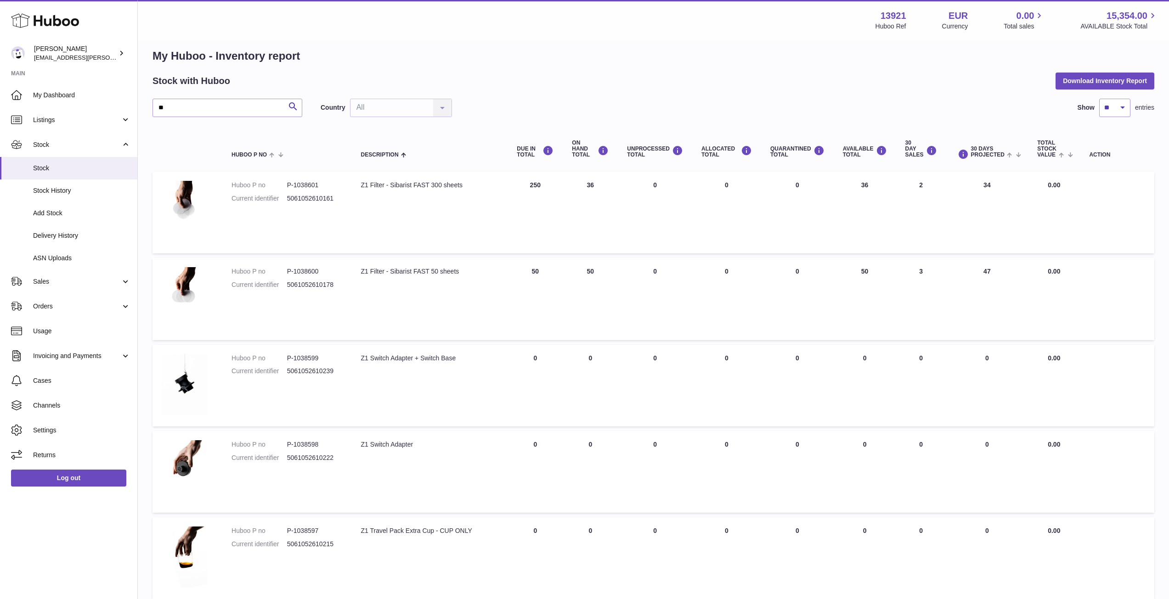
scroll to position [0, 0]
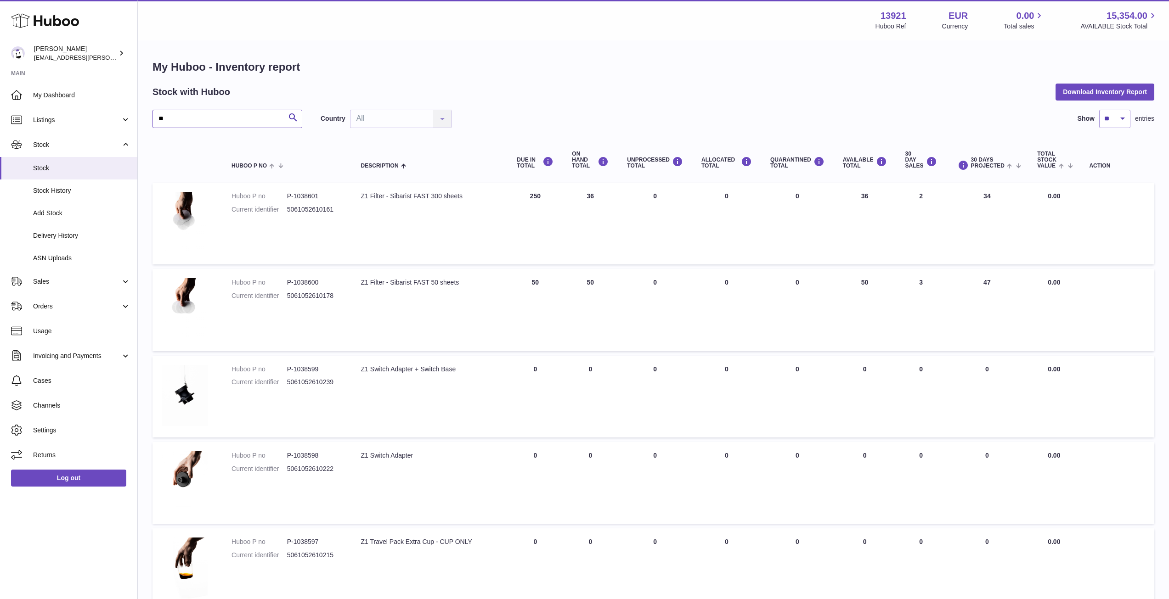
click at [186, 124] on input "**" at bounding box center [227, 119] width 150 height 18
click at [191, 116] on input "**" at bounding box center [227, 119] width 150 height 18
click at [198, 126] on input "**" at bounding box center [227, 119] width 150 height 18
click at [76, 299] on link "Orders" at bounding box center [68, 306] width 137 height 25
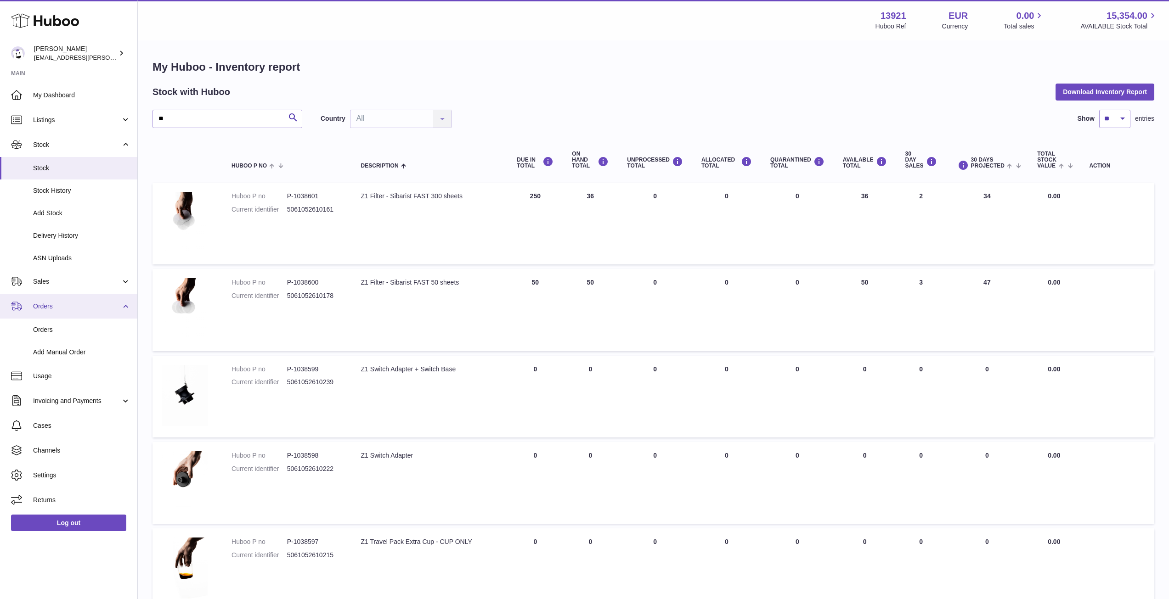
click at [76, 299] on link "Orders" at bounding box center [68, 306] width 137 height 25
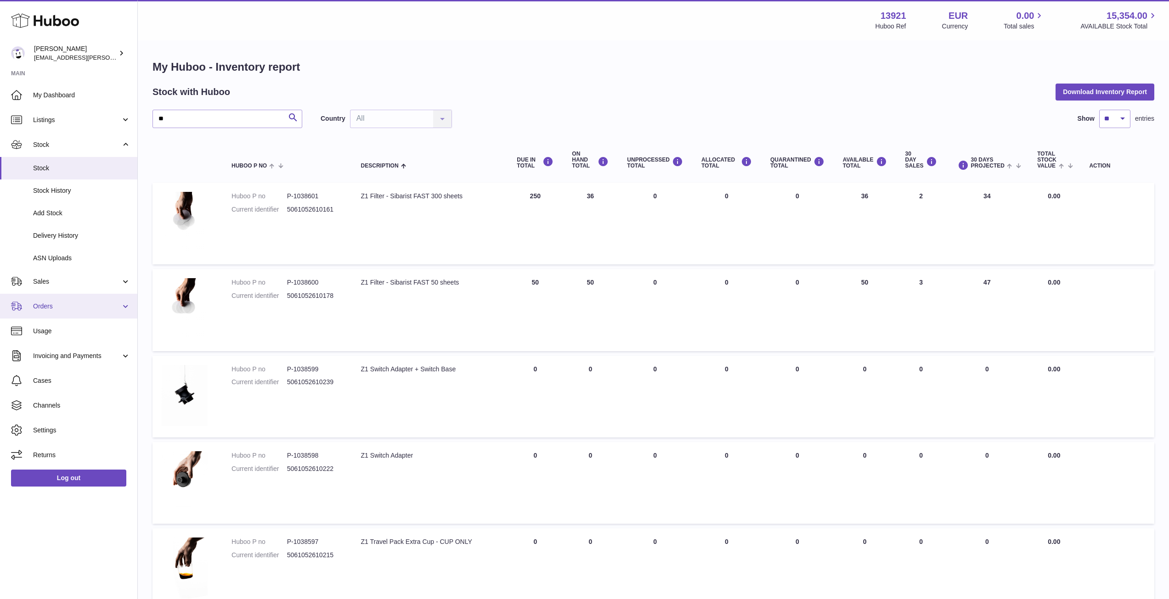
click at [63, 304] on span "Orders" at bounding box center [77, 306] width 88 height 9
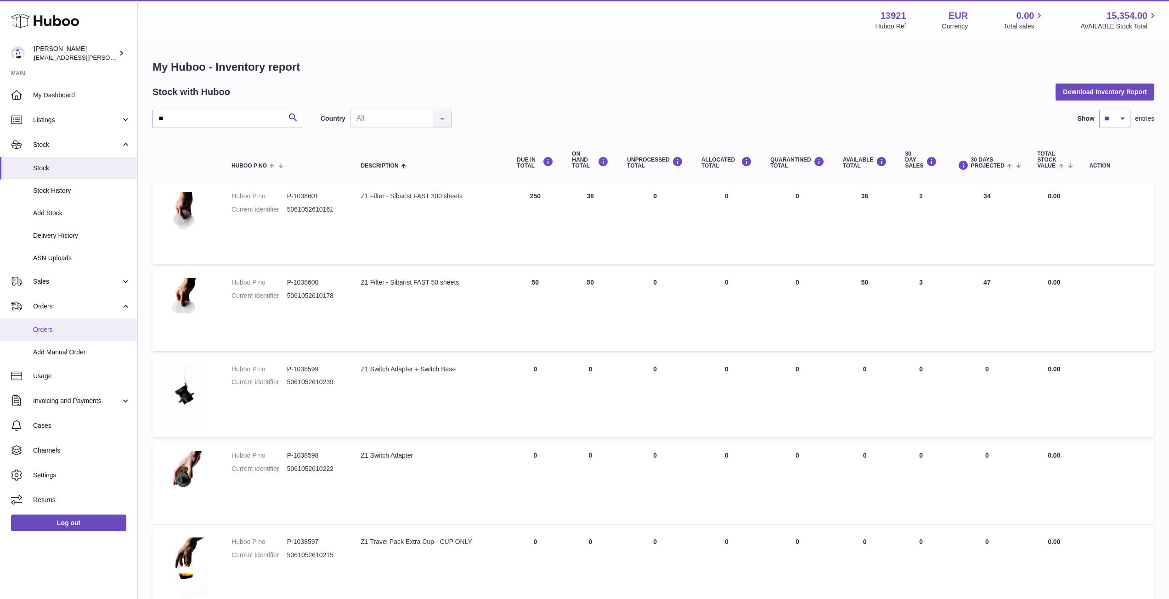
click at [63, 323] on link "Orders" at bounding box center [68, 330] width 137 height 23
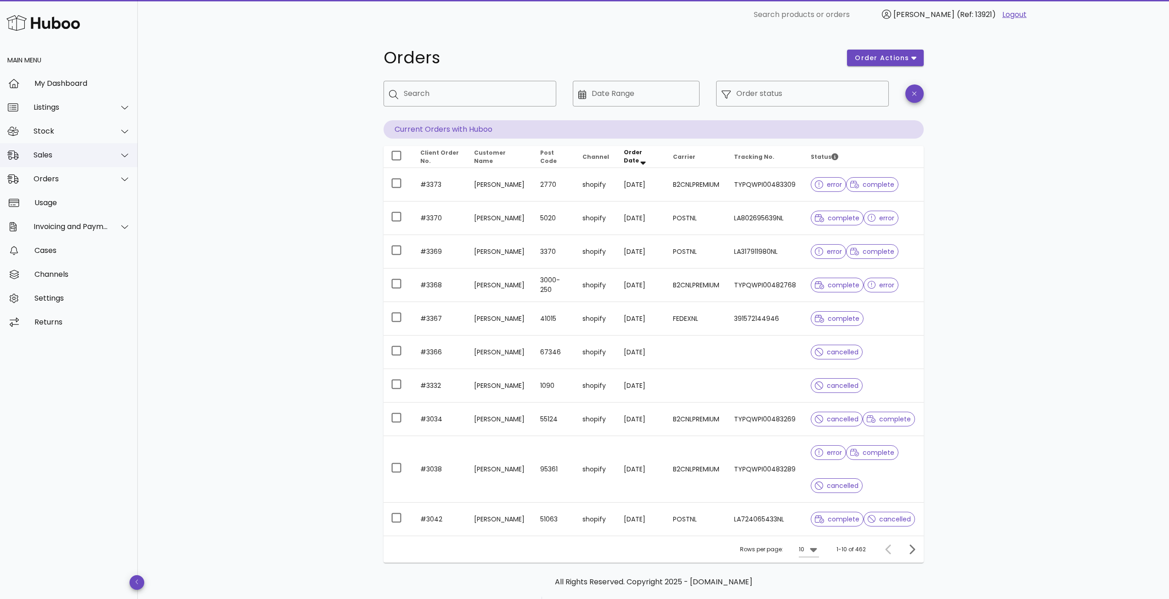
click at [71, 162] on div "Sales" at bounding box center [69, 155] width 138 height 24
click at [71, 177] on div "Sales" at bounding box center [81, 178] width 97 height 9
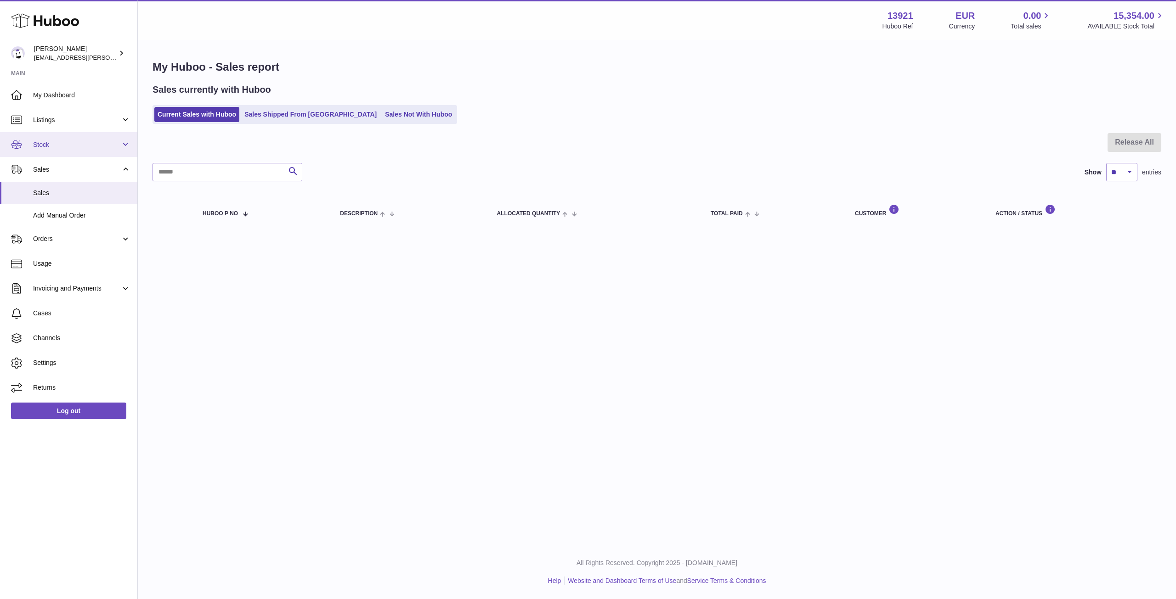
click at [79, 141] on span "Stock" at bounding box center [77, 145] width 88 height 9
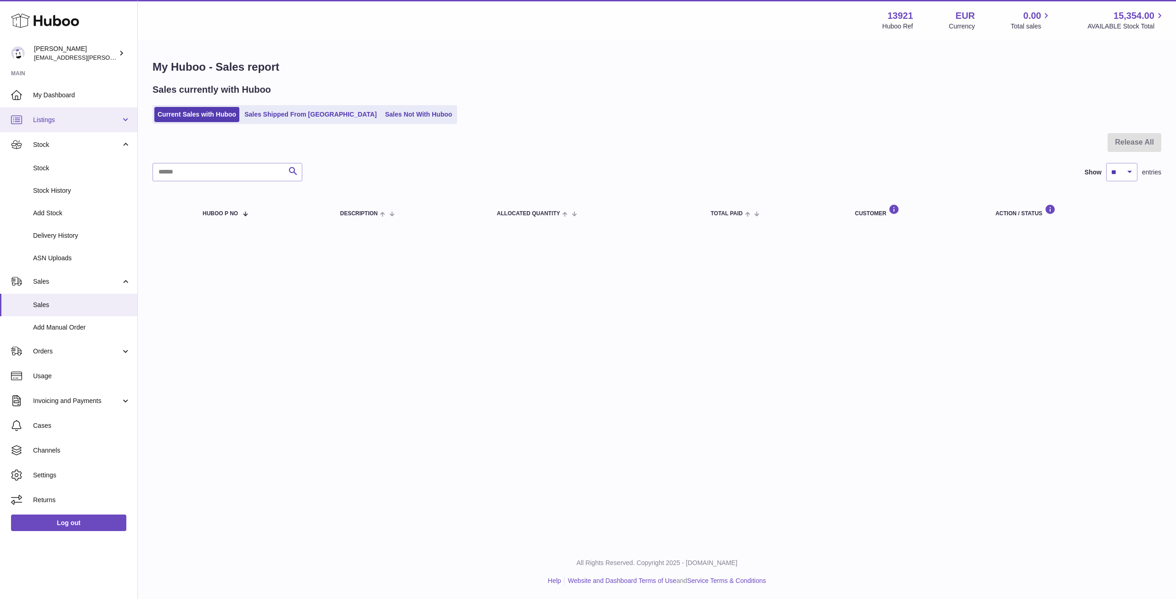
click at [79, 126] on link "Listings" at bounding box center [68, 119] width 137 height 25
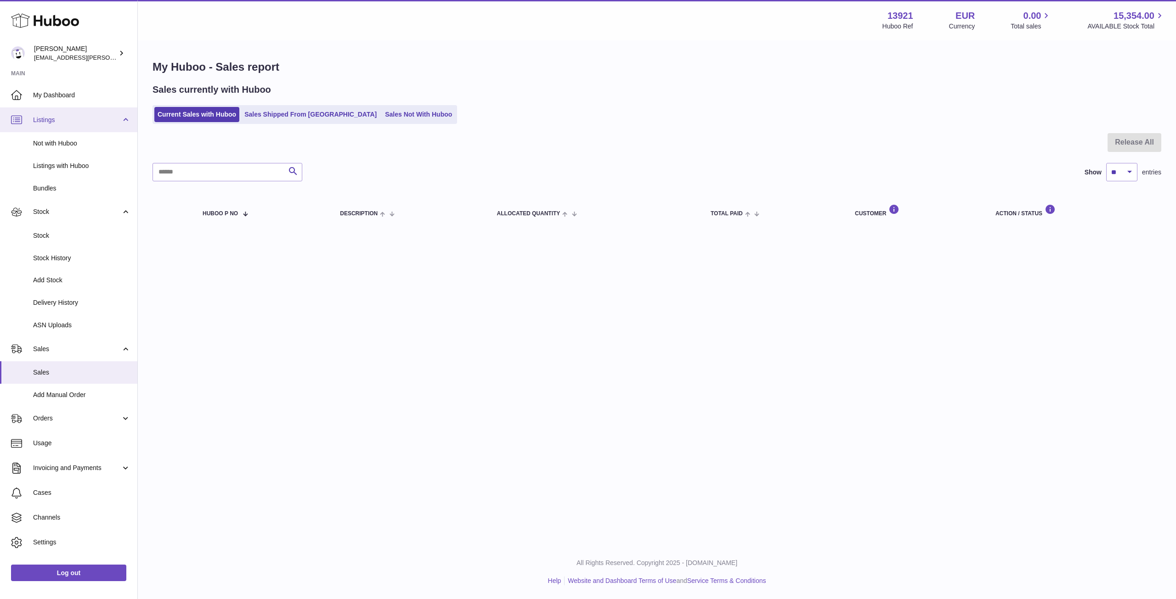
click at [79, 126] on link "Listings" at bounding box center [68, 119] width 137 height 25
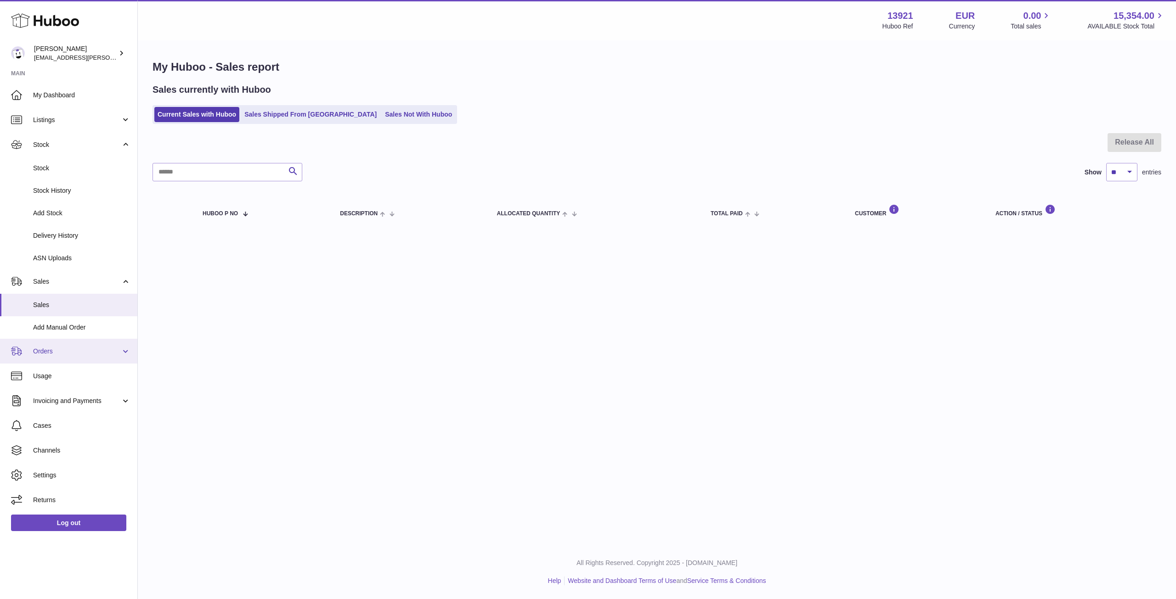
click at [61, 344] on link "Orders" at bounding box center [68, 351] width 137 height 25
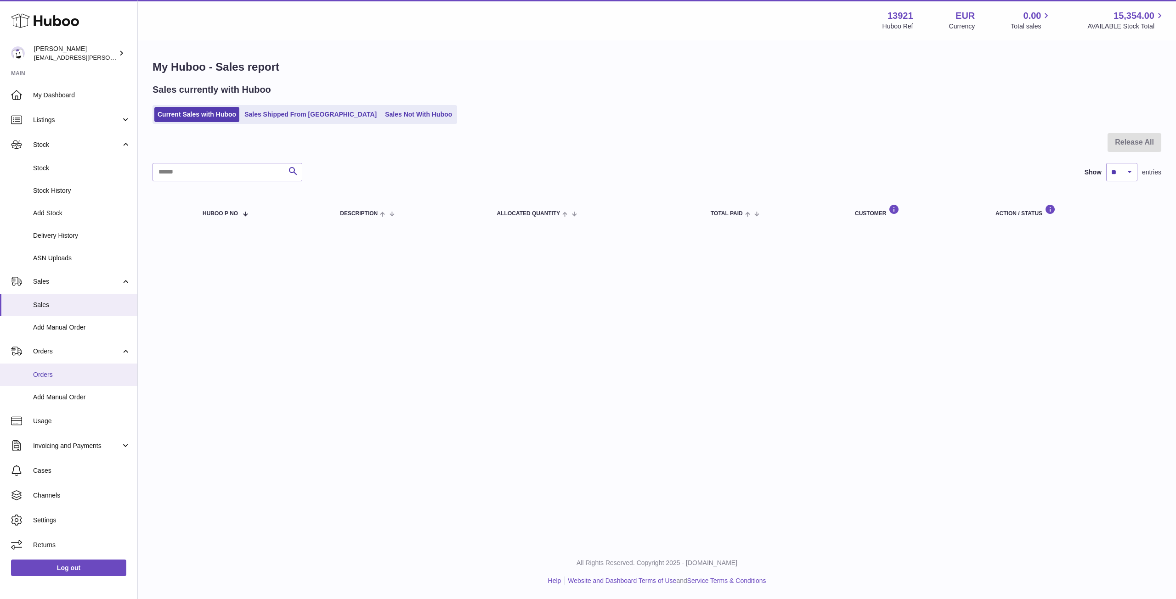
click at [61, 366] on link "Orders" at bounding box center [68, 375] width 137 height 23
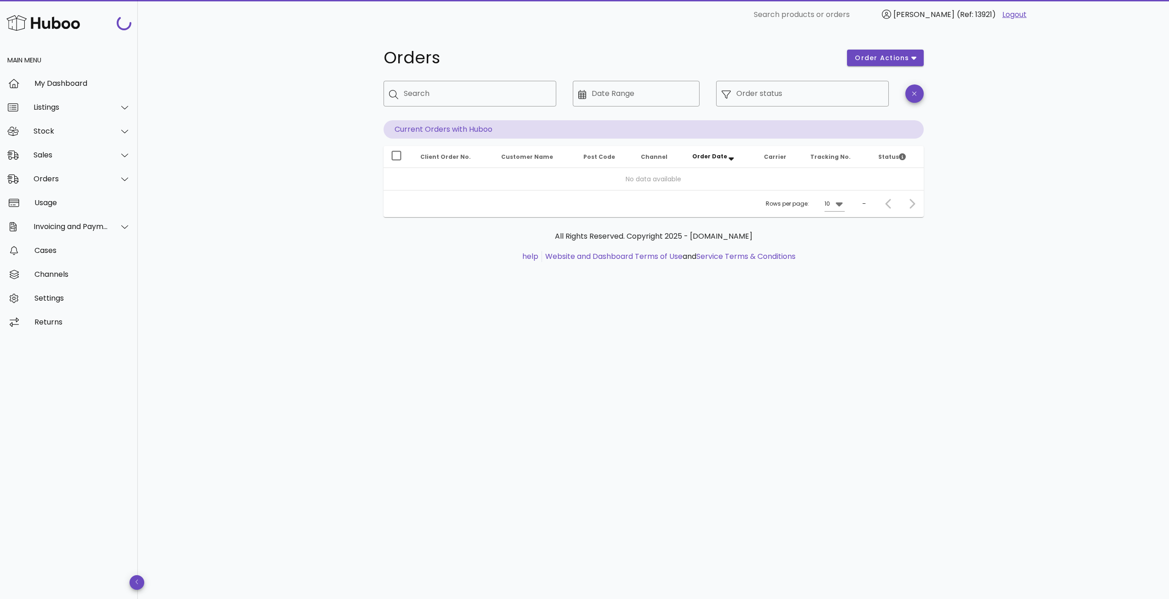
click at [749, 107] on div "​ Order status" at bounding box center [802, 100] width 184 height 51
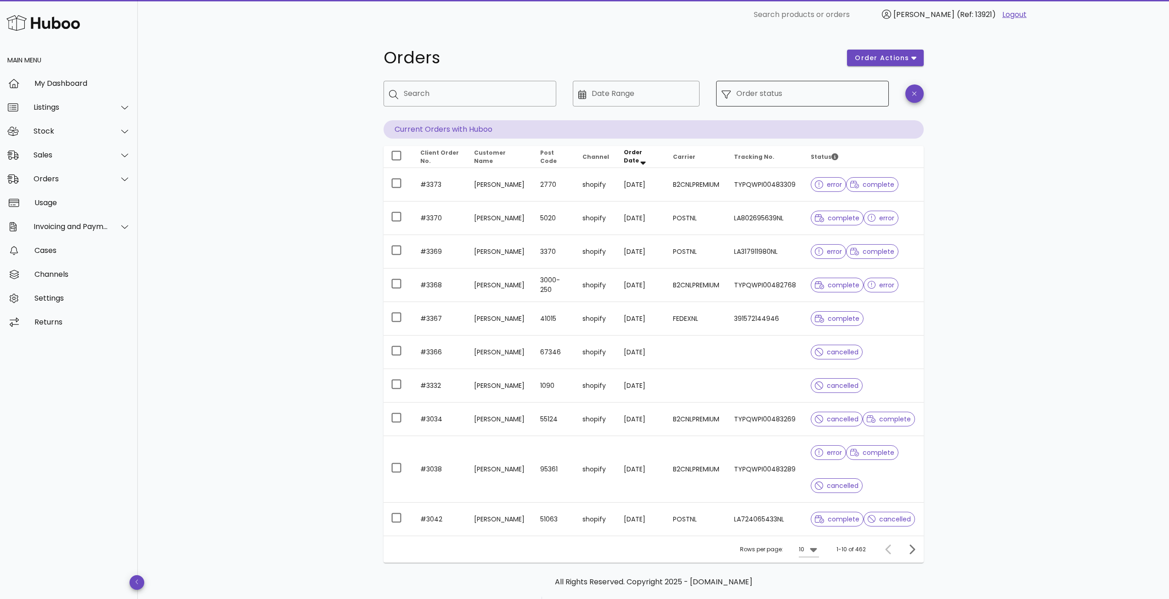
click at [748, 99] on input "Order status" at bounding box center [809, 93] width 147 height 15
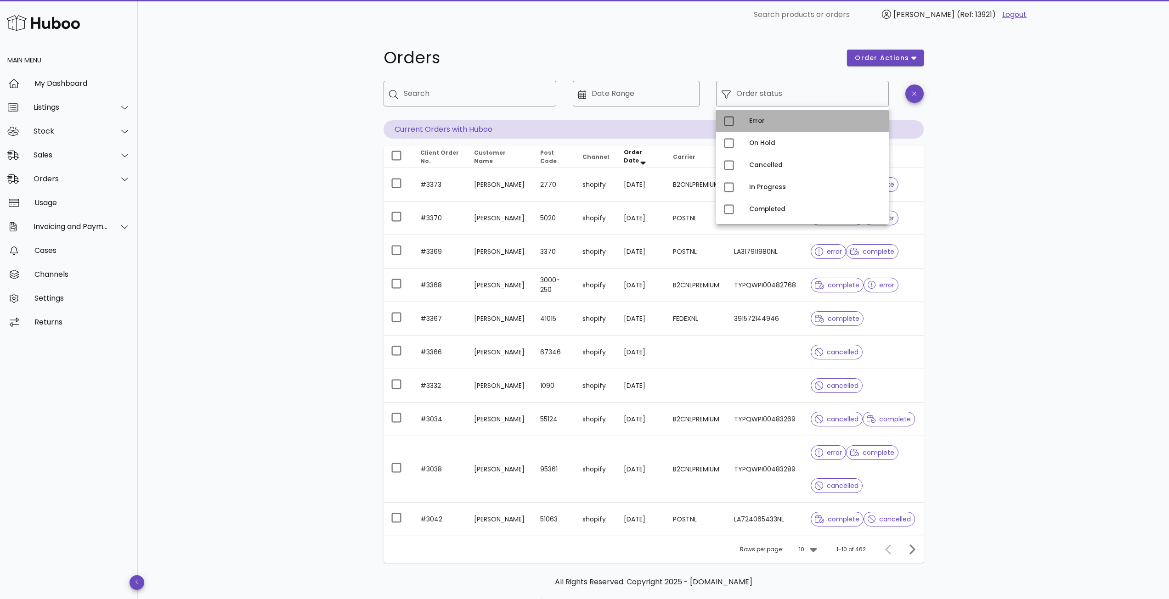
click at [754, 124] on div "Error" at bounding box center [815, 121] width 132 height 7
type input "**********"
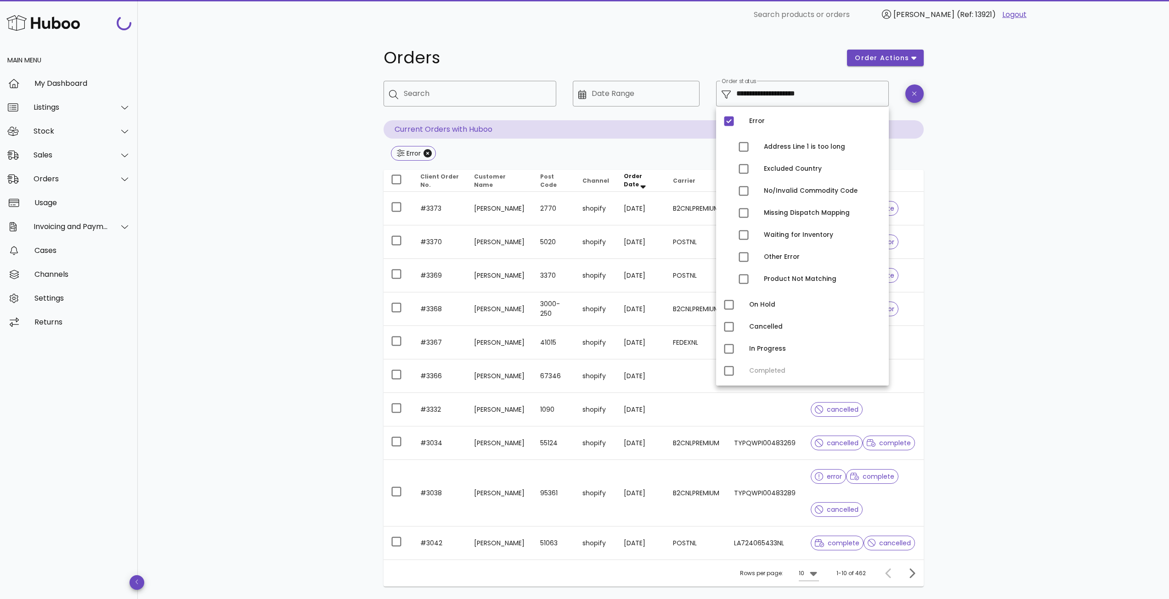
click at [1053, 175] on div "**********" at bounding box center [653, 345] width 1031 height 632
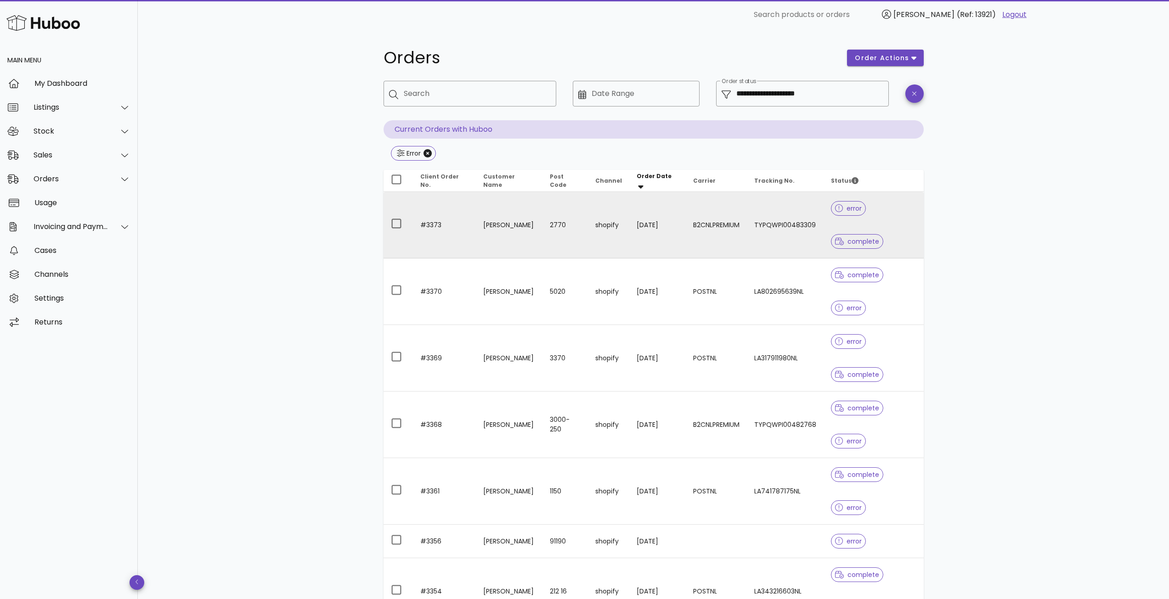
click at [744, 229] on td "B2CNLPREMIUM" at bounding box center [716, 225] width 61 height 67
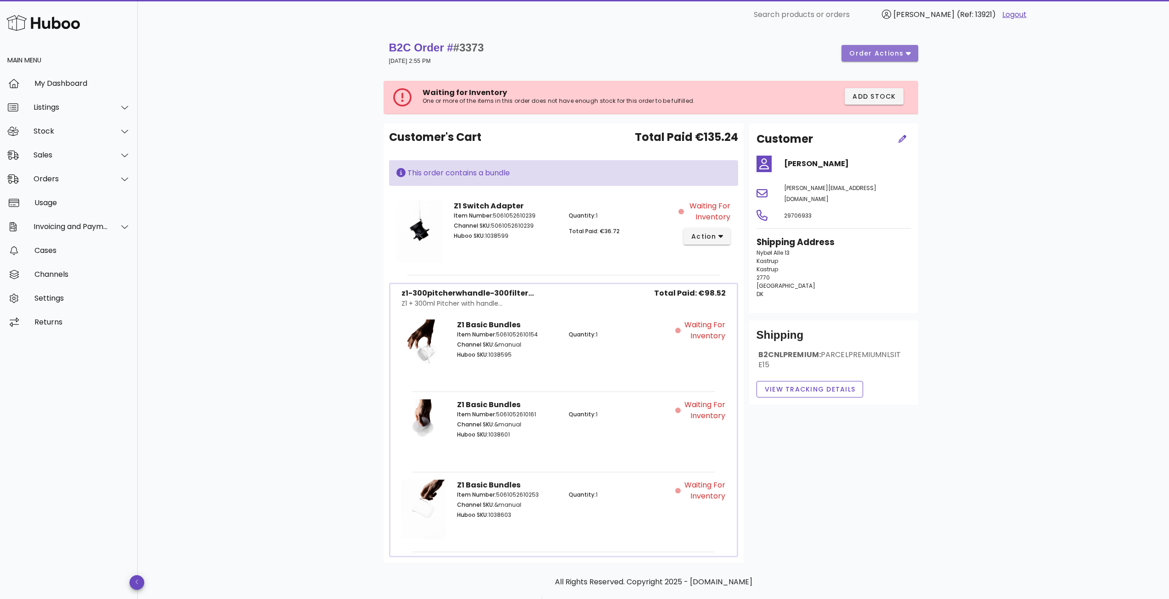
click at [871, 53] on span "order actions" at bounding box center [876, 54] width 55 height 10
click at [871, 53] on div "Release Reprocess Cancel" at bounding box center [890, 87] width 79 height 76
click at [82, 241] on div "Cases" at bounding box center [82, 251] width 96 height 20
click at [84, 220] on div "Invoicing and Payments" at bounding box center [69, 227] width 138 height 24
click at [82, 177] on div "Orders" at bounding box center [71, 178] width 75 height 9
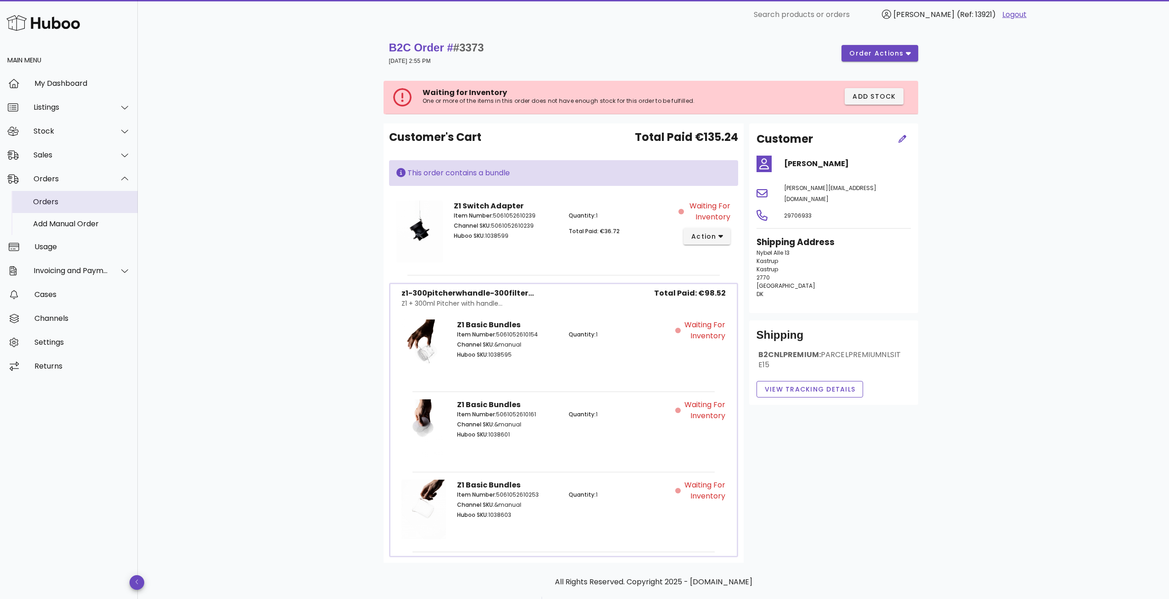
click at [57, 199] on div "Orders" at bounding box center [81, 201] width 97 height 9
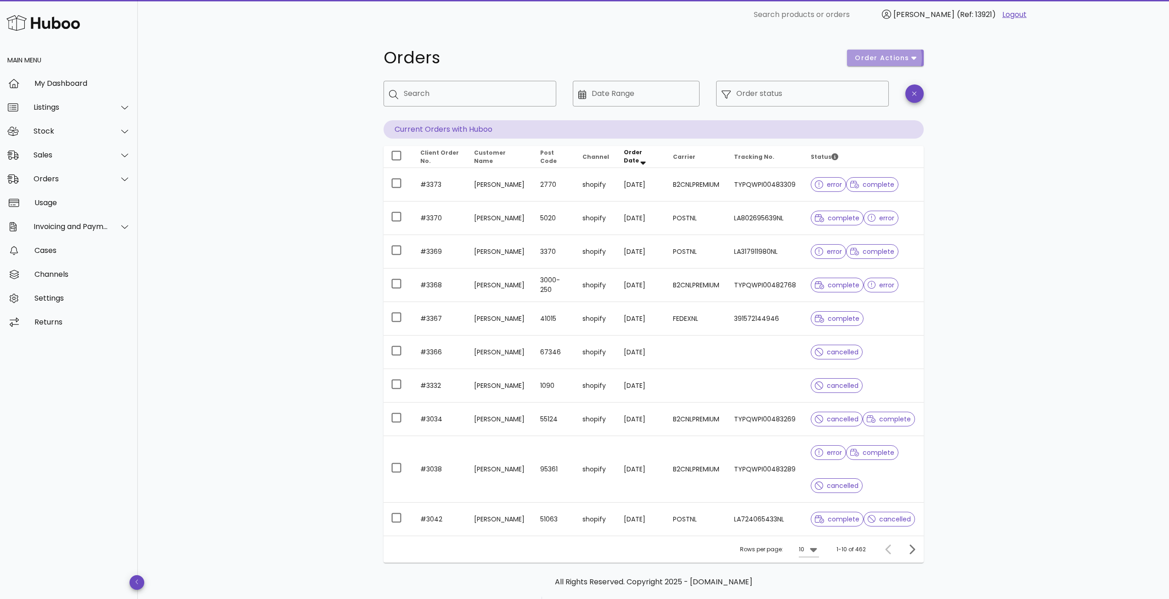
click at [899, 58] on span "order actions" at bounding box center [881, 58] width 55 height 10
click at [980, 56] on div "Orders order actions ​ Search ​ Date Range ​ Order status Current Orders with H…" at bounding box center [653, 333] width 1031 height 608
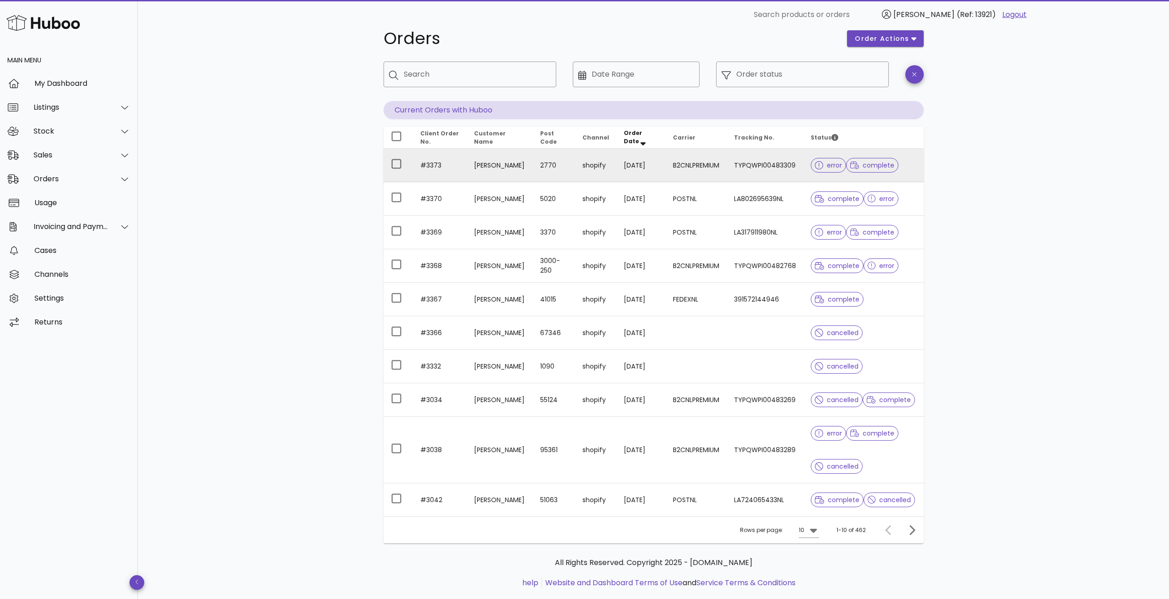
scroll to position [38, 0]
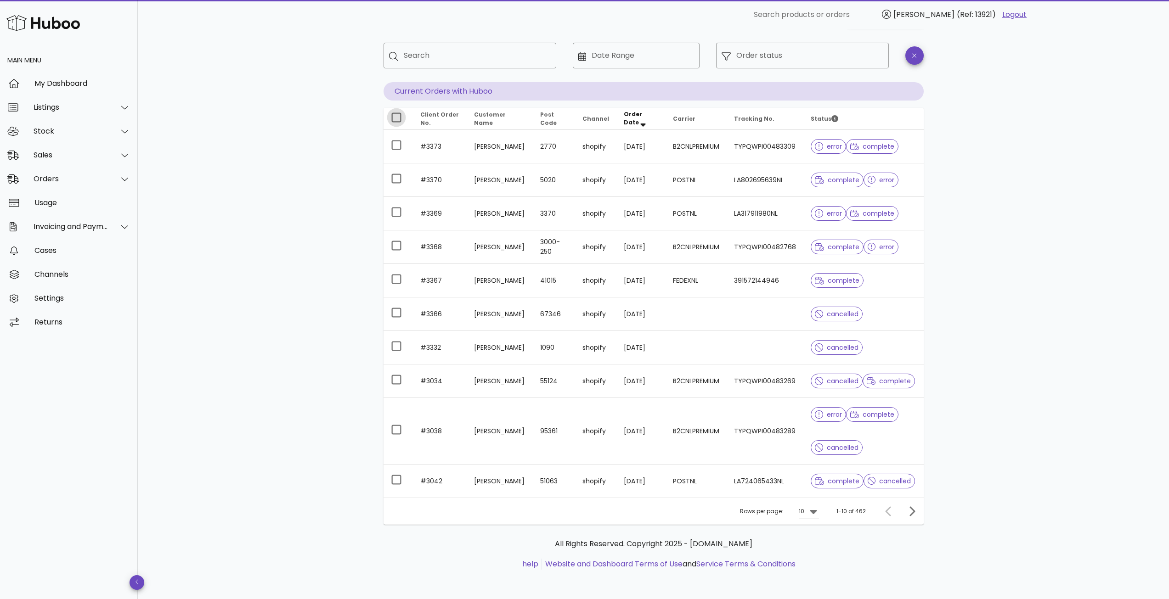
click at [396, 116] on div at bounding box center [396, 118] width 16 height 16
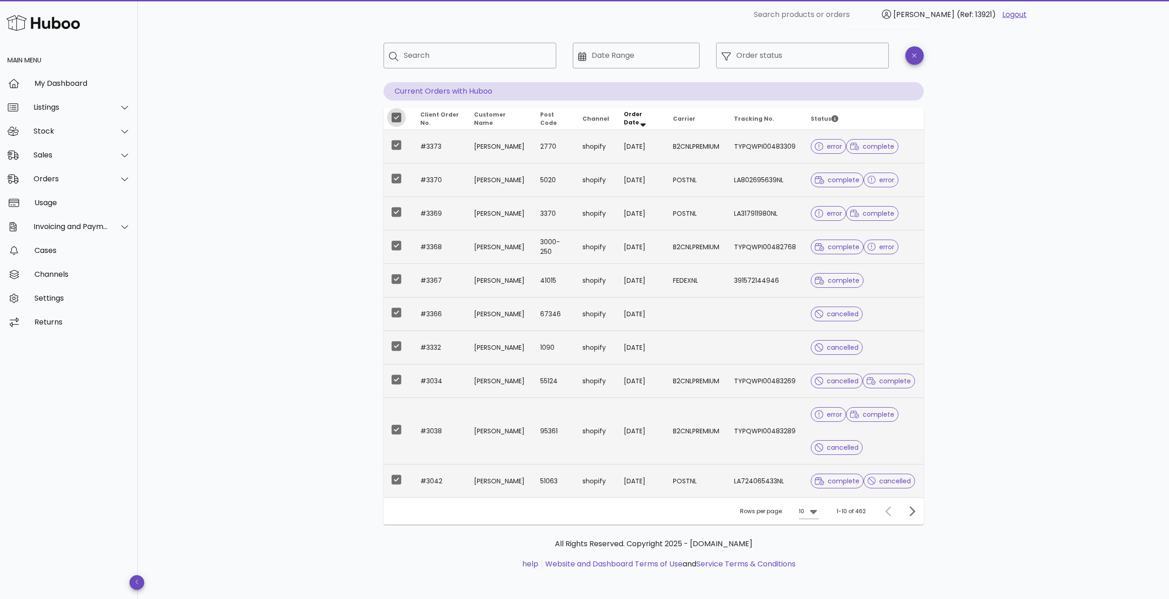
click at [396, 116] on div at bounding box center [396, 118] width 16 height 16
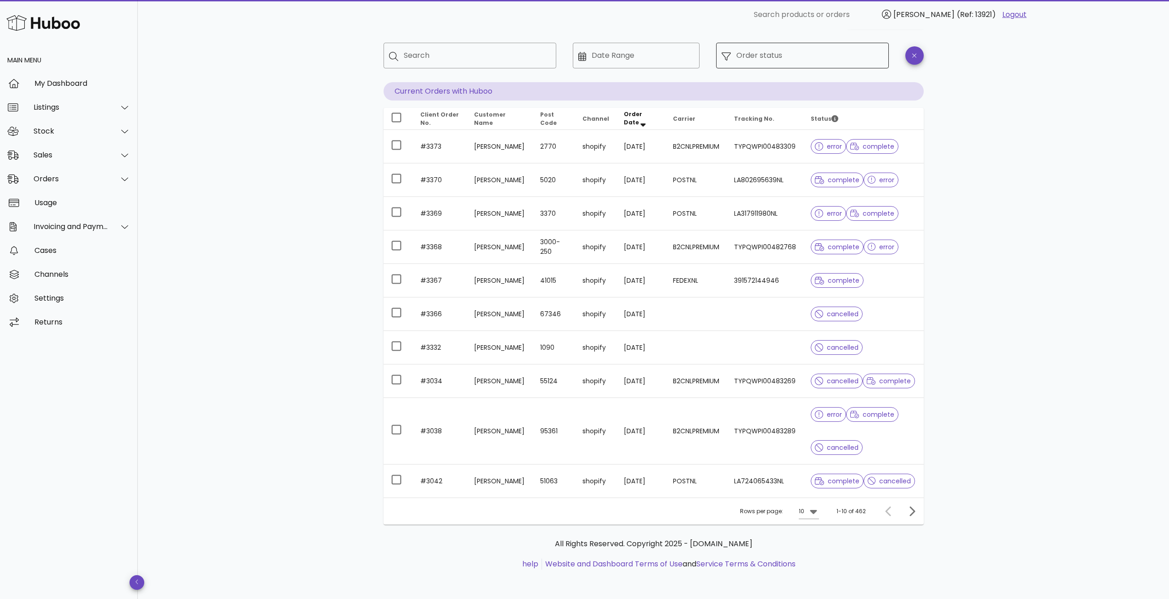
scroll to position [0, 0]
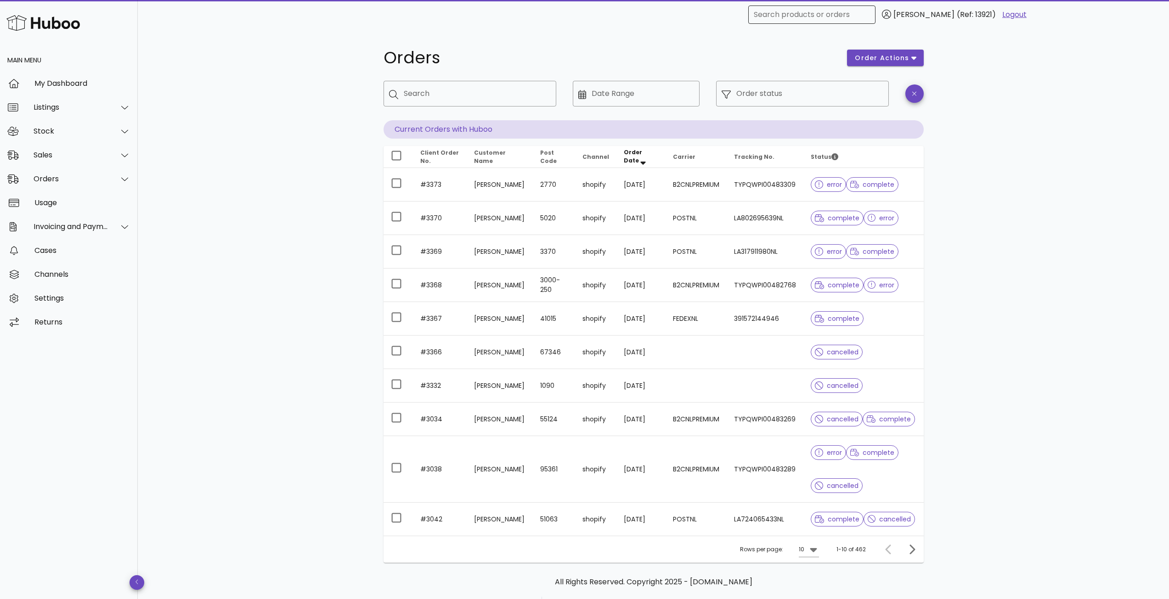
click at [856, 12] on div "Search products or orders" at bounding box center [812, 15] width 116 height 18
click at [1003, 63] on div "Orders order actions ​ Search ​ Date Range ​ Order status Current Orders with H…" at bounding box center [653, 333] width 1031 height 608
click at [893, 58] on span "order actions" at bounding box center [881, 58] width 55 height 10
click at [1025, 70] on div "Orders order actions ​ Search ​ Date Range ​ Order status Current Orders with H…" at bounding box center [653, 333] width 1031 height 608
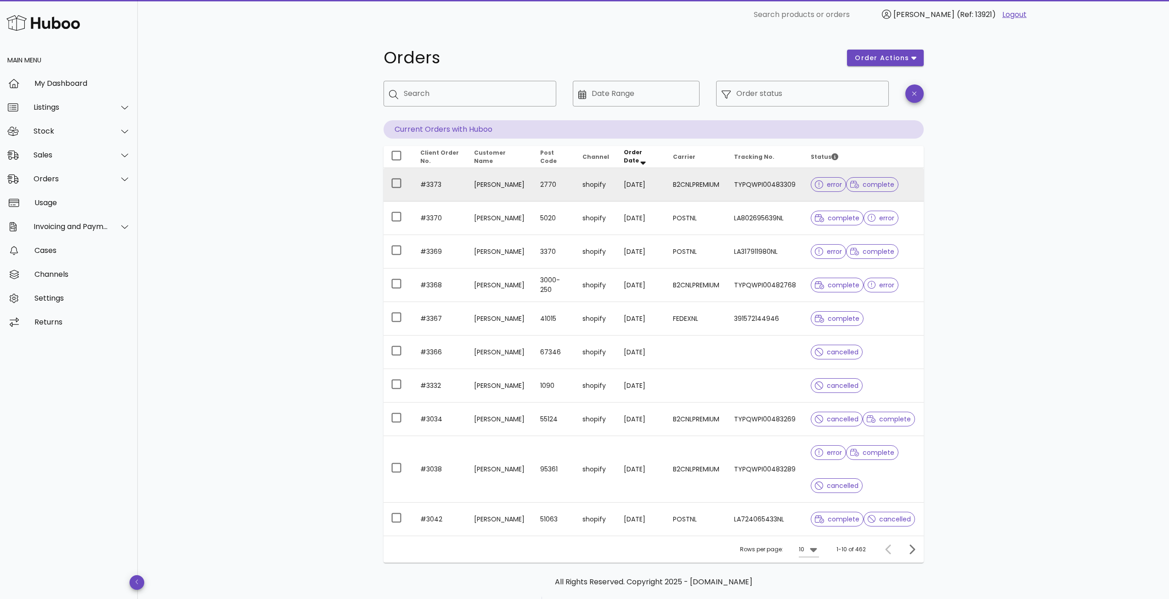
click at [547, 187] on td "2770" at bounding box center [554, 185] width 42 height 34
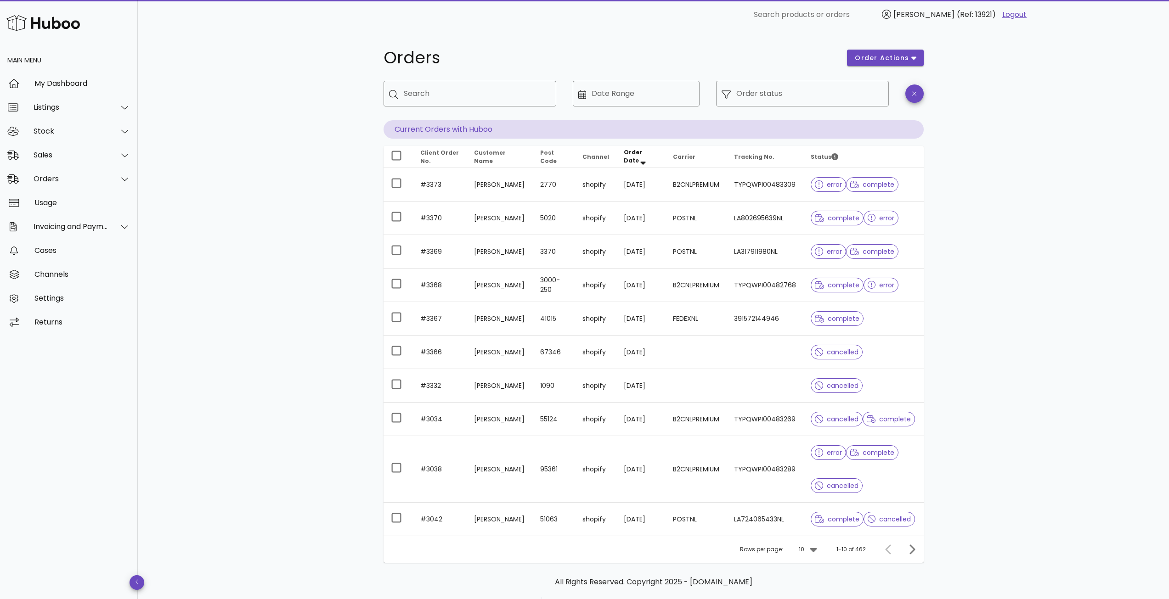
click at [704, 101] on div "​ Date Range" at bounding box center [636, 100] width 138 height 51
click at [757, 101] on div "Order status" at bounding box center [809, 94] width 147 height 26
click at [730, 97] on icon at bounding box center [725, 94] width 9 height 9
click at [726, 93] on icon at bounding box center [725, 94] width 9 height 9
click at [761, 94] on input "Order status" at bounding box center [809, 93] width 147 height 15
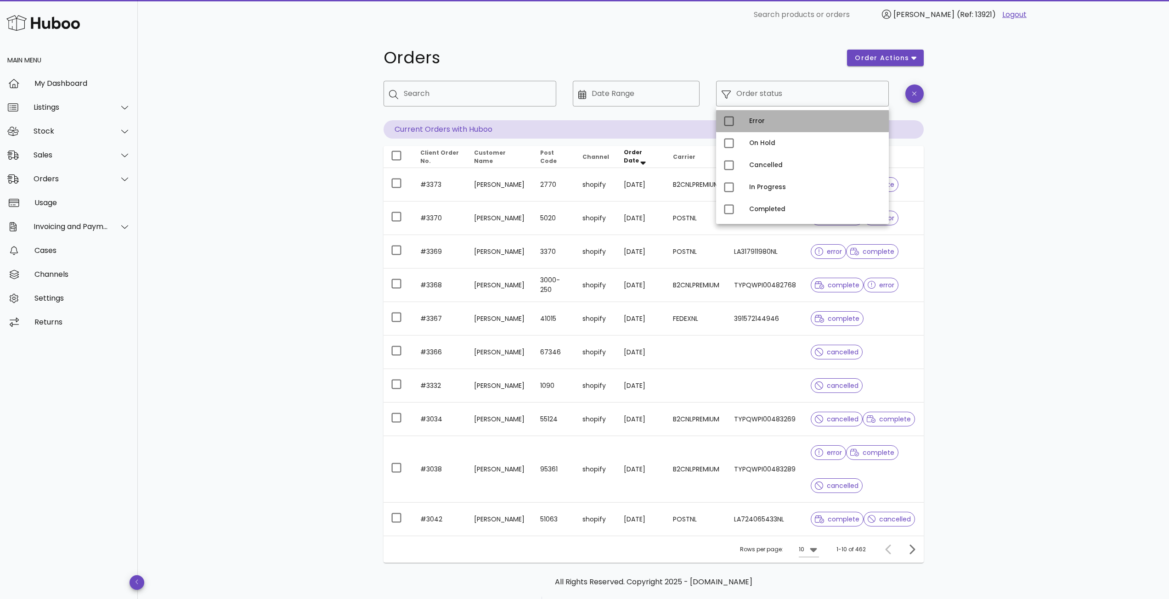
click at [765, 121] on div "Error" at bounding box center [815, 121] width 132 height 7
type input "**********"
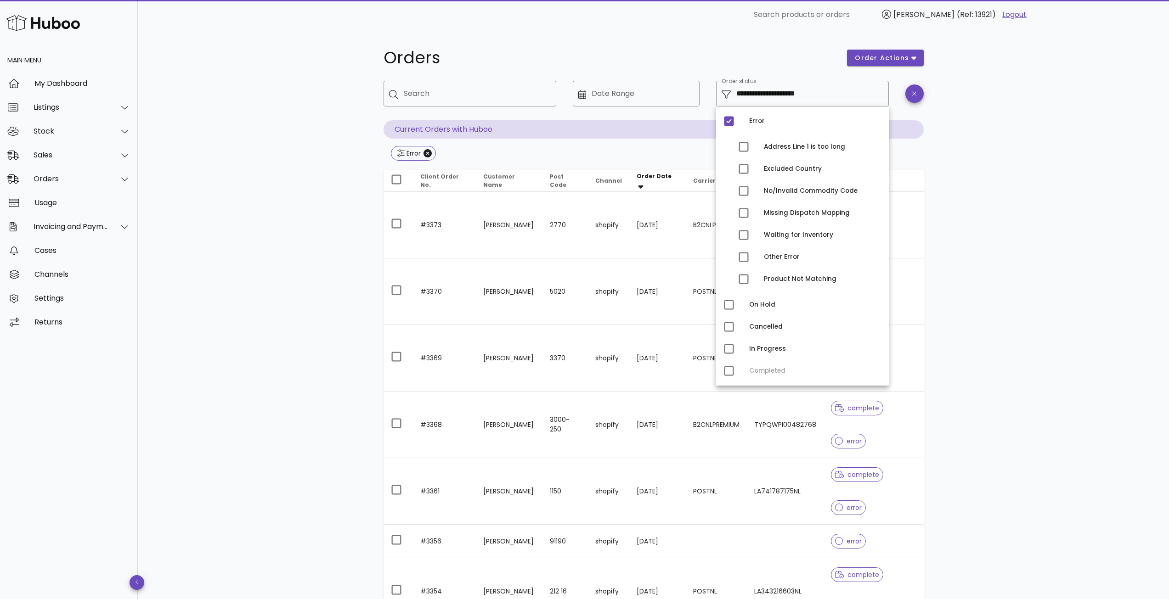
click at [1051, 233] on div "**********" at bounding box center [653, 477] width 1031 height 896
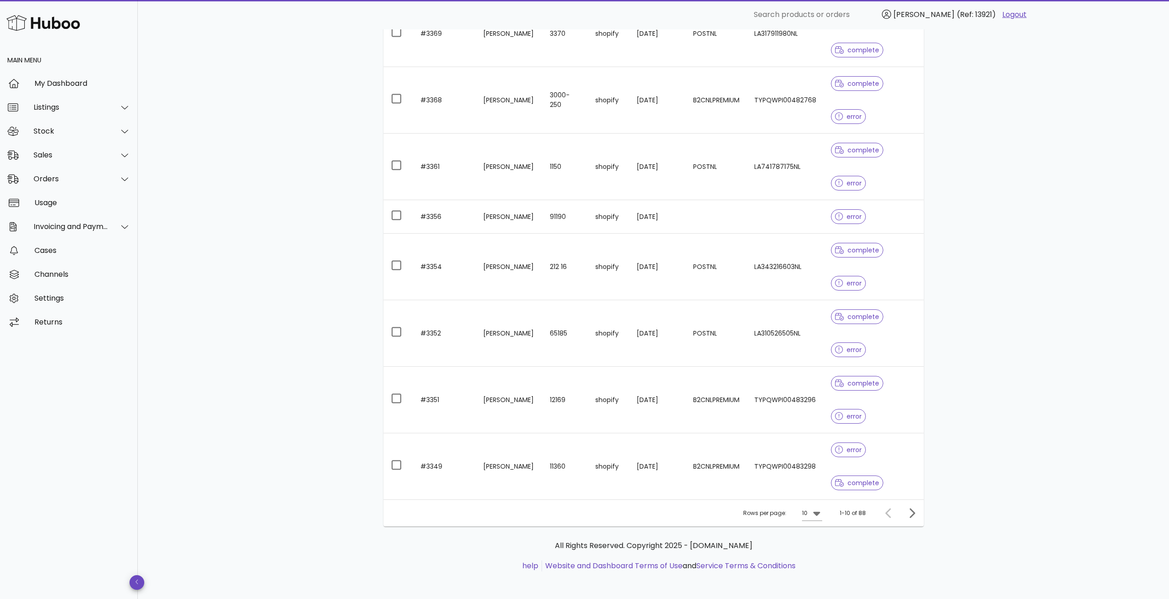
scroll to position [326, 0]
drag, startPoint x: 845, startPoint y: 512, endPoint x: 858, endPoint y: 512, distance: 12.9
click at [858, 512] on div "1-10 of 88" at bounding box center [852, 511] width 26 height 8
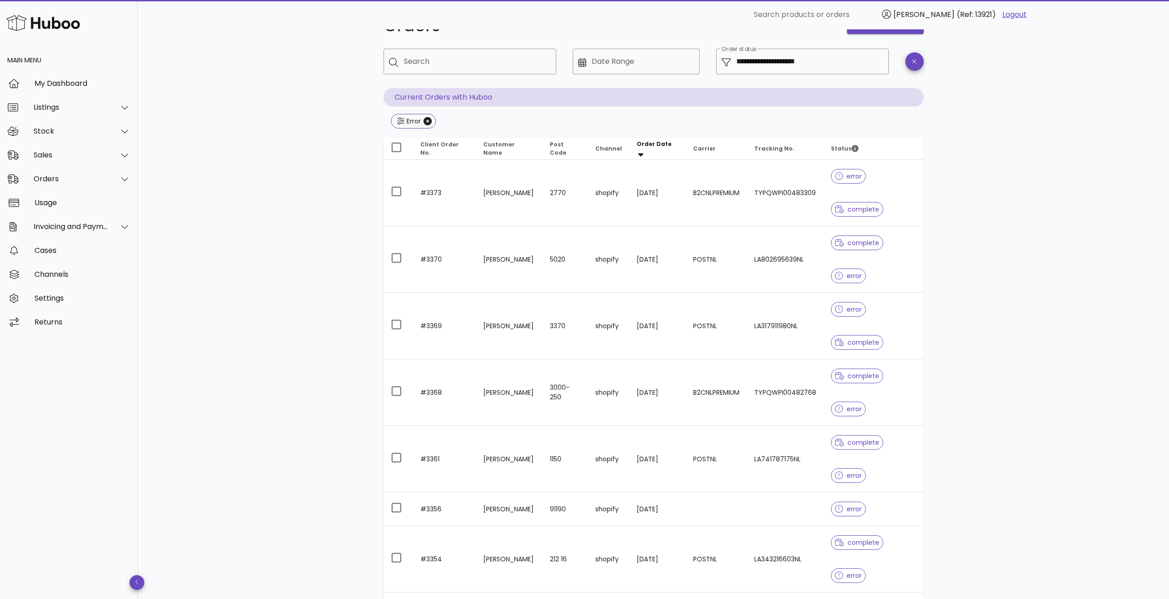
scroll to position [0, 0]
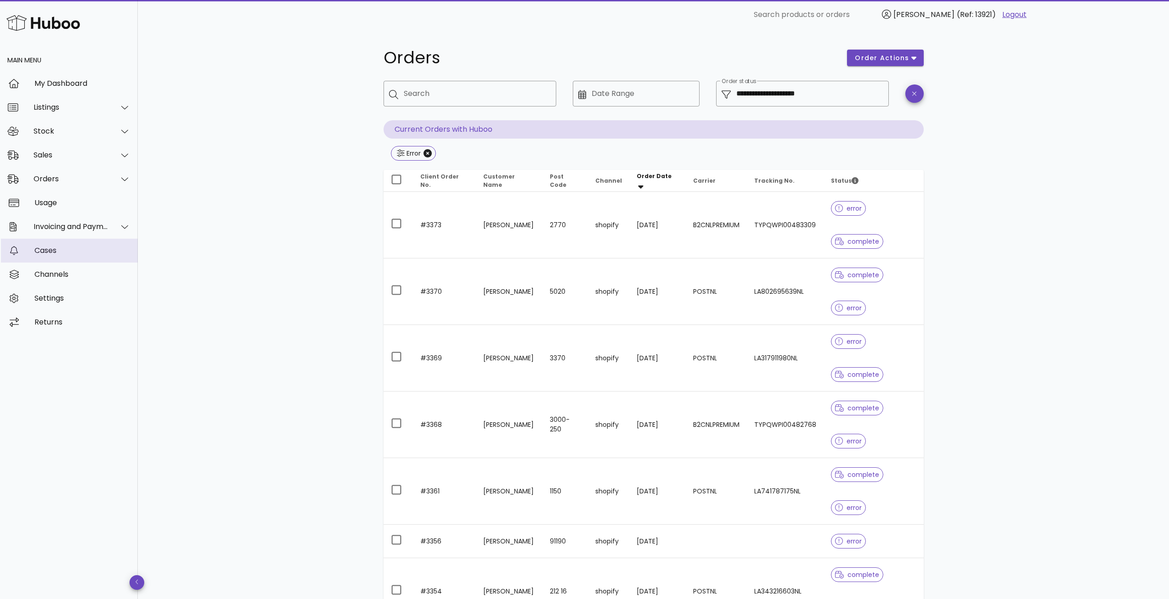
click at [81, 253] on div "Cases" at bounding box center [82, 250] width 96 height 9
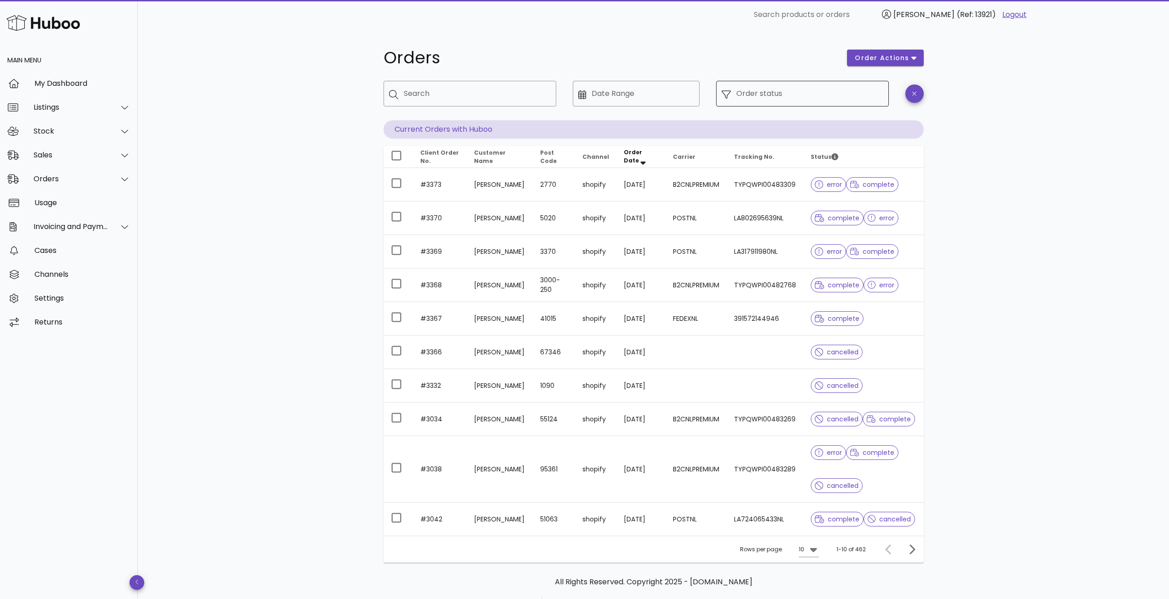
click at [754, 98] on input "Order status" at bounding box center [809, 93] width 147 height 15
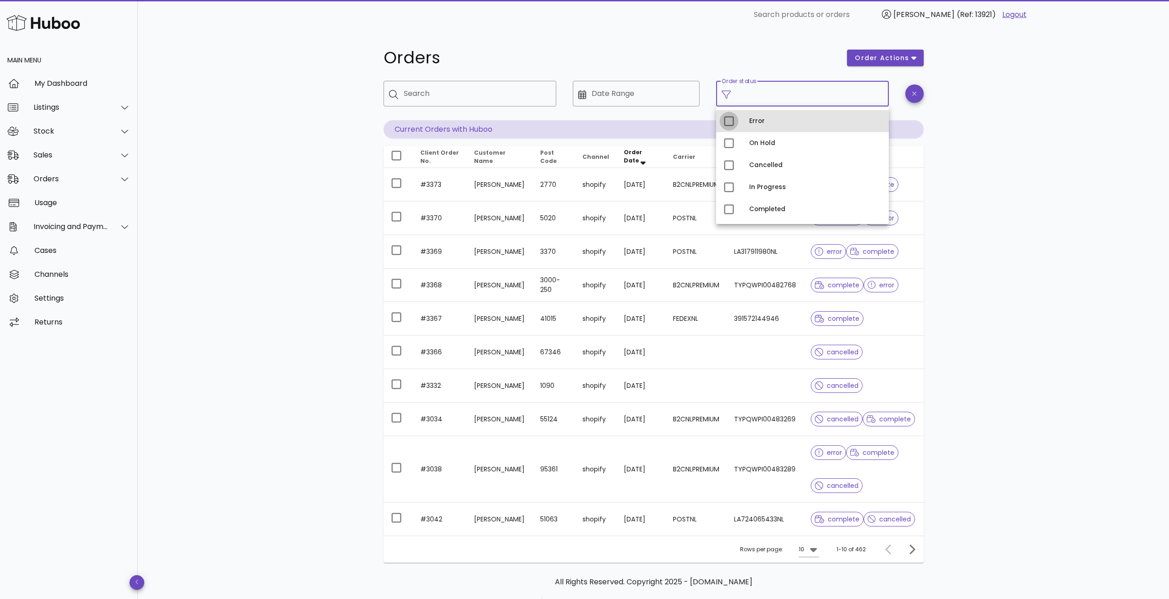
click at [734, 126] on div at bounding box center [729, 121] width 16 height 16
type input "**********"
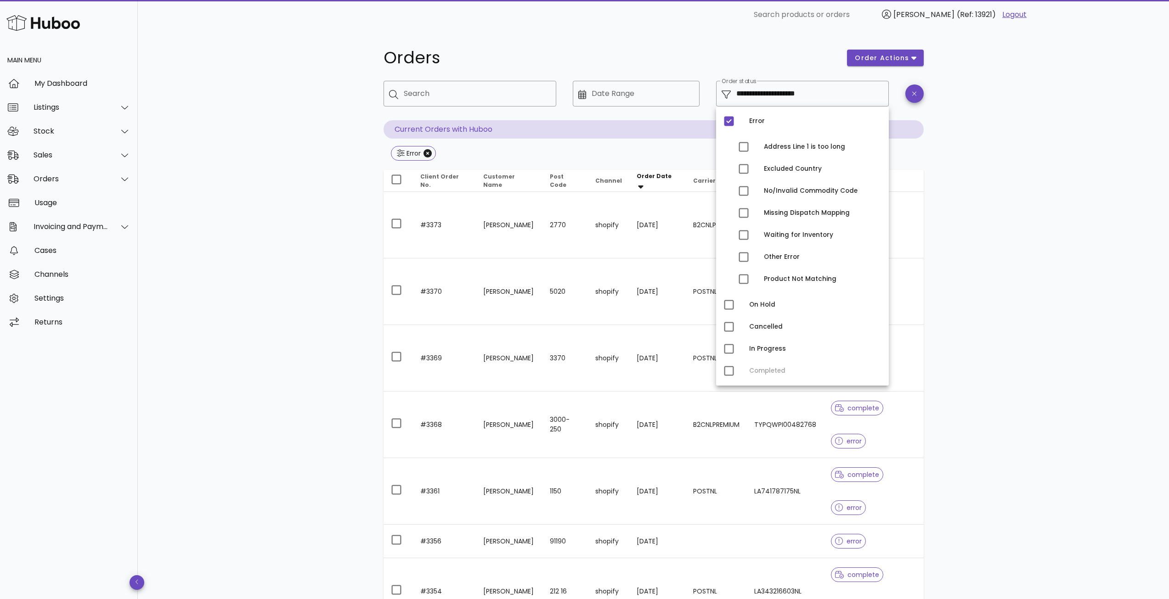
click at [1026, 134] on div "**********" at bounding box center [653, 477] width 1031 height 896
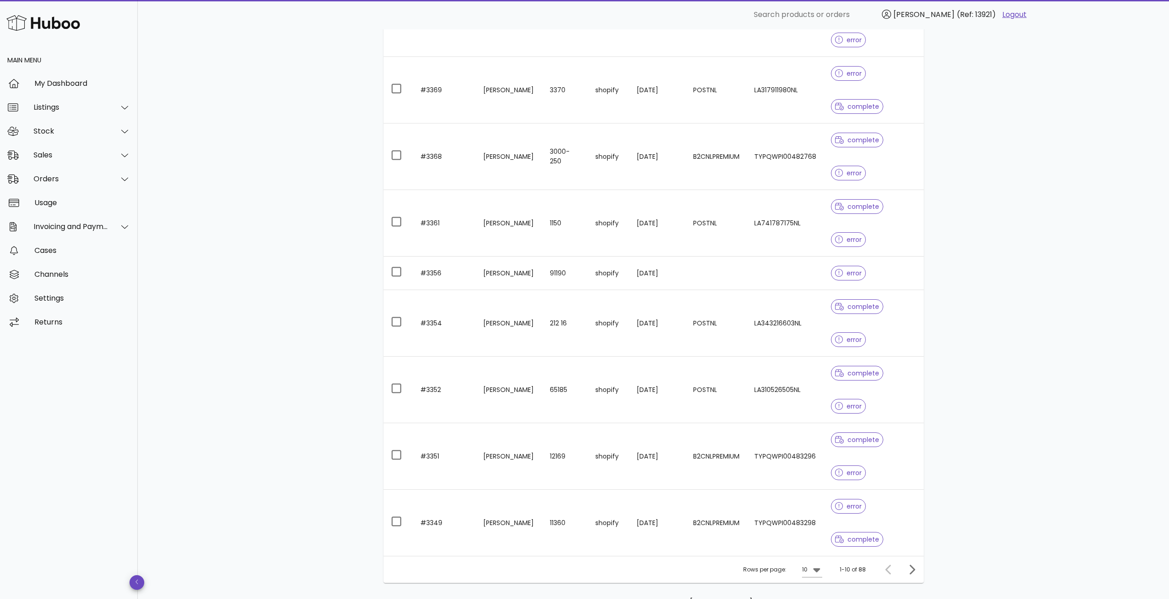
scroll to position [269, 0]
click at [862, 571] on div "1-10 of 88" at bounding box center [852, 569] width 26 height 8
copy div "88"
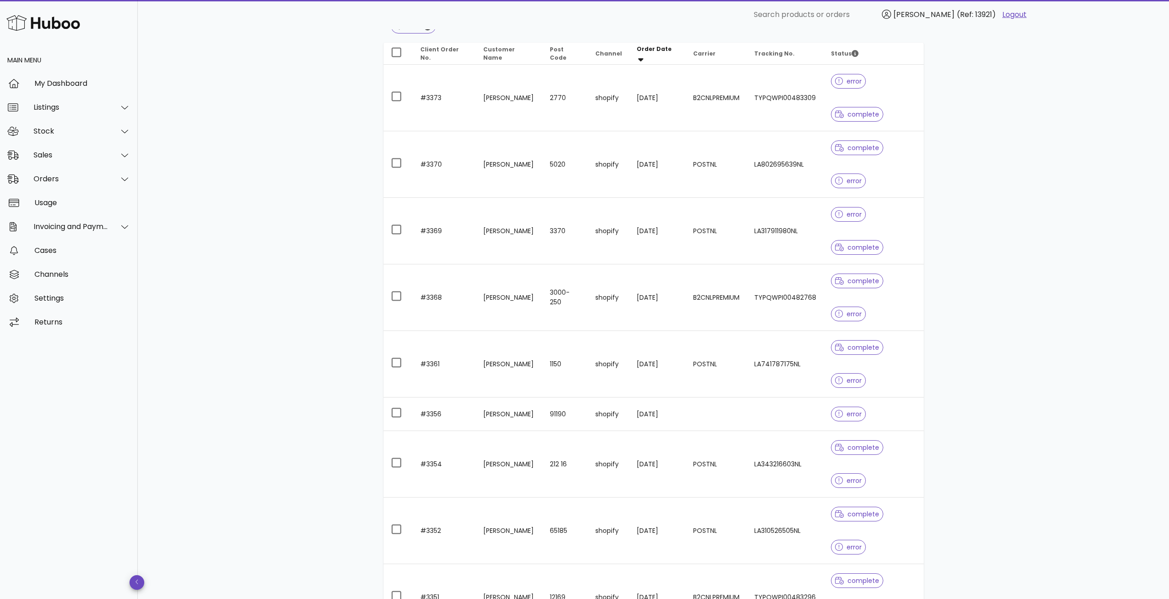
scroll to position [0, 0]
